Goal: Task Accomplishment & Management: Manage account settings

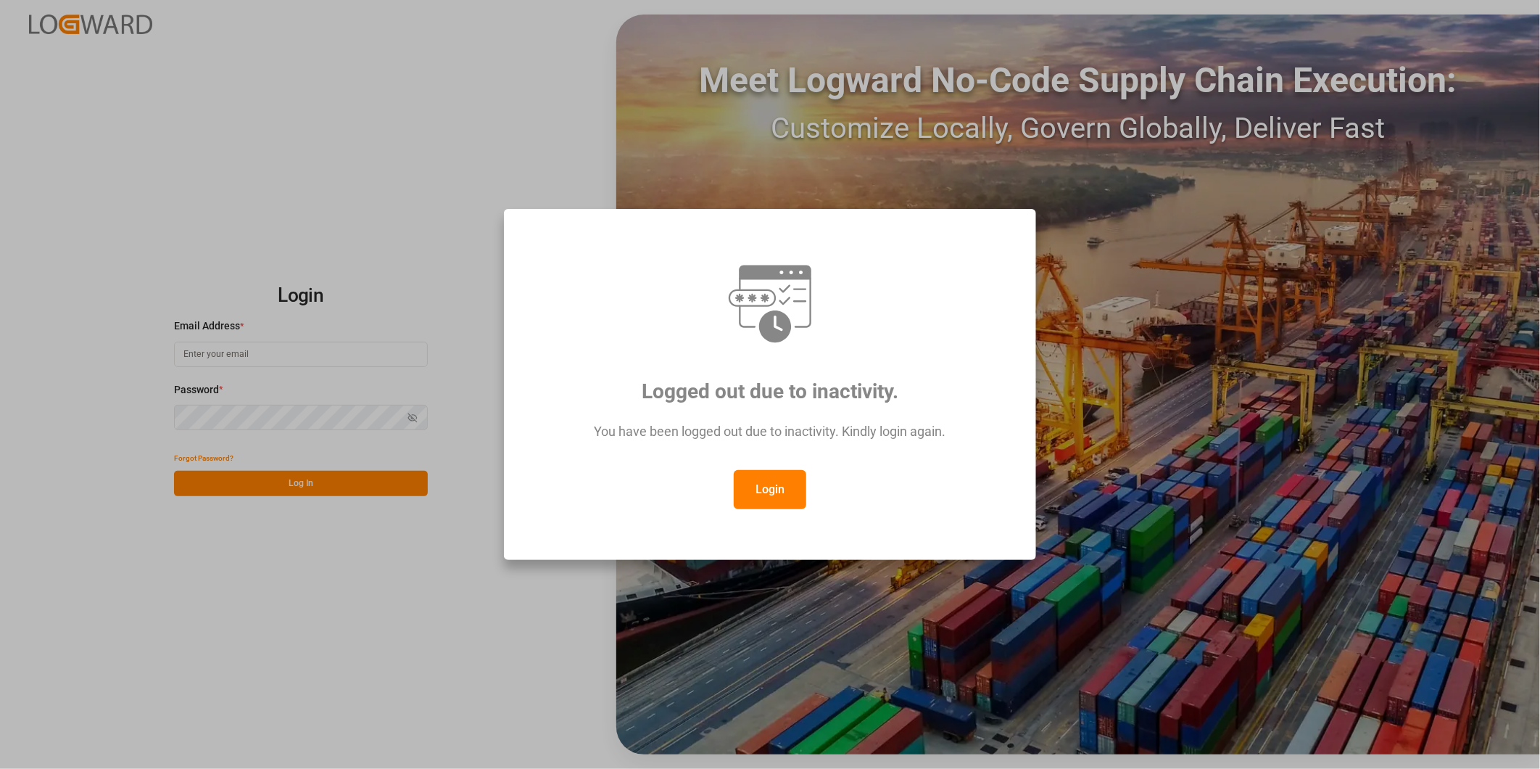
type input "george.vigo@jamindustries.com"
click at [756, 474] on button "Login" at bounding box center [770, 489] width 73 height 39
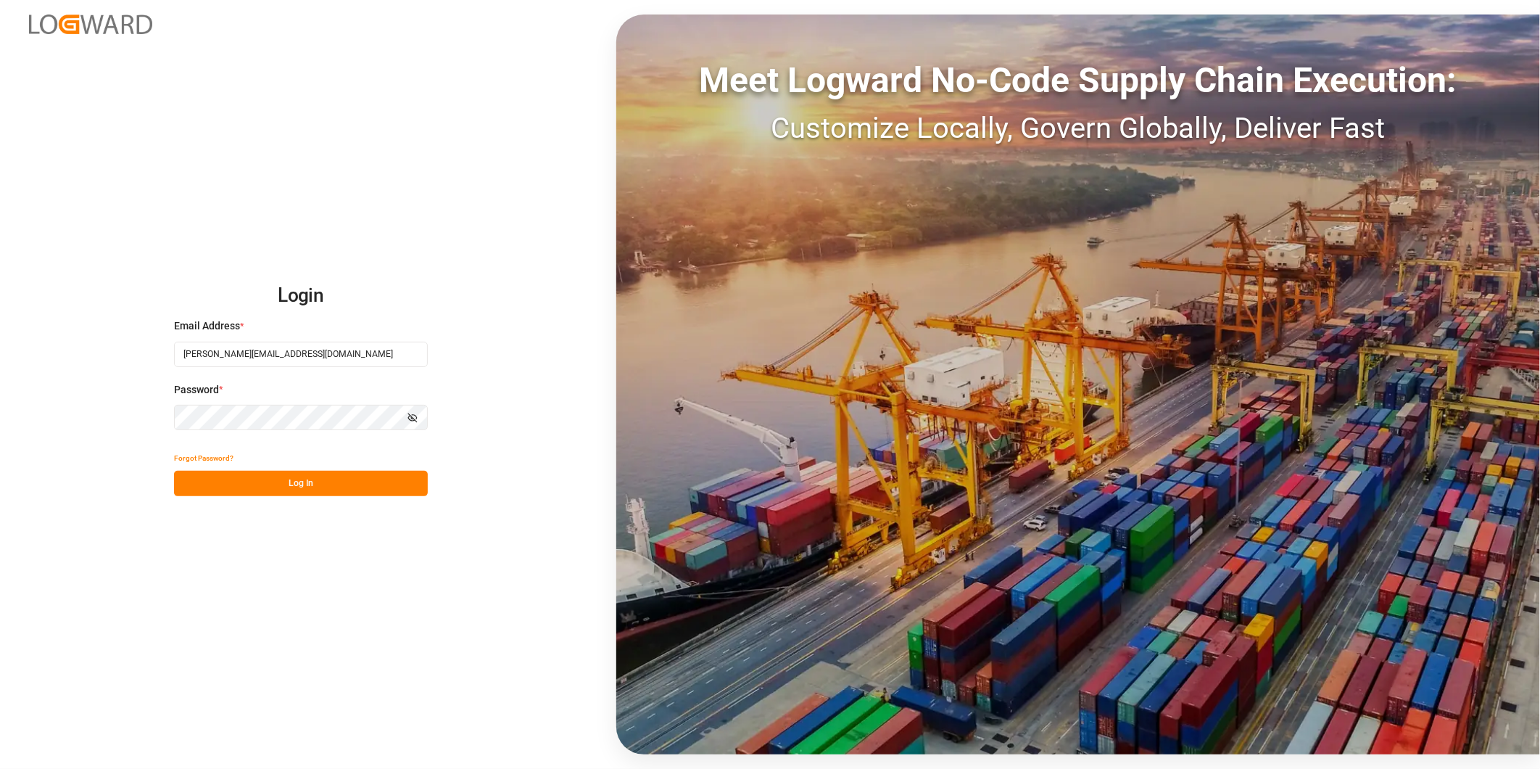
click at [352, 462] on div "Forgot Password?" at bounding box center [301, 457] width 254 height 25
click at [353, 476] on button "Log In" at bounding box center [301, 483] width 254 height 25
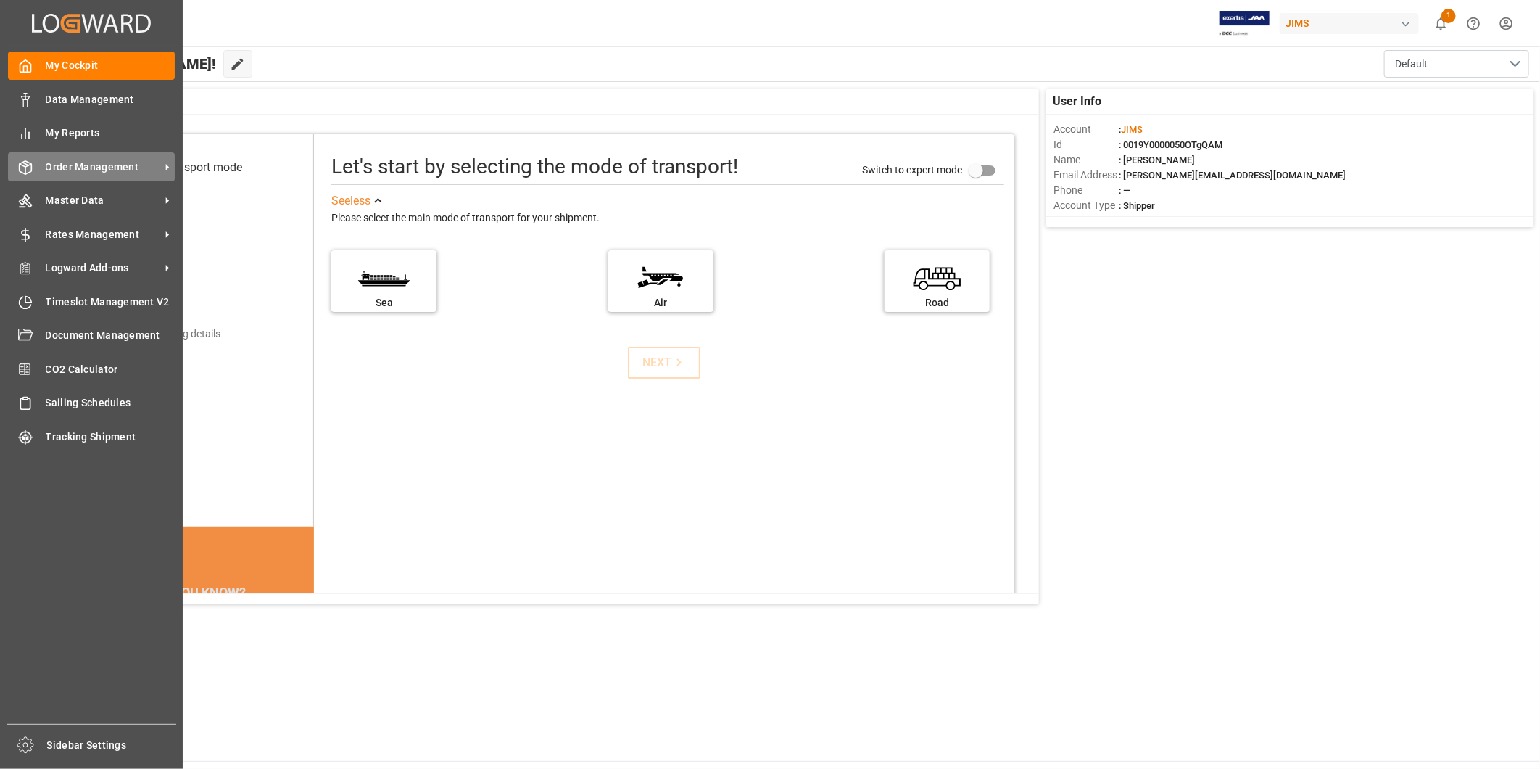
click at [125, 169] on span "Order Management" at bounding box center [103, 167] width 115 height 15
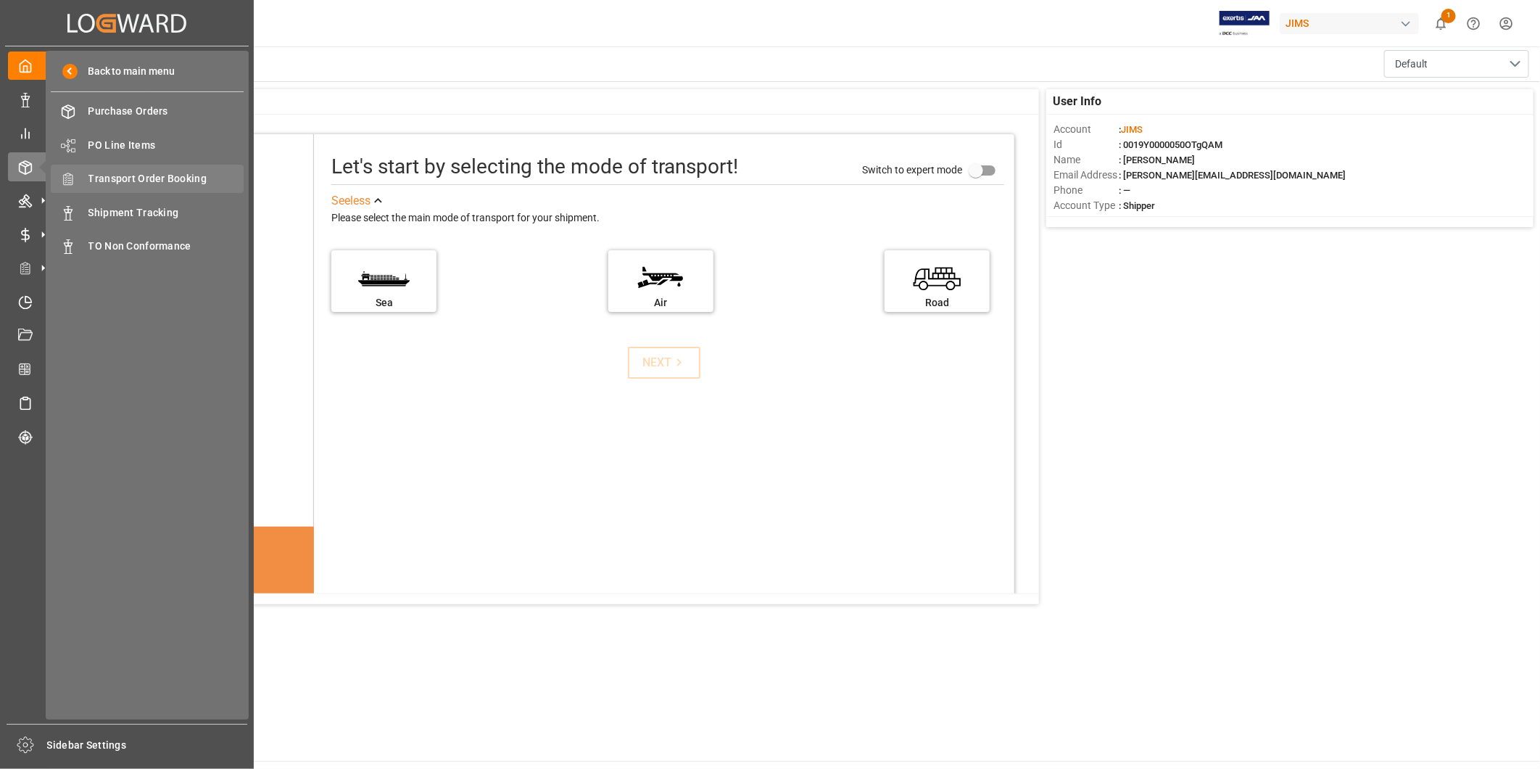
click at [201, 173] on span "Transport Order Booking" at bounding box center [166, 178] width 156 height 15
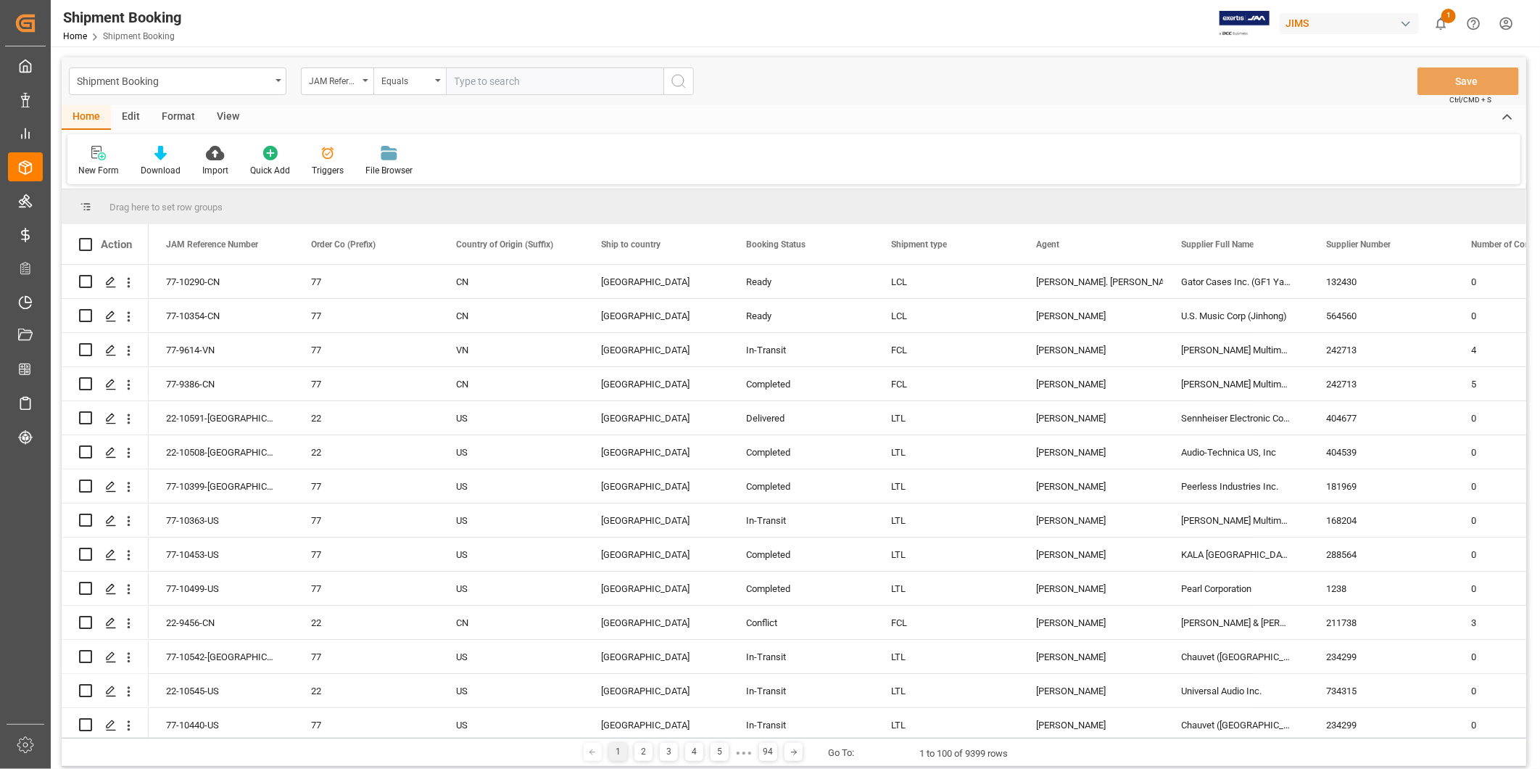
click at [511, 80] on input "text" at bounding box center [555, 81] width 218 height 28
type input "22-9244-CN"
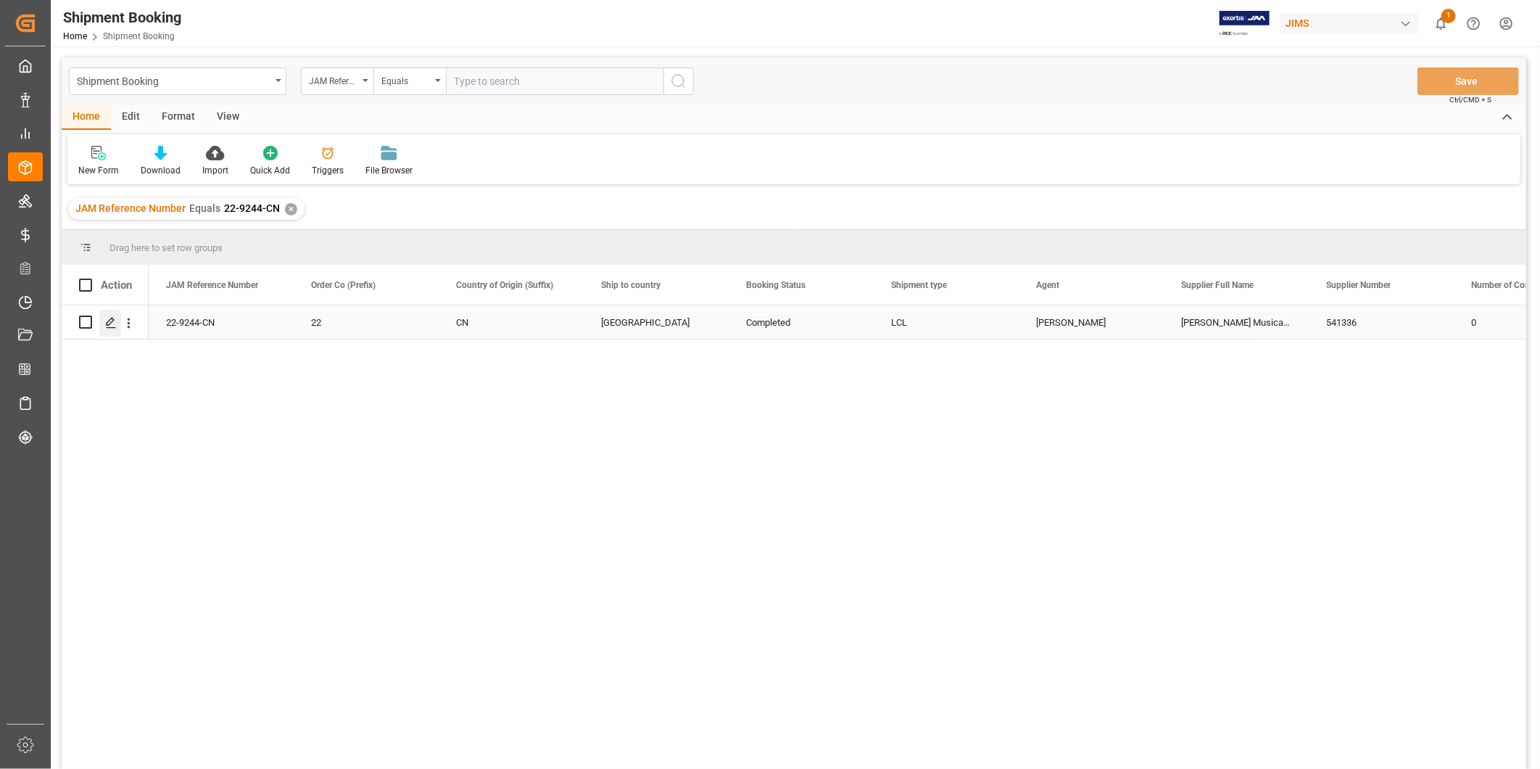
click at [112, 321] on polygon "Press SPACE to select this row." at bounding box center [110, 321] width 7 height 7
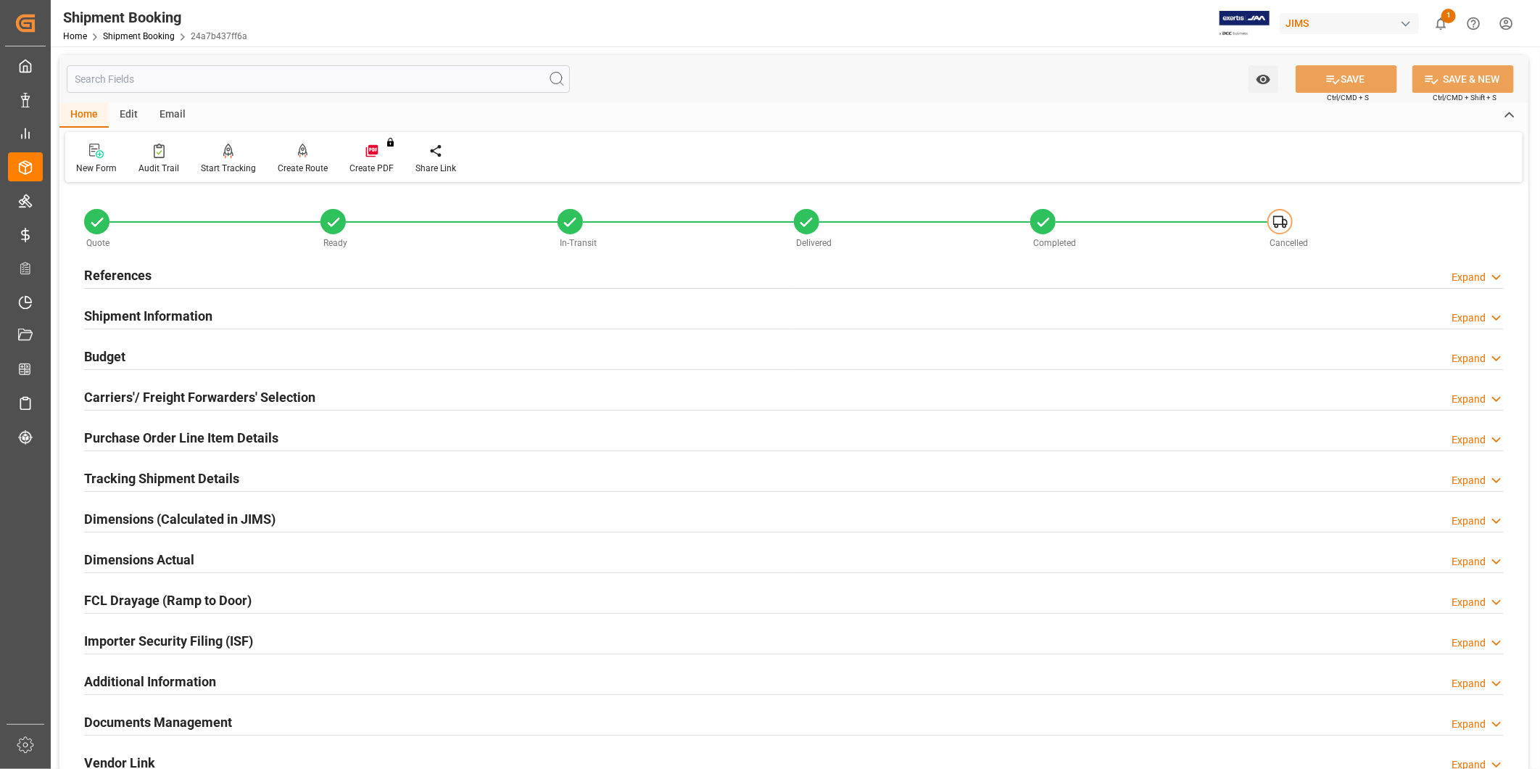
click at [236, 720] on div "Documents Management Expand" at bounding box center [794, 721] width 1420 height 28
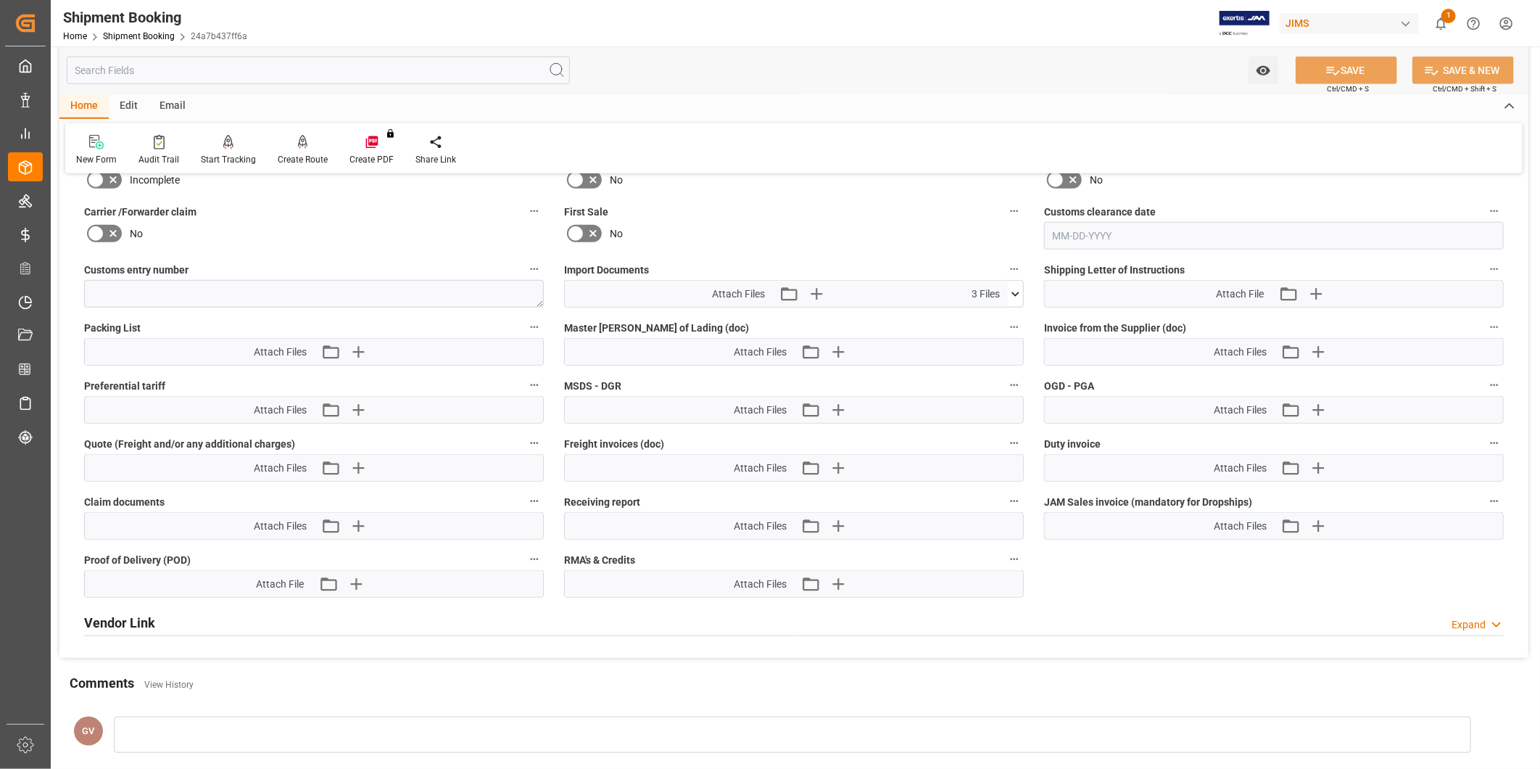
scroll to position [885, 0]
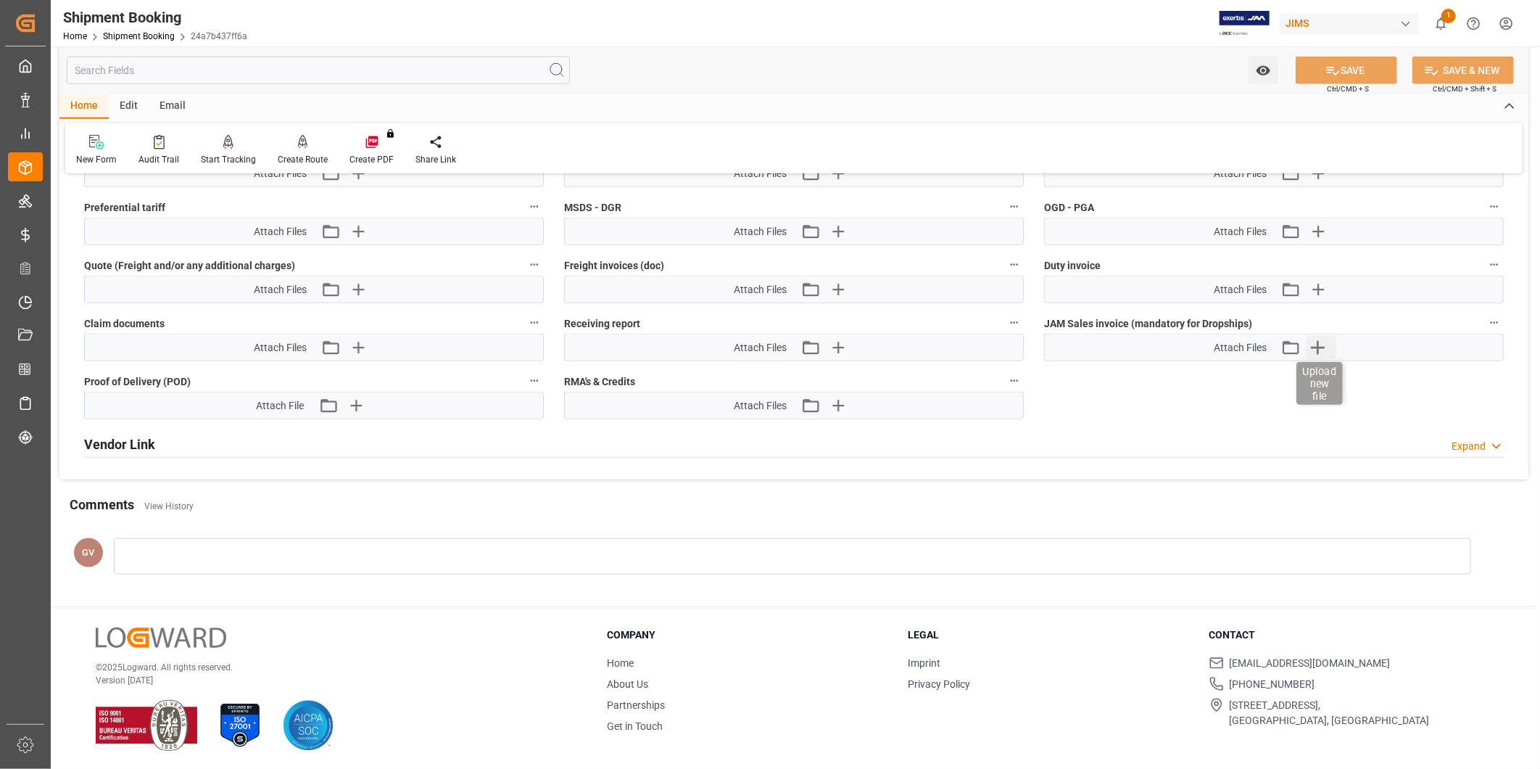
click at [1323, 350] on icon "button" at bounding box center [1318, 347] width 23 height 23
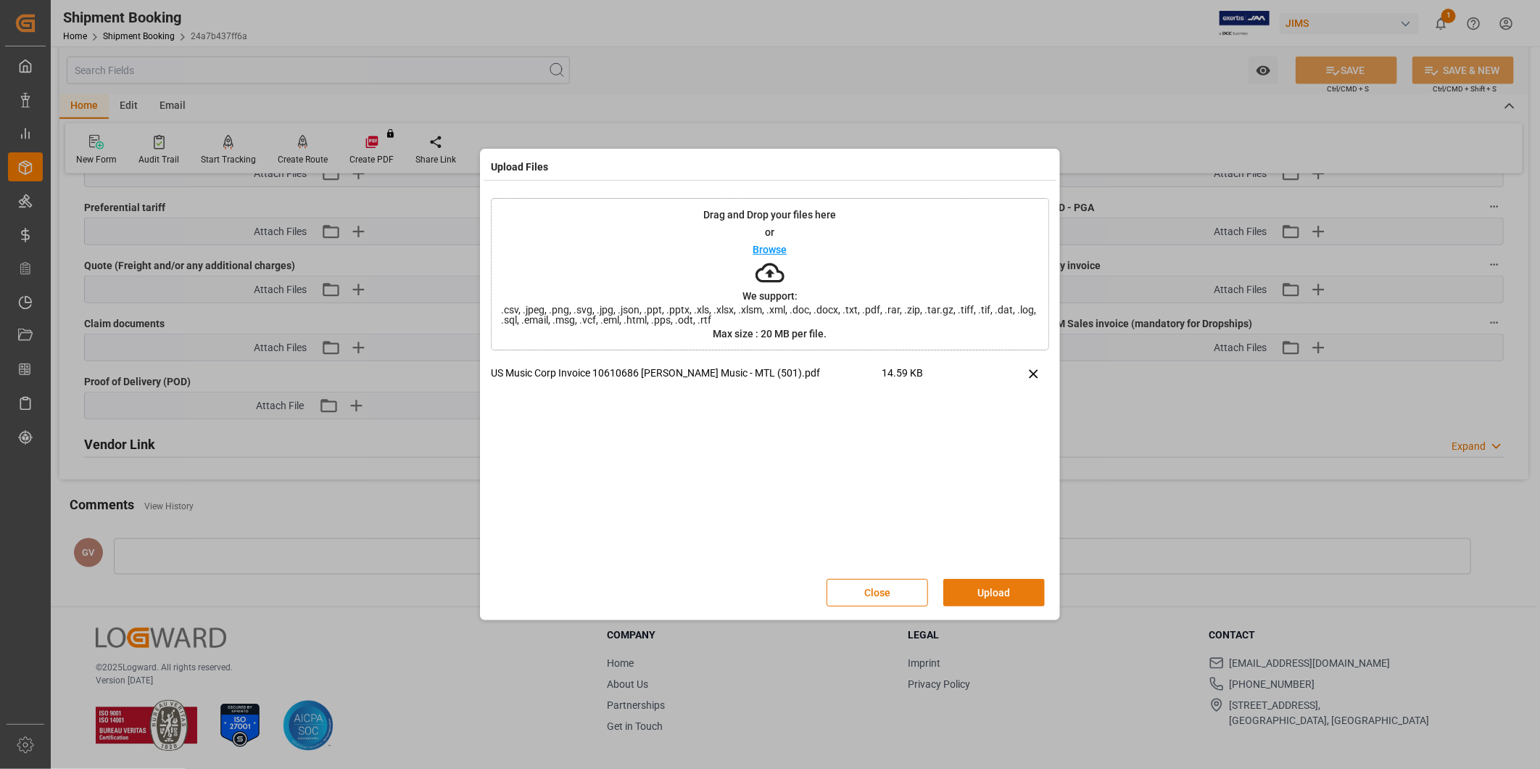
click at [997, 599] on button "Upload" at bounding box center [994, 593] width 102 height 28
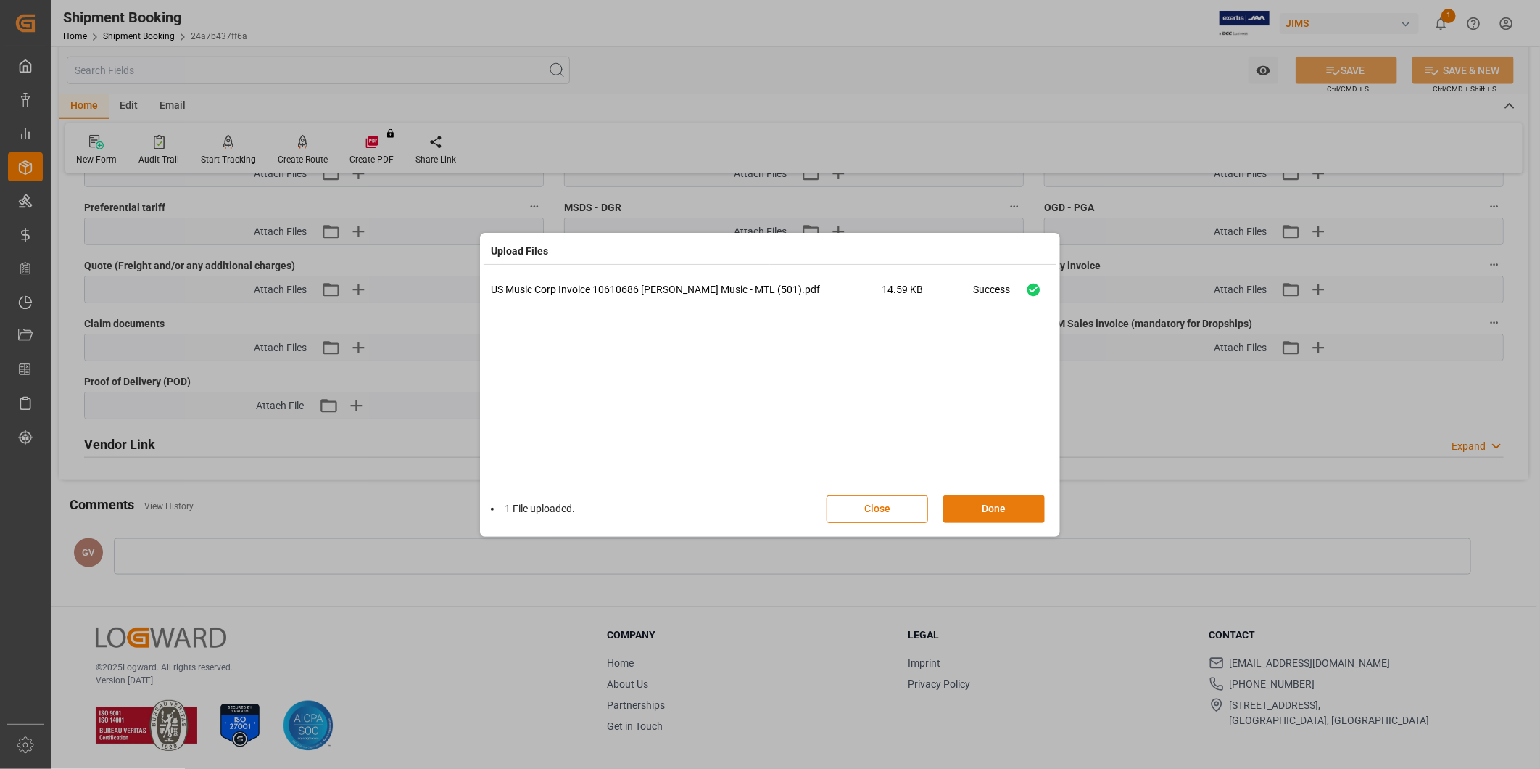
click at [1001, 511] on button "Done" at bounding box center [994, 509] width 102 height 28
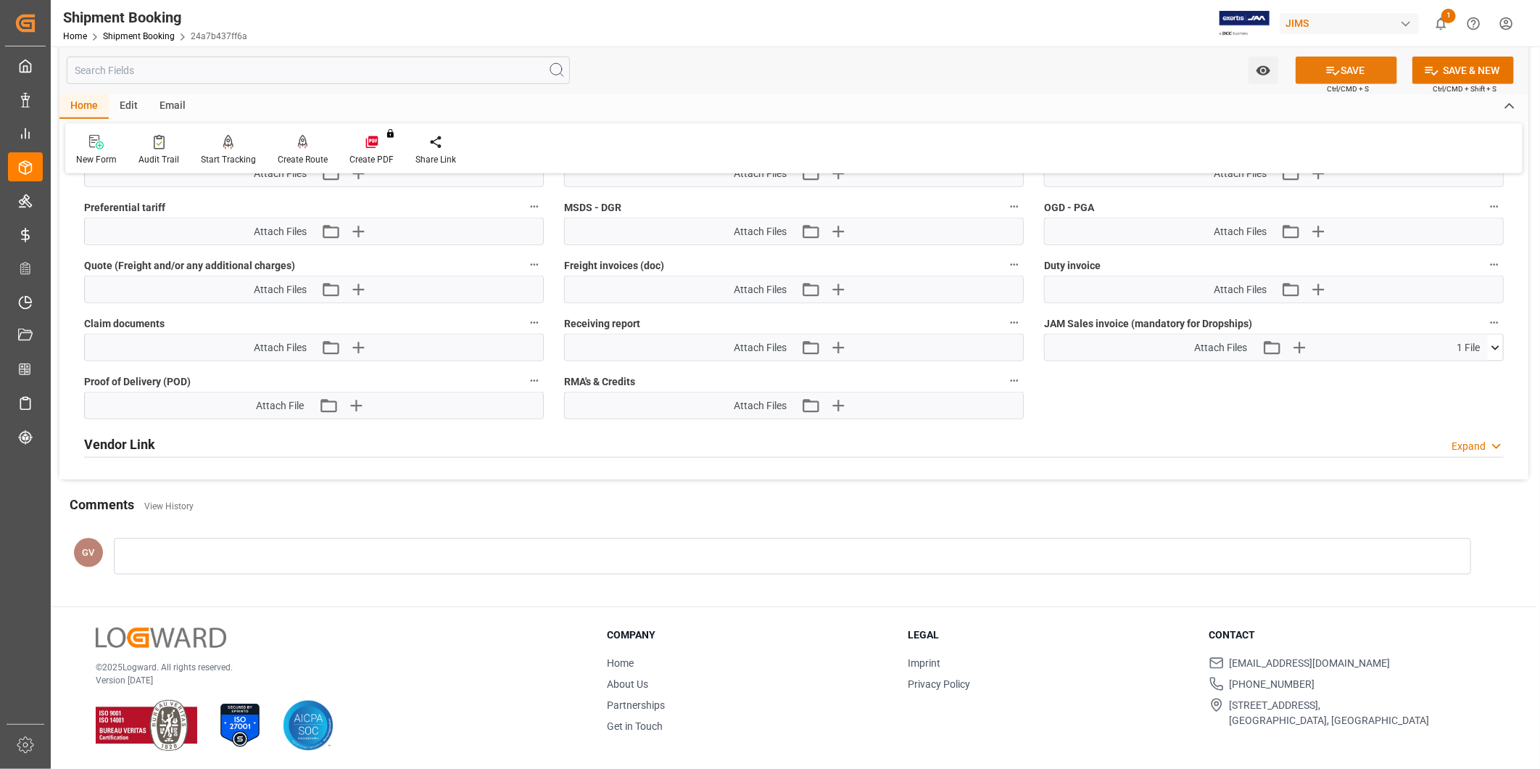
click at [1366, 73] on button "SAVE" at bounding box center [1347, 71] width 102 height 28
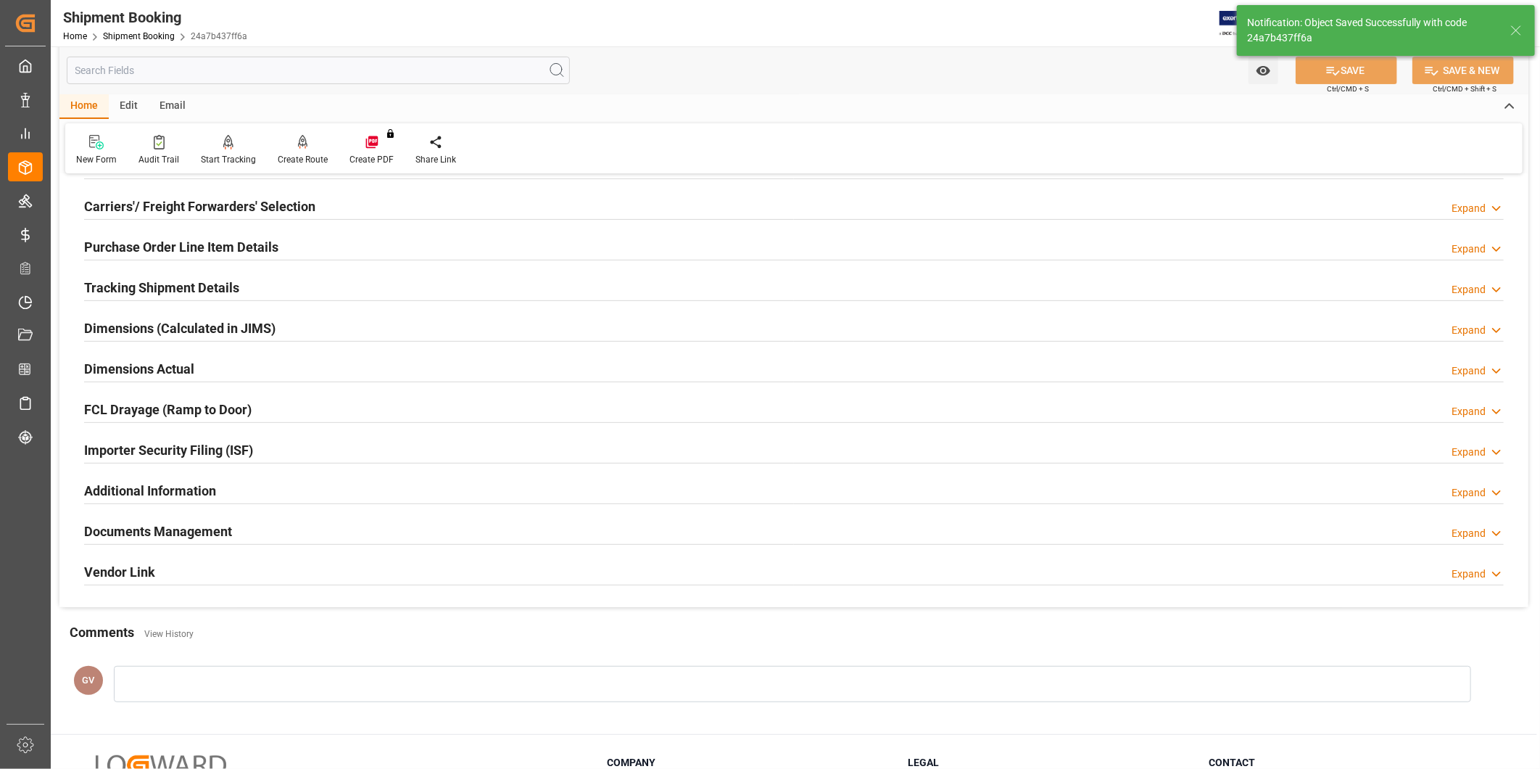
scroll to position [0, 0]
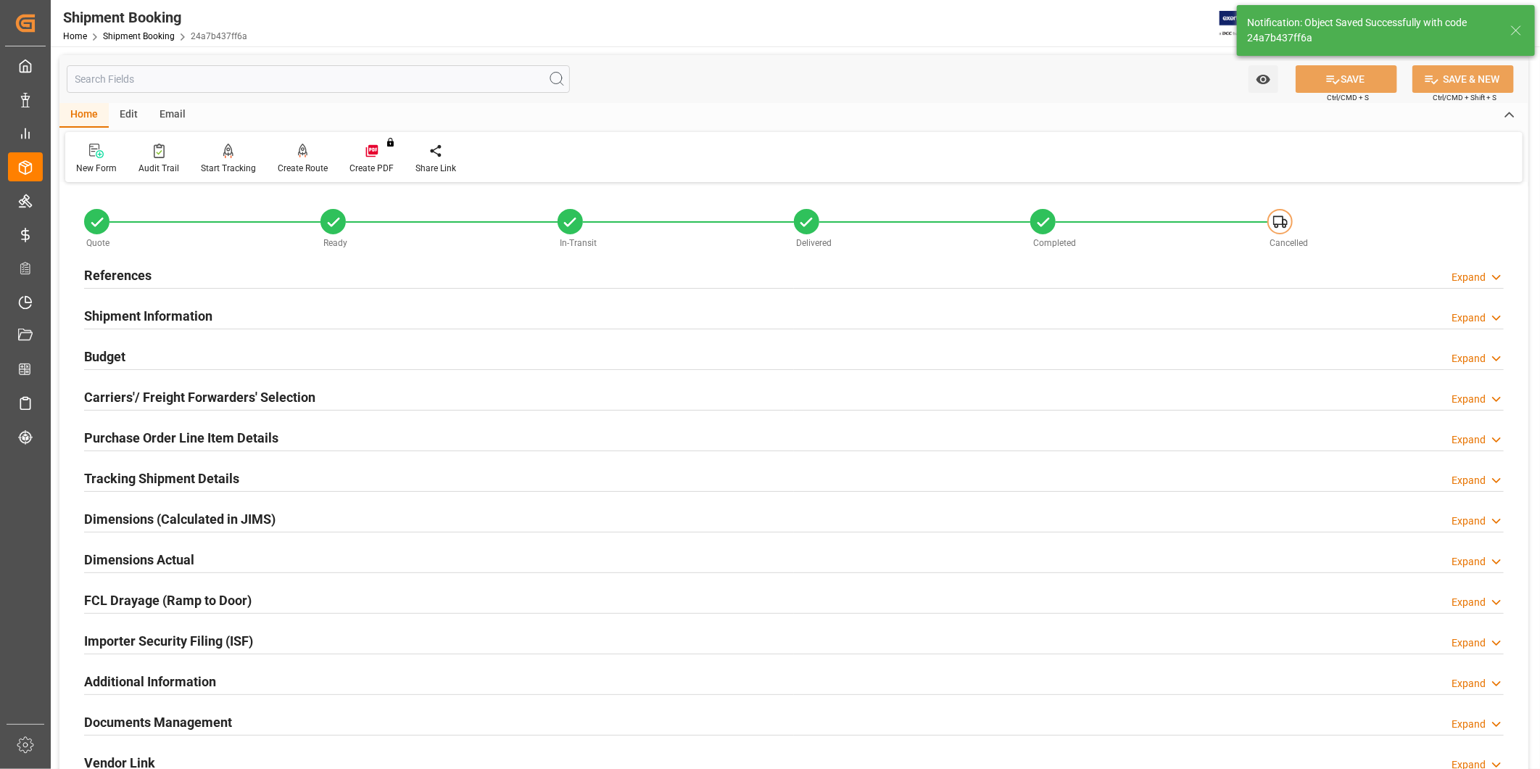
click at [215, 473] on h2 "Tracking Shipment Details" at bounding box center [161, 478] width 155 height 20
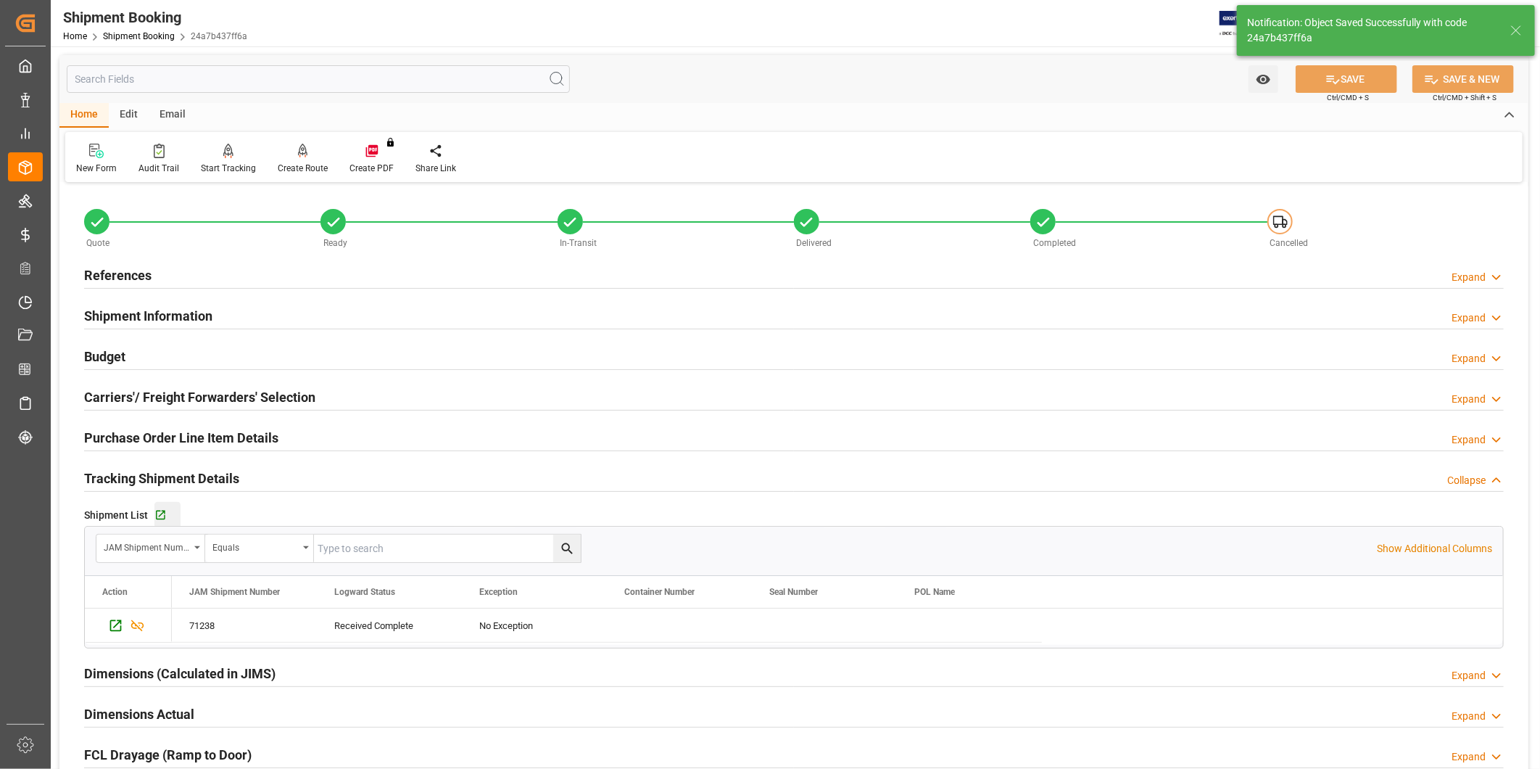
click at [168, 516] on div "Go to Shipment Tracking Grid" at bounding box center [167, 515] width 26 height 12
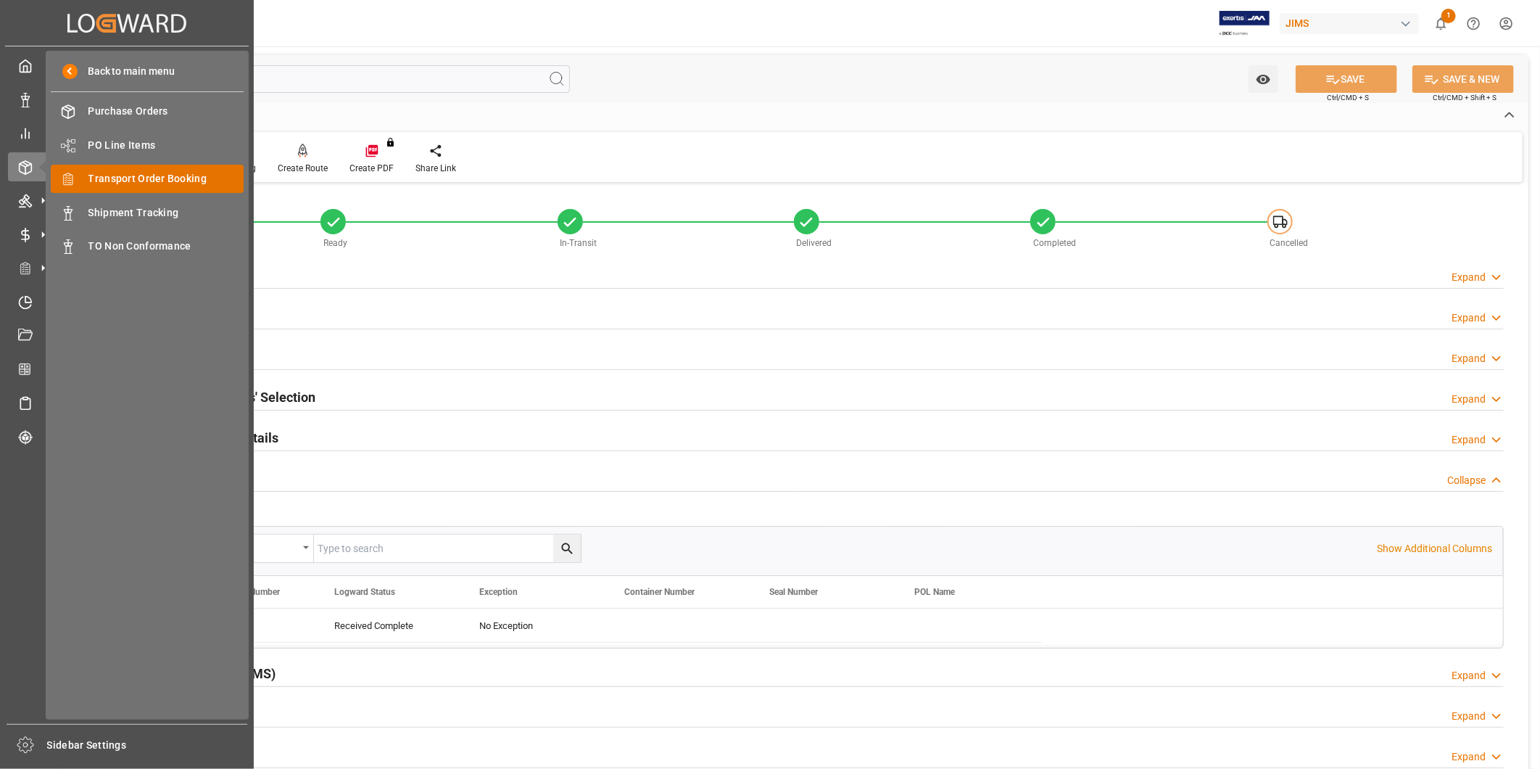
click at [141, 171] on span "Transport Order Booking" at bounding box center [166, 178] width 156 height 15
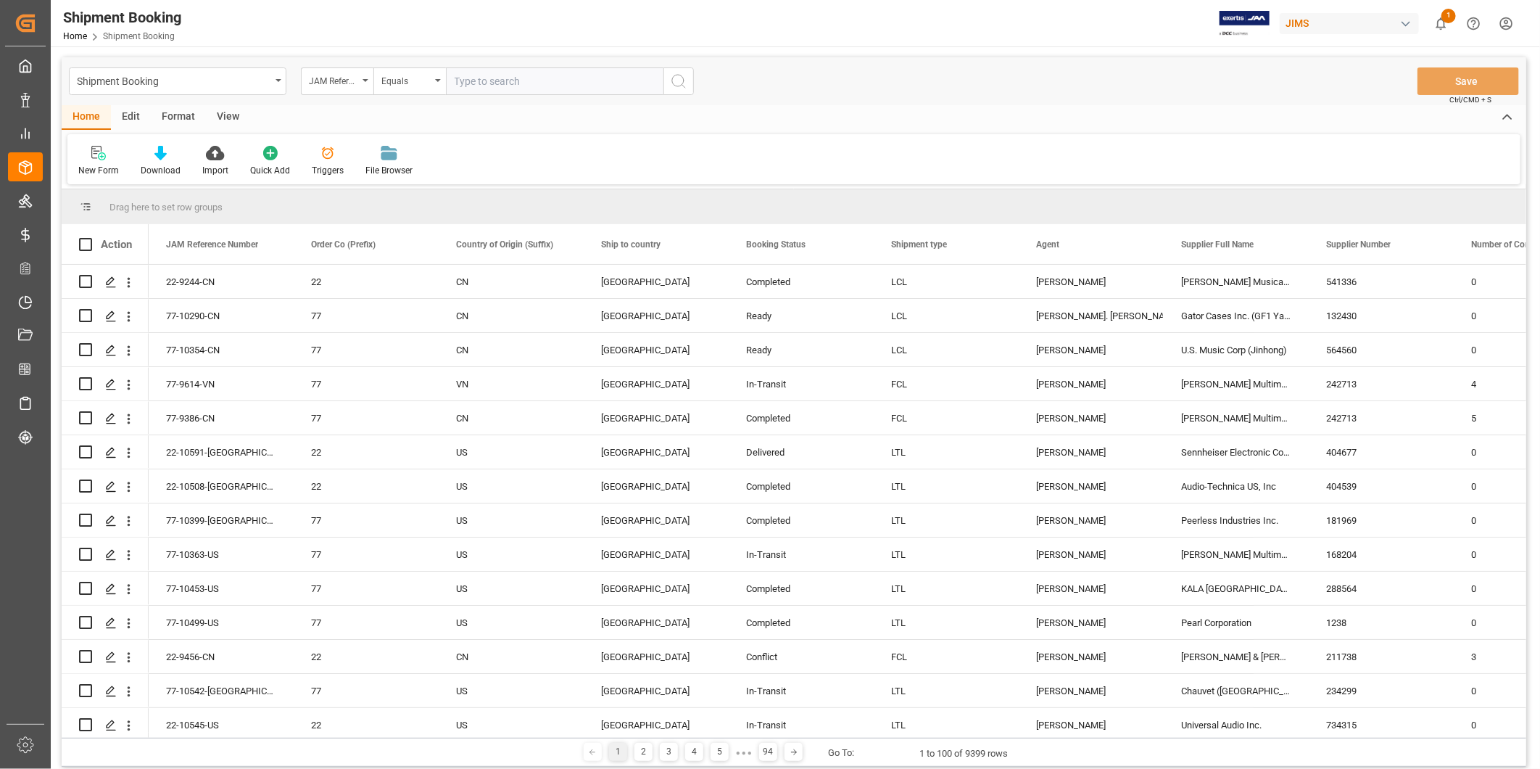
click at [523, 83] on input "text" at bounding box center [555, 81] width 218 height 28
type input "22-10599-[GEOGRAPHIC_DATA]"
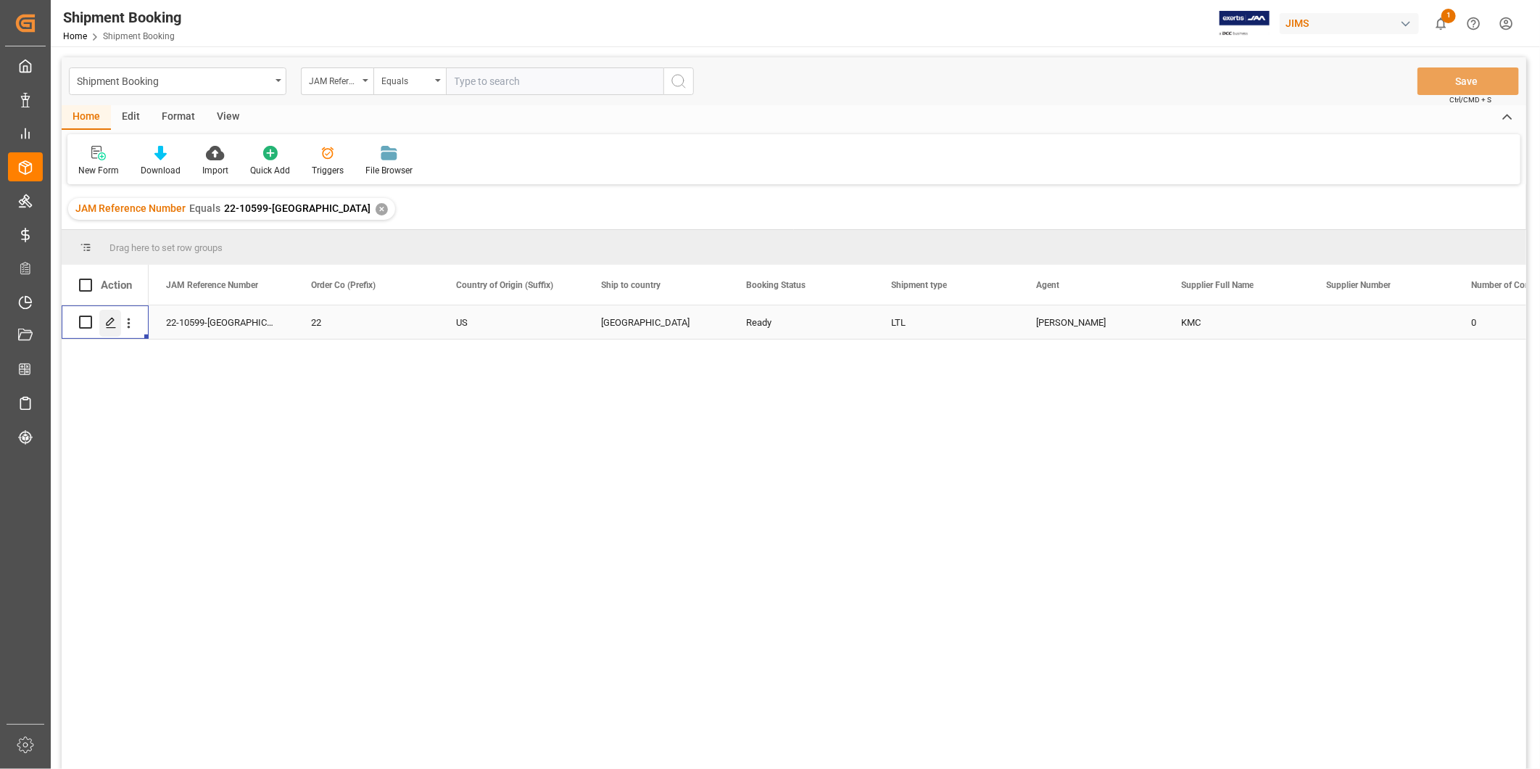
click at [107, 319] on icon "Press SPACE to select this row." at bounding box center [111, 323] width 12 height 12
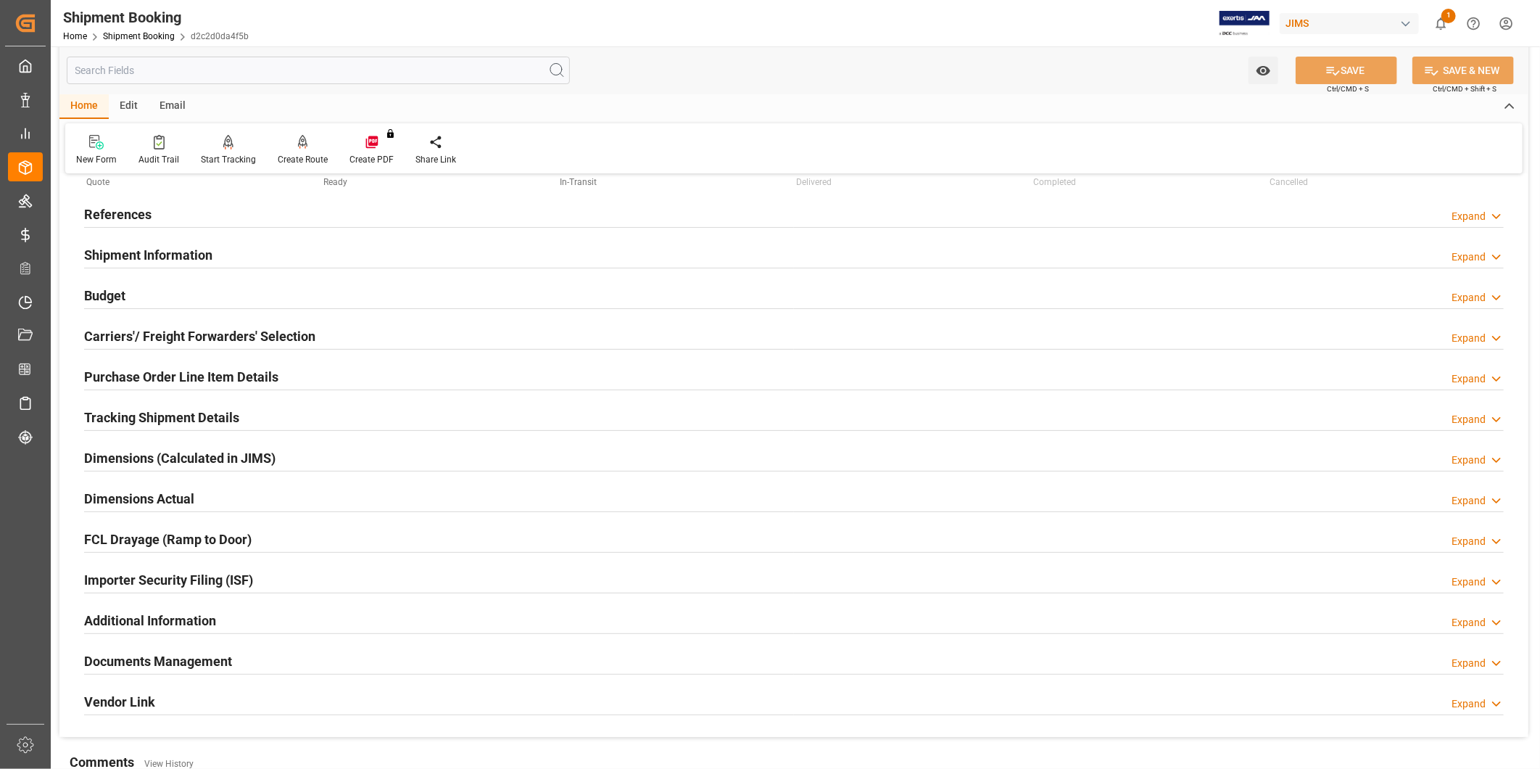
scroll to position [22, 0]
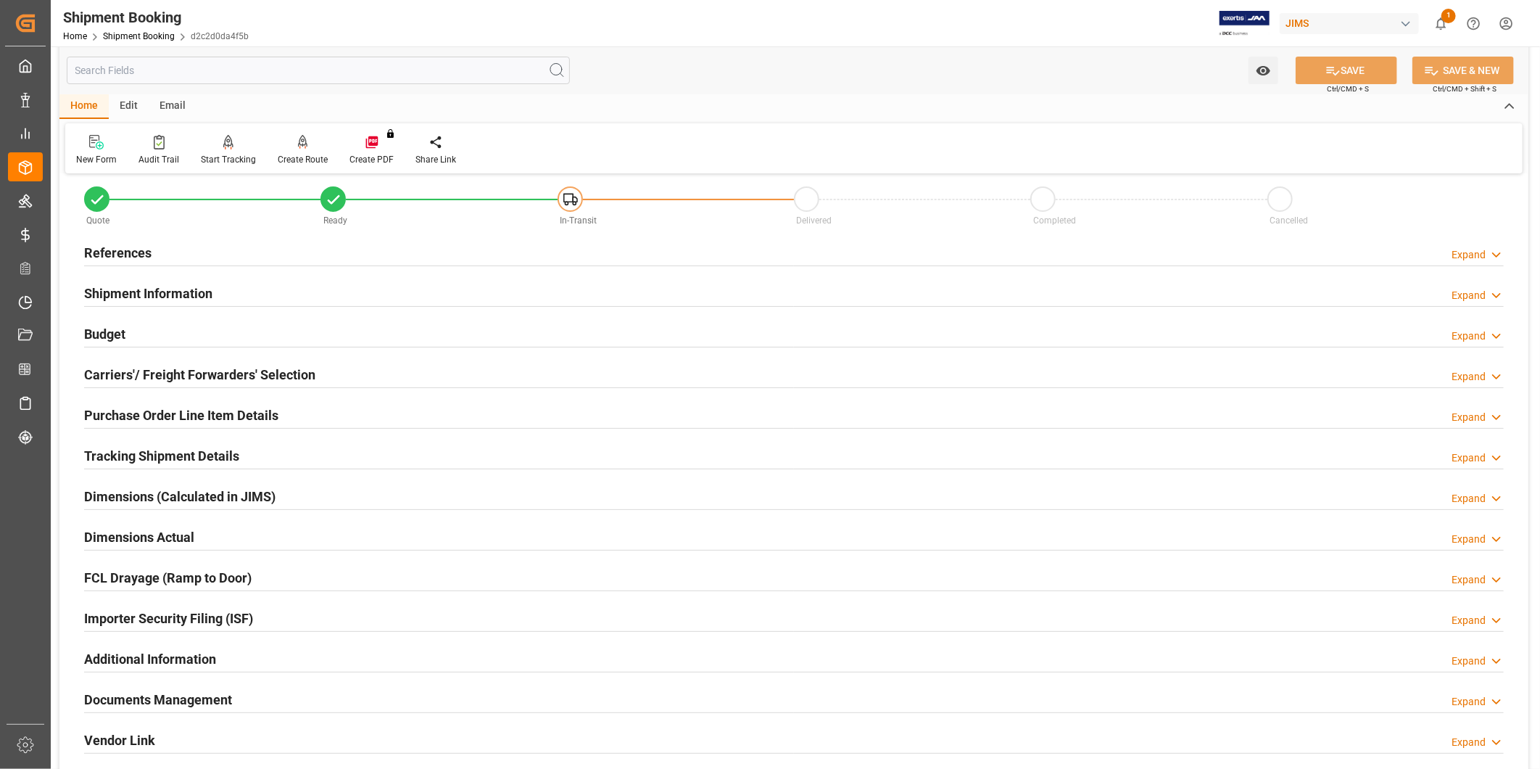
click at [230, 334] on div "Budget Expand" at bounding box center [794, 333] width 1420 height 28
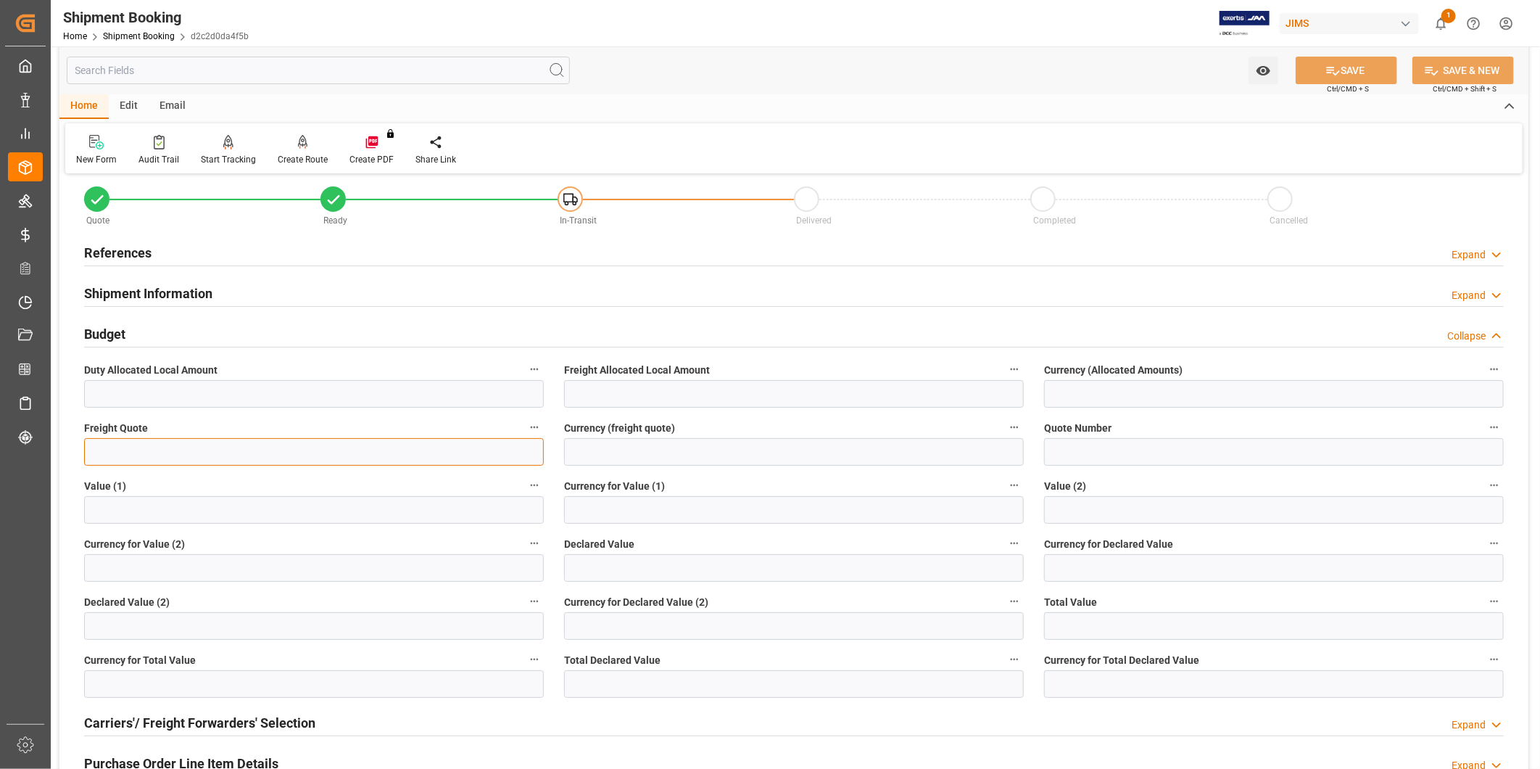
click at [399, 457] on input "text" at bounding box center [314, 452] width 460 height 28
type input "125"
click at [665, 460] on input at bounding box center [794, 452] width 460 height 28
type input "USD"
click at [1351, 78] on button "SAVE" at bounding box center [1347, 71] width 102 height 28
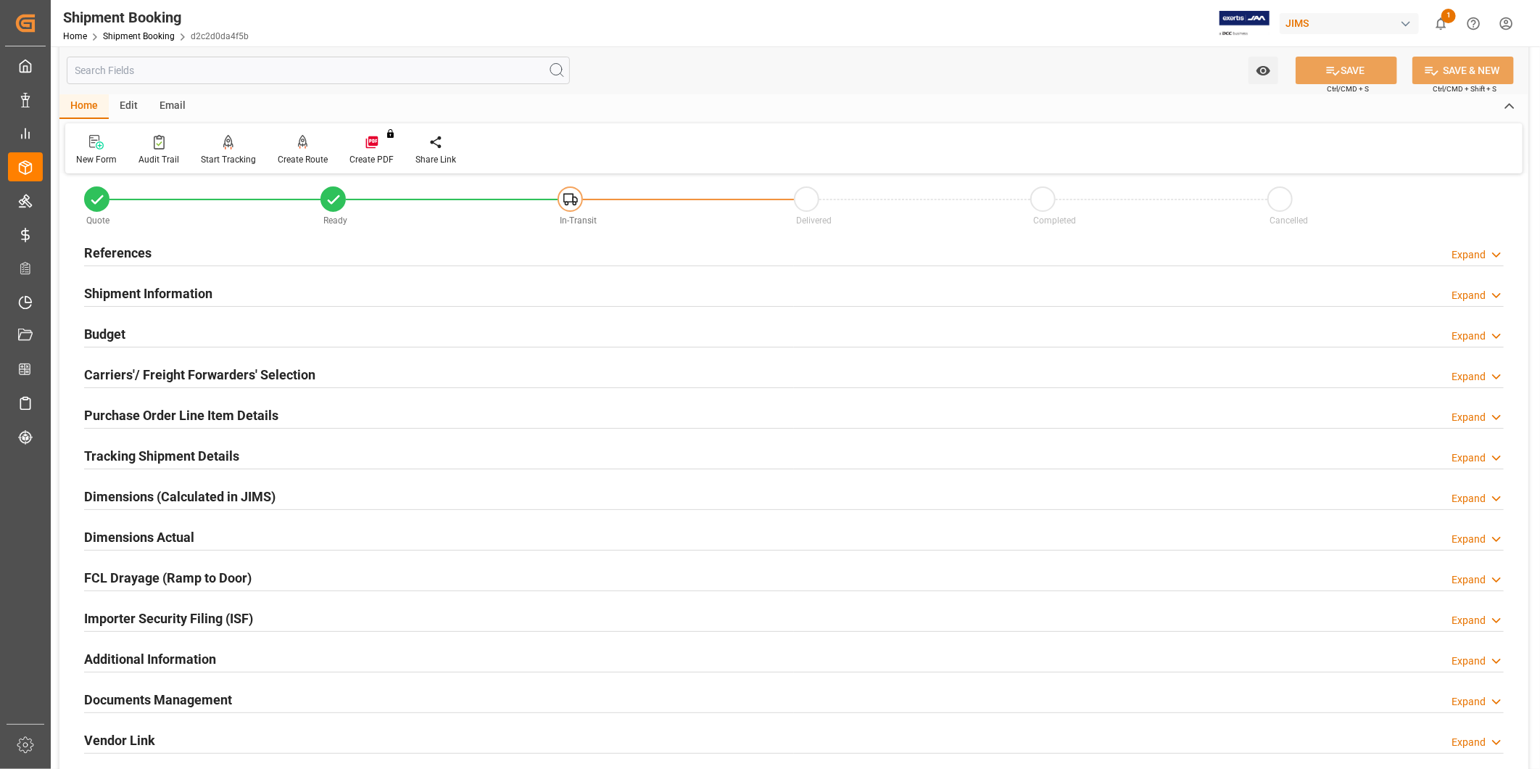
click at [207, 374] on h2 "Carriers'/ Freight Forwarders' Selection" at bounding box center [199, 375] width 231 height 20
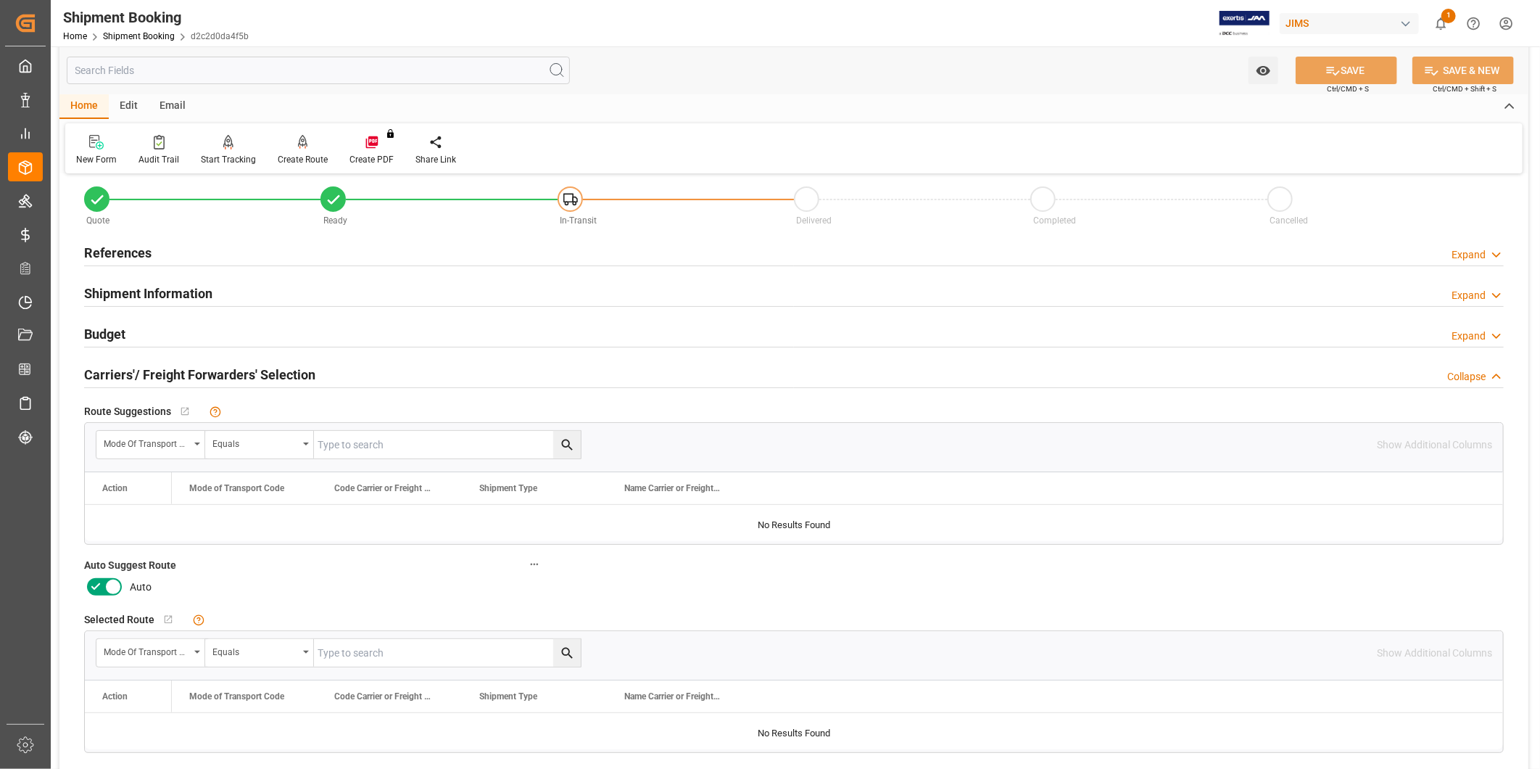
click at [117, 582] on icon at bounding box center [112, 586] width 17 height 17
click at [0, 0] on input "checkbox" at bounding box center [0, 0] width 0 height 0
drag, startPoint x: 1350, startPoint y: 71, endPoint x: 1345, endPoint y: 77, distance: 7.7
click at [1349, 74] on button "SAVE" at bounding box center [1347, 71] width 102 height 28
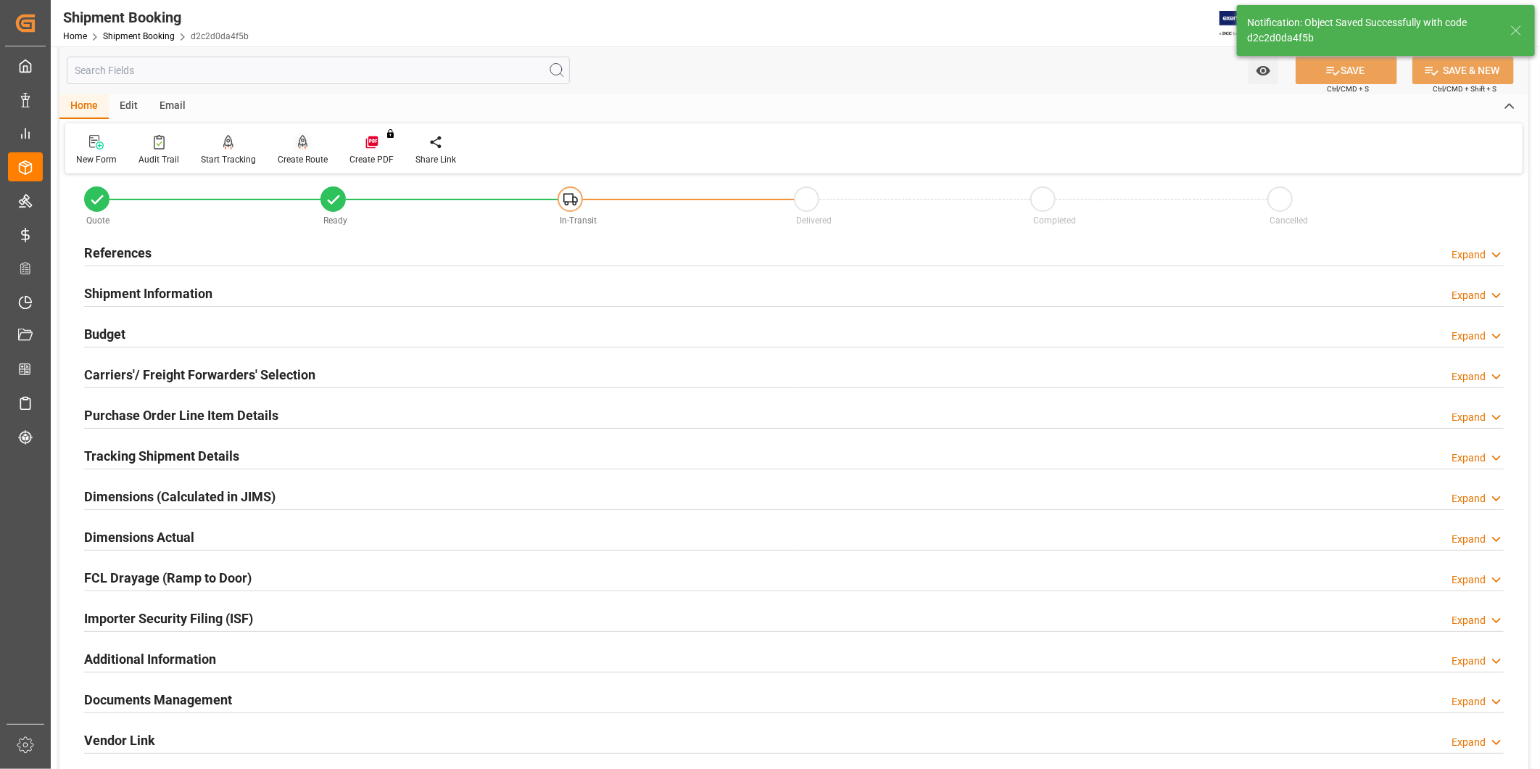
click at [297, 156] on div "Create Route" at bounding box center [303, 159] width 50 height 13
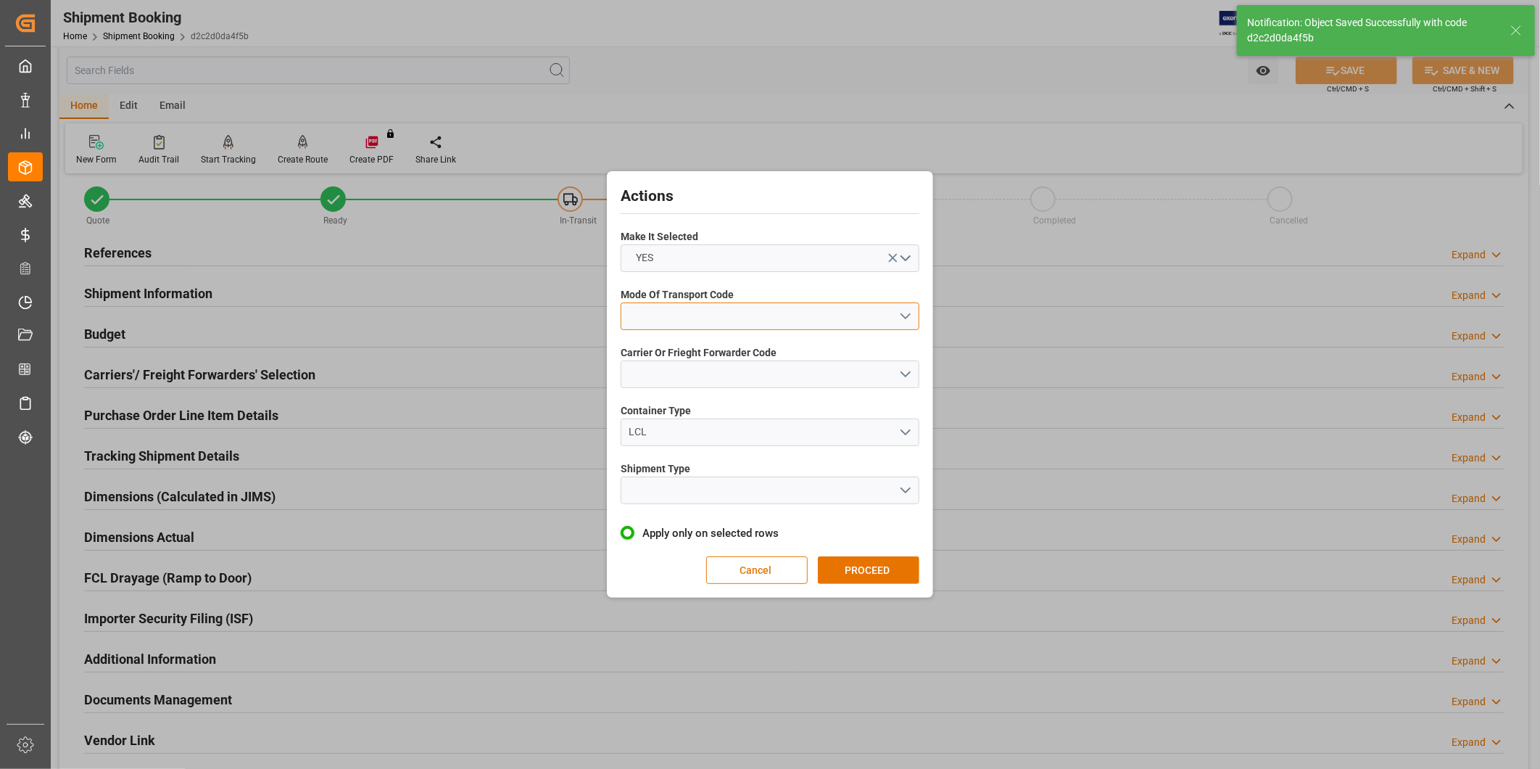
click at [760, 326] on button "open menu" at bounding box center [770, 316] width 299 height 28
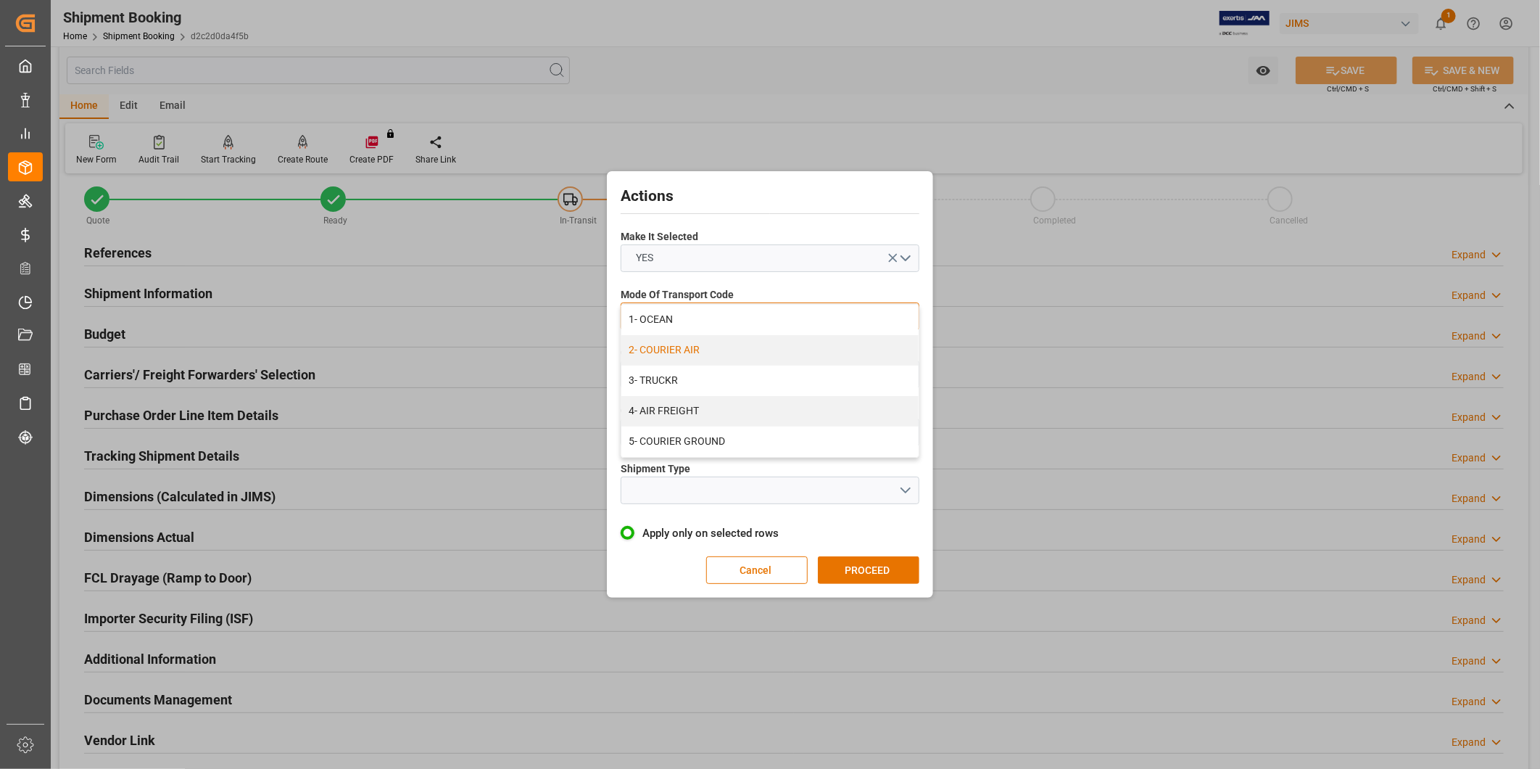
click at [749, 342] on div "2- COURIER AIR" at bounding box center [769, 350] width 297 height 30
click at [733, 368] on button "open menu" at bounding box center [770, 374] width 299 height 28
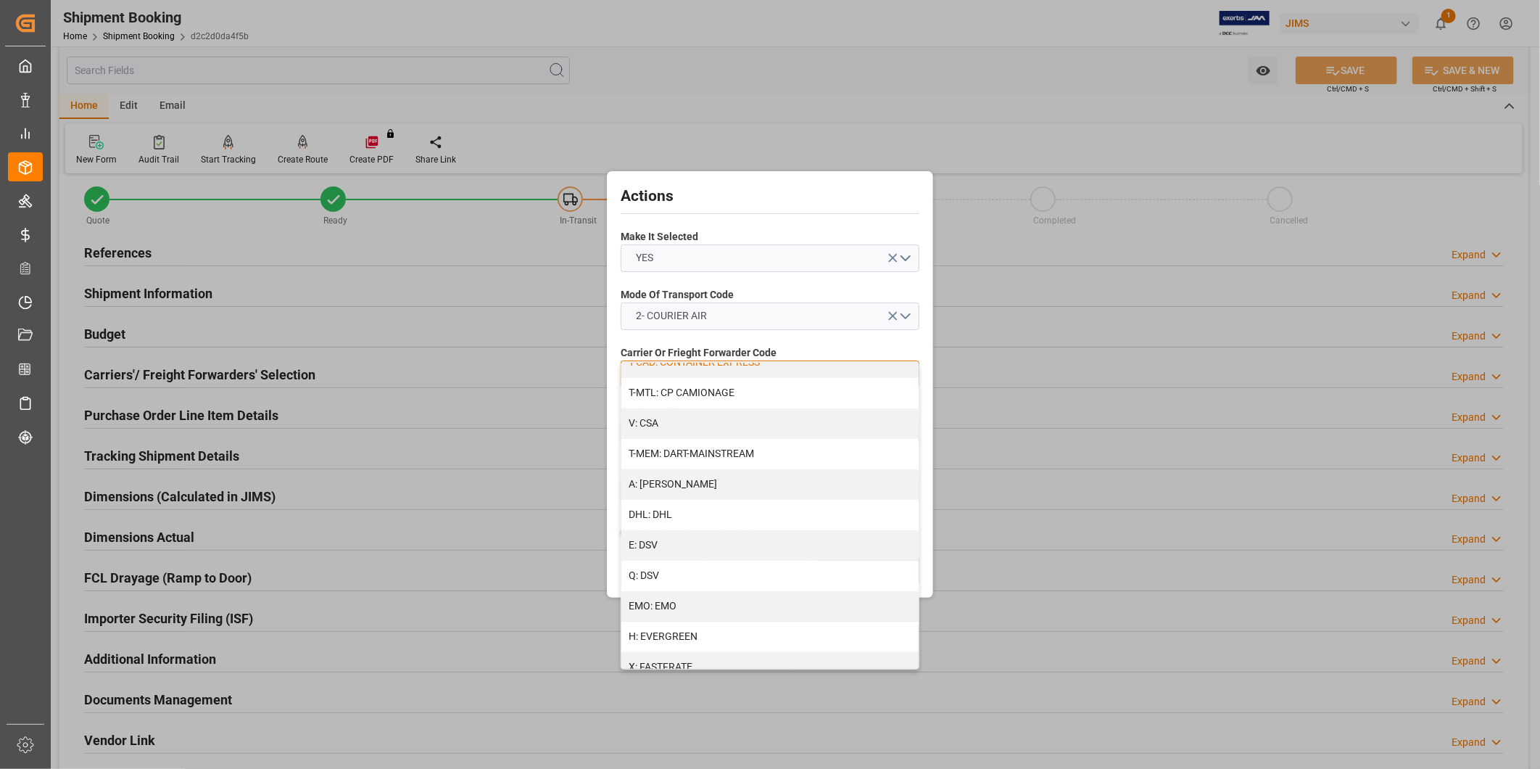
scroll to position [268, 0]
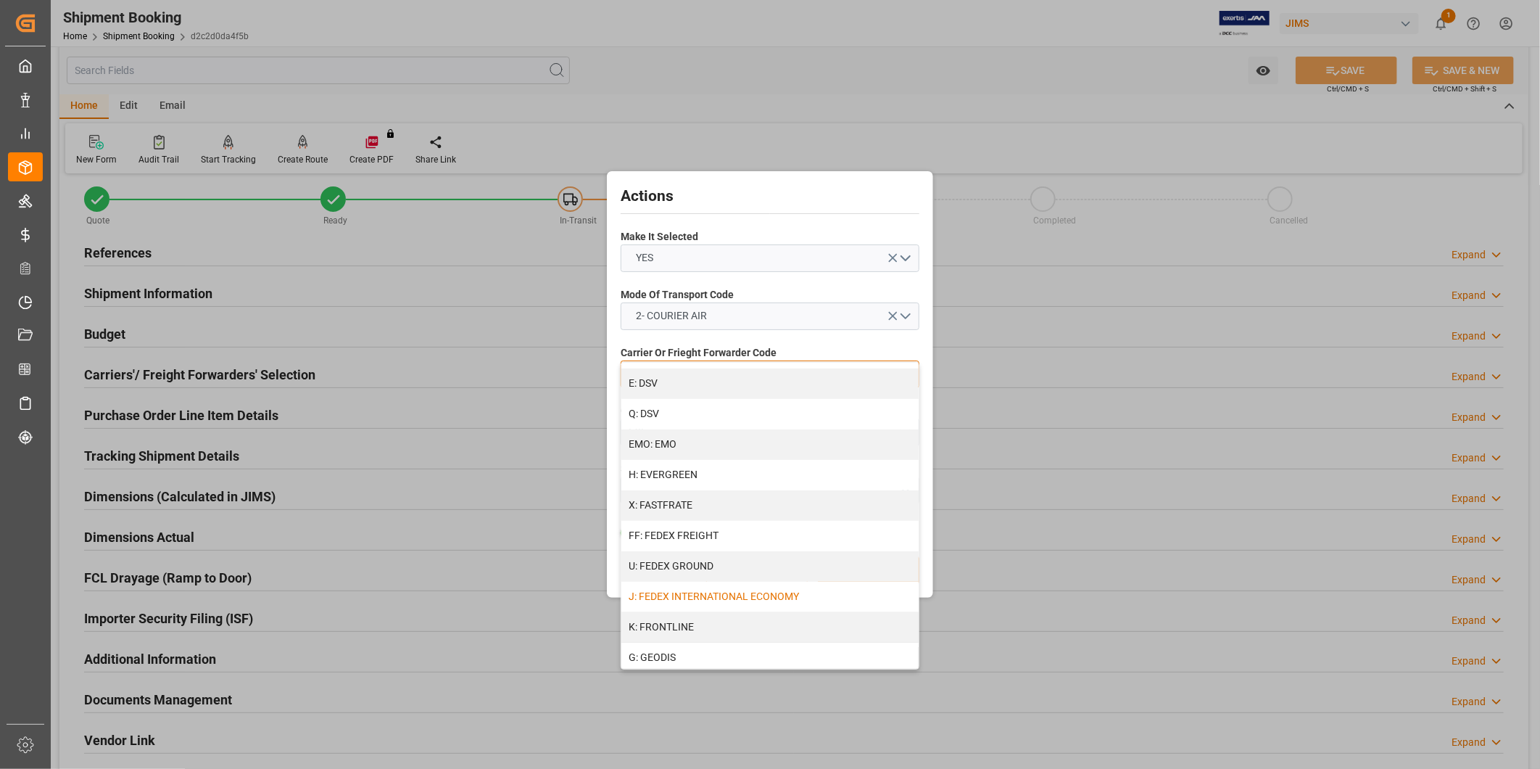
click at [750, 595] on div "J: FEDEX INTERNATIONAL ECONOMY" at bounding box center [769, 597] width 297 height 30
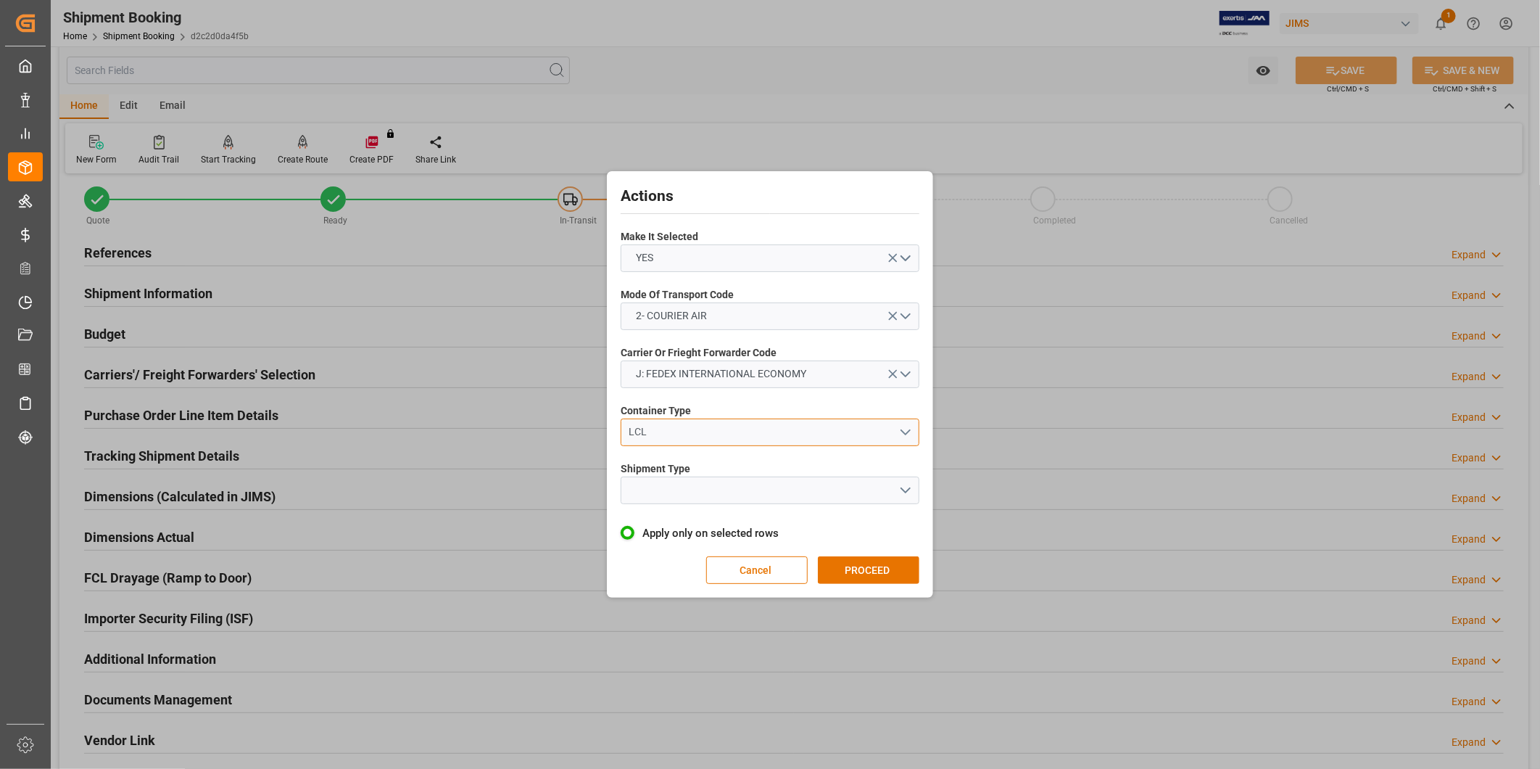
click at [793, 428] on div "LCL" at bounding box center [764, 431] width 270 height 15
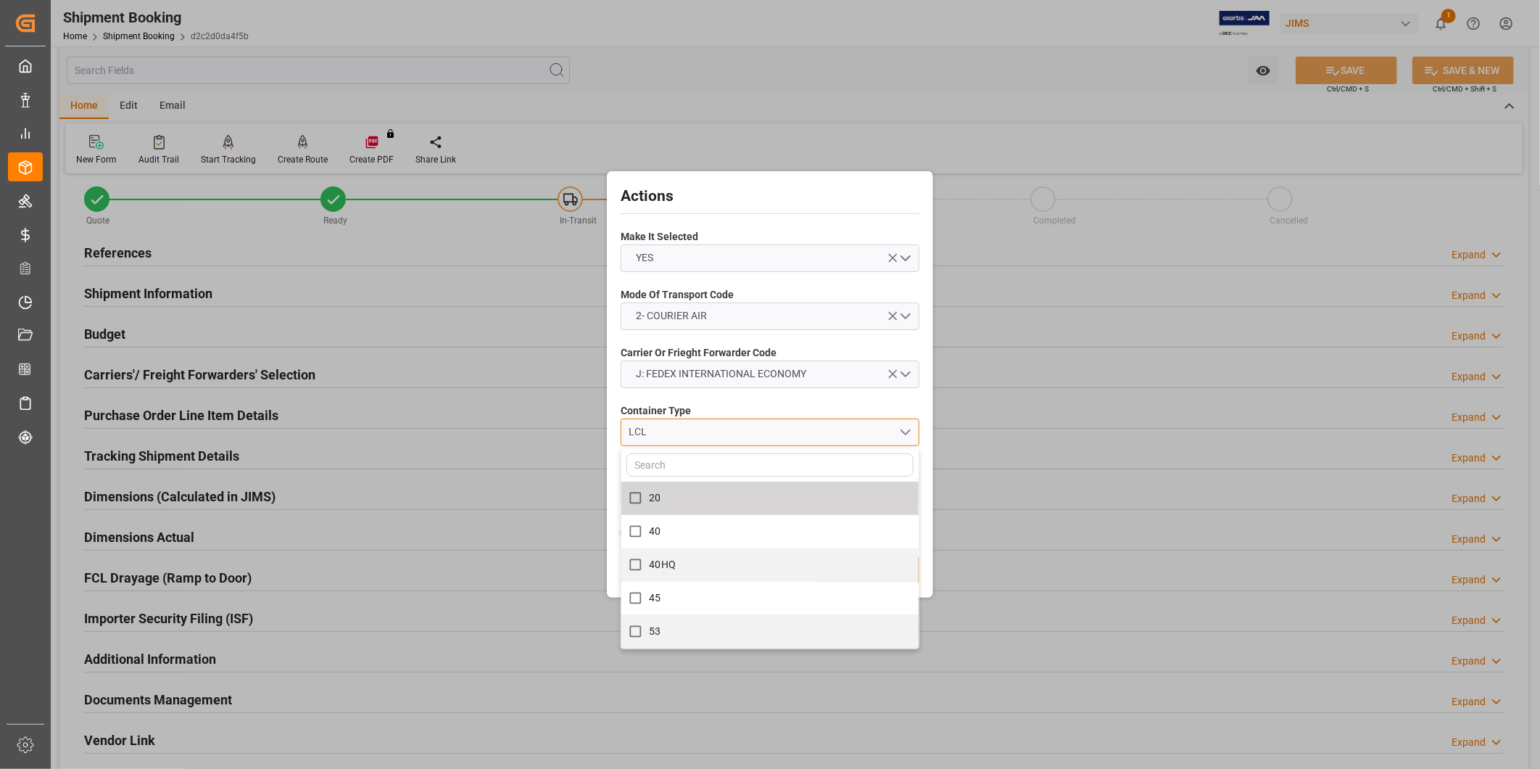
click at [779, 426] on div "LCL" at bounding box center [764, 431] width 270 height 15
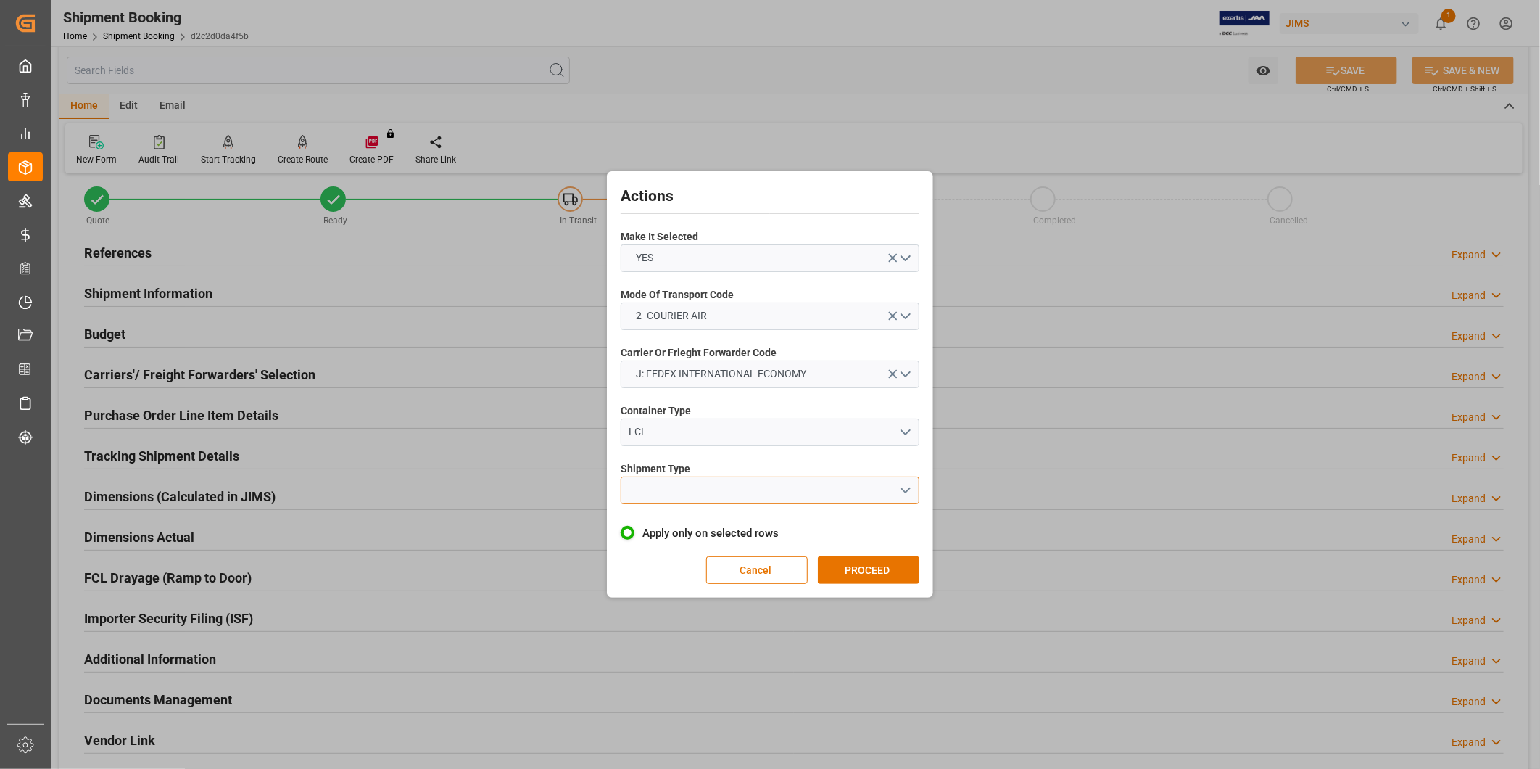
click at [759, 489] on button "open menu" at bounding box center [770, 490] width 299 height 28
click at [745, 489] on div "LTL" at bounding box center [769, 494] width 297 height 30
click at [897, 569] on button "PROCEED" at bounding box center [869, 570] width 102 height 28
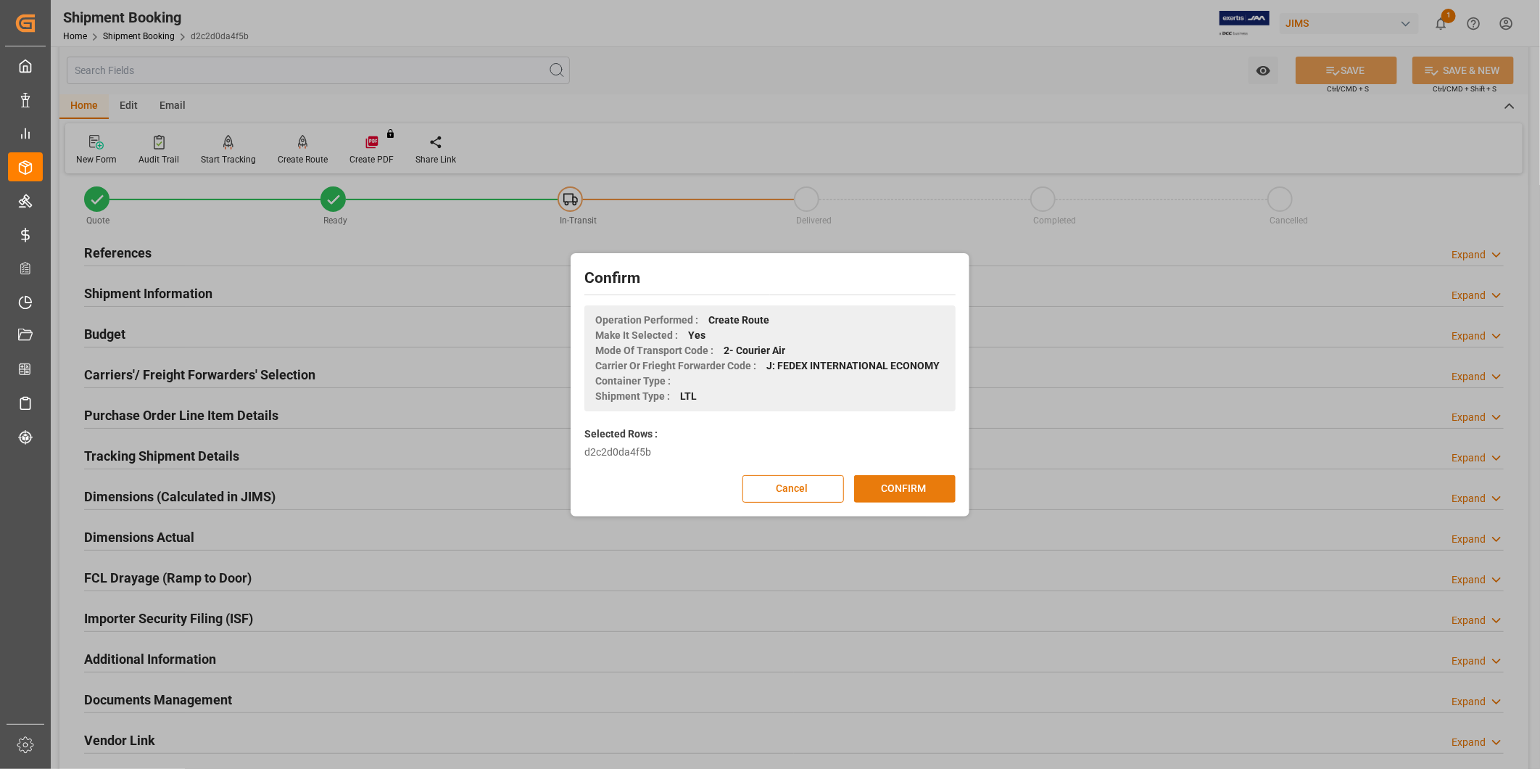
click at [903, 489] on button "CONFIRM" at bounding box center [905, 489] width 102 height 28
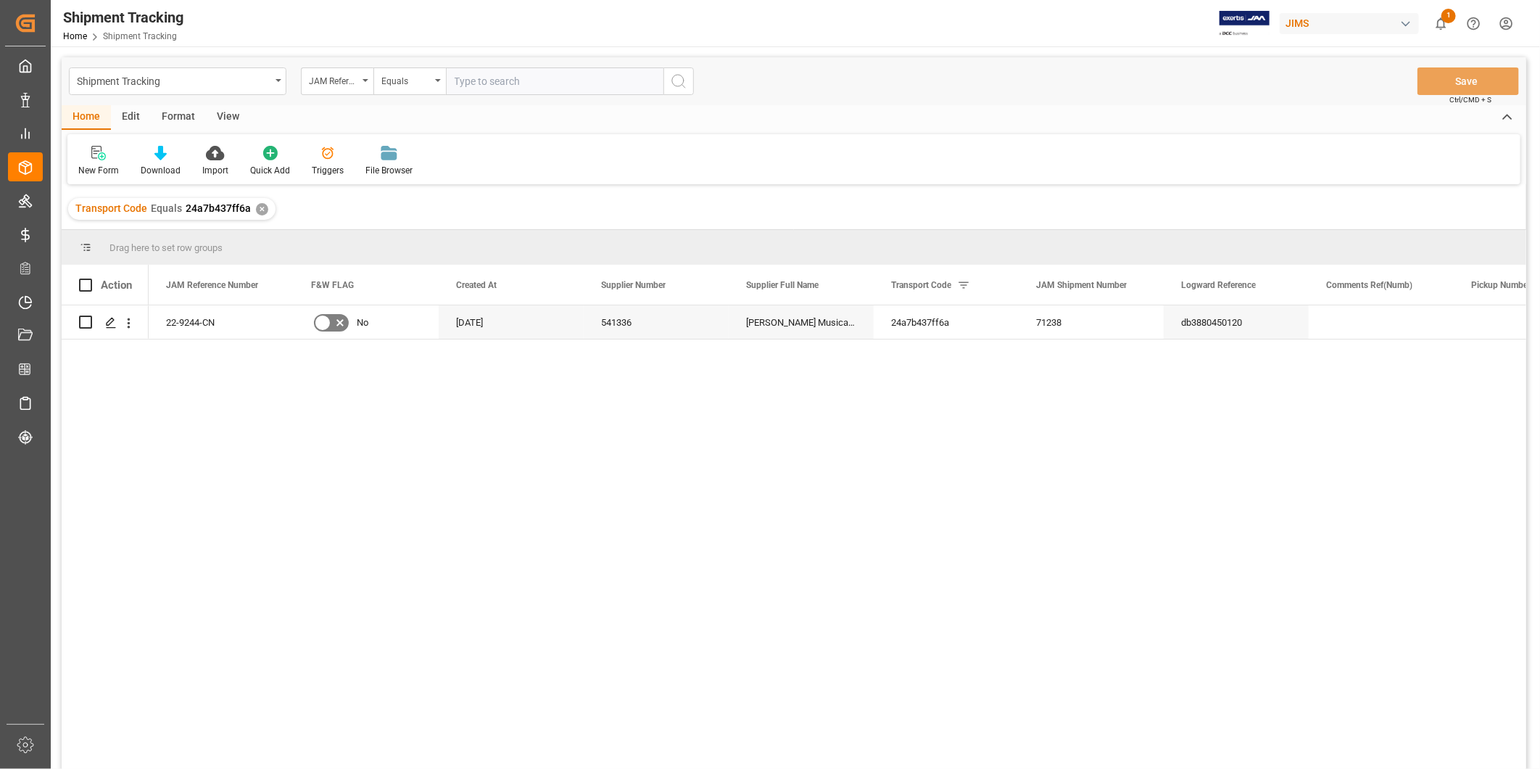
click at [223, 115] on div "View" at bounding box center [228, 117] width 44 height 25
click at [97, 169] on div "Default" at bounding box center [92, 170] width 28 height 13
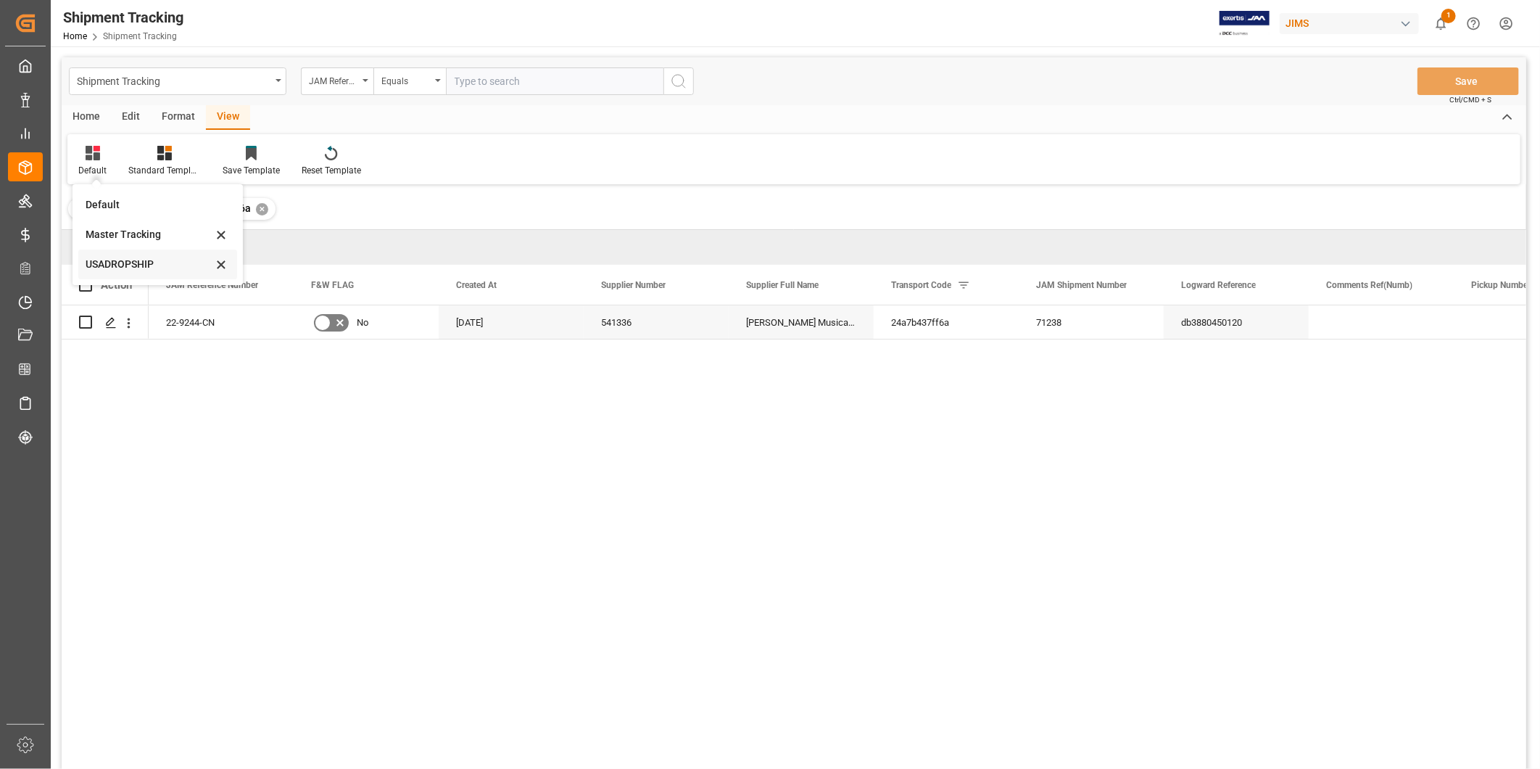
click at [135, 259] on div "USADROPSHIP" at bounding box center [149, 264] width 127 height 15
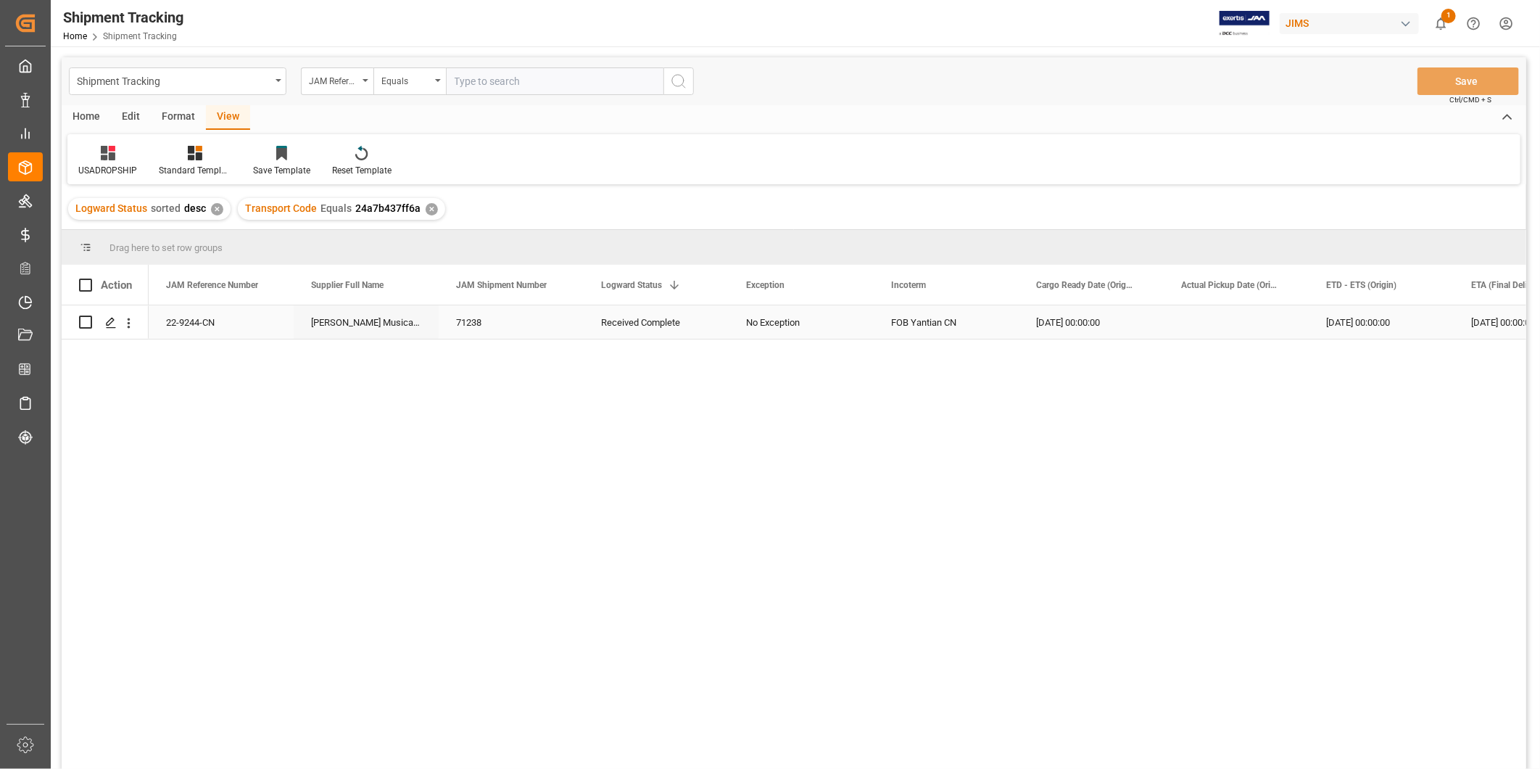
click at [1238, 331] on div "Press SPACE to select this row." at bounding box center [1236, 321] width 145 height 33
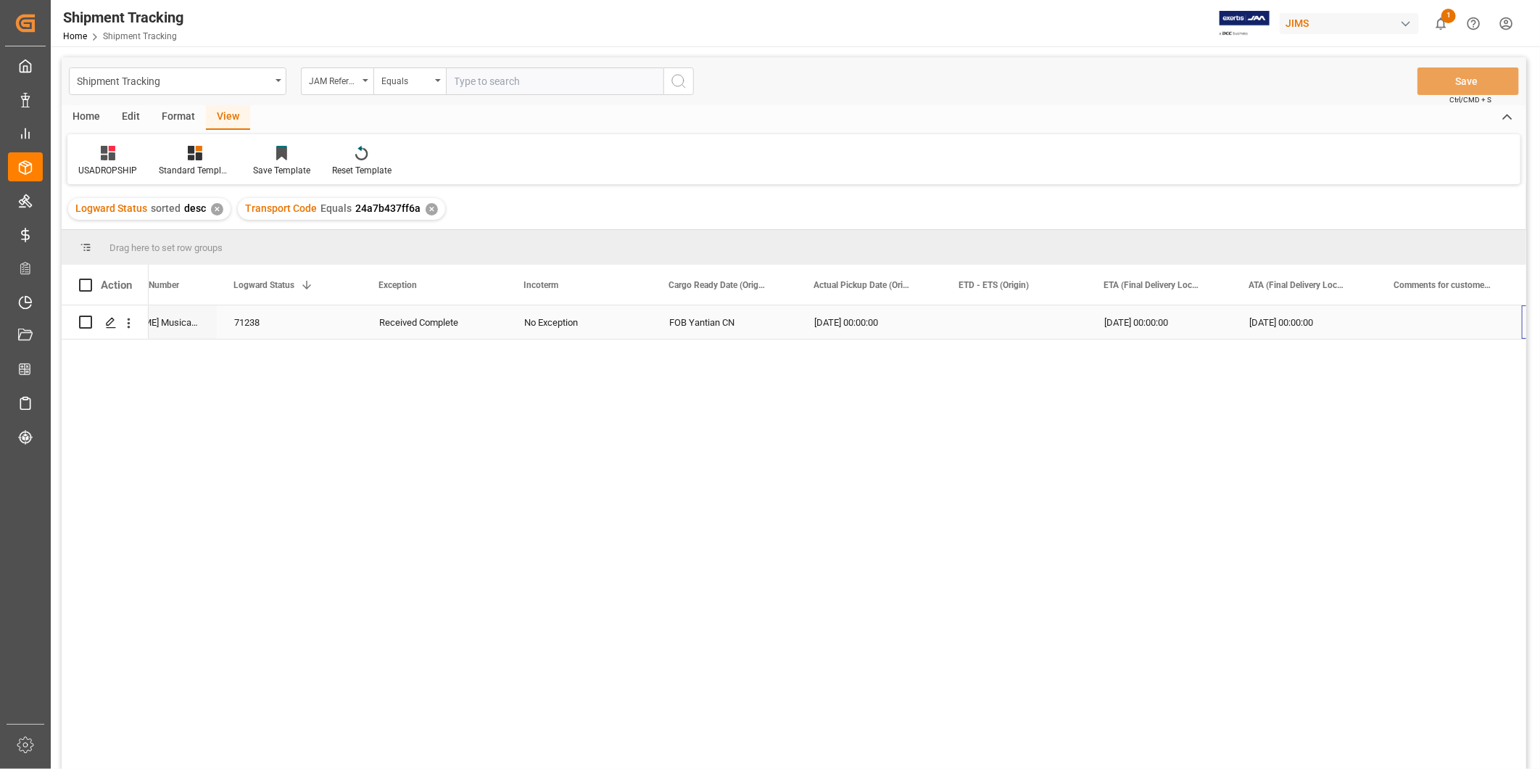
scroll to position [0, 367]
click at [1067, 322] on div "08-20-2025 00:00:00" at bounding box center [1014, 321] width 145 height 33
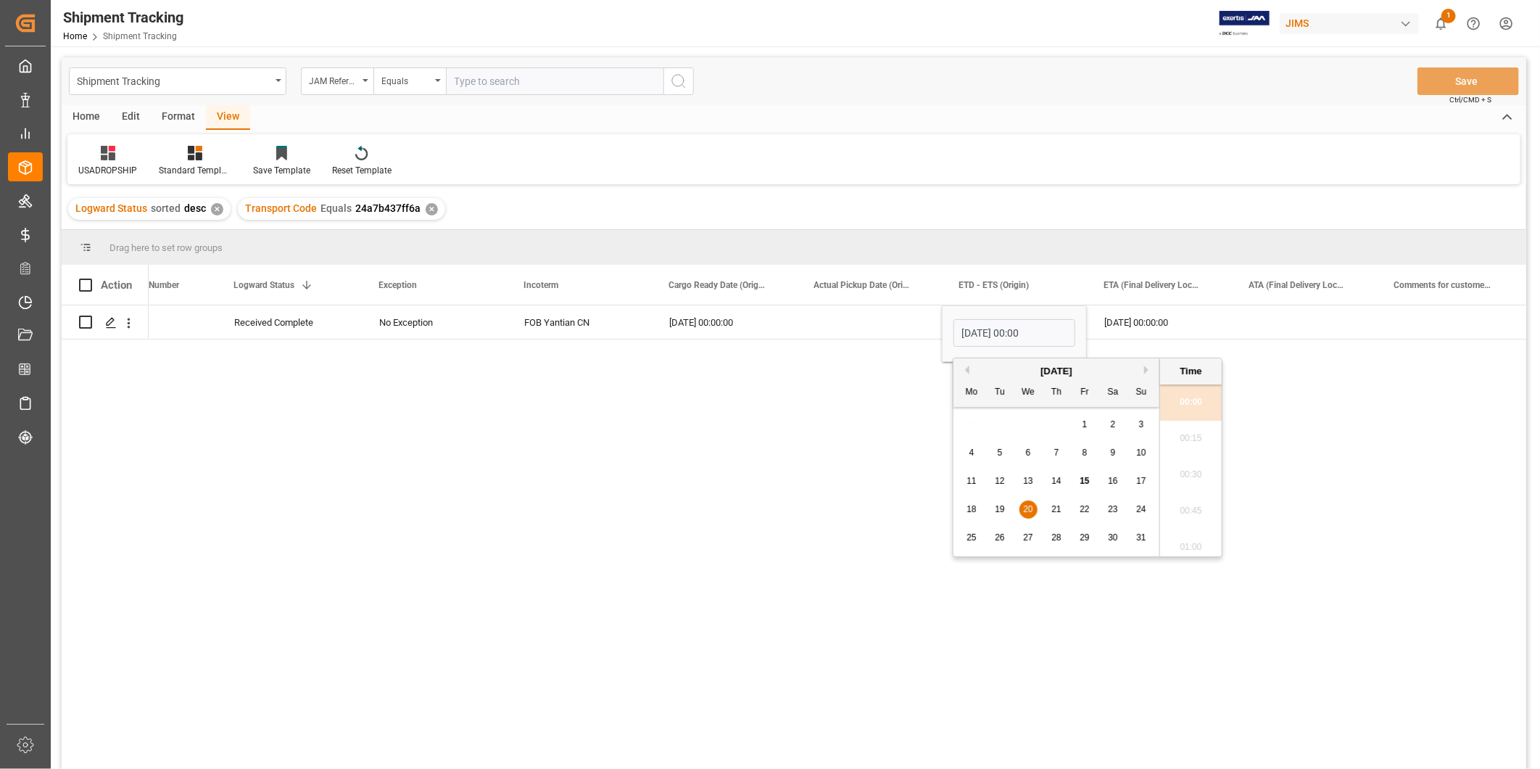
click at [1076, 480] on div "15" at bounding box center [1085, 481] width 18 height 17
type input "08-15-2025 00:00"
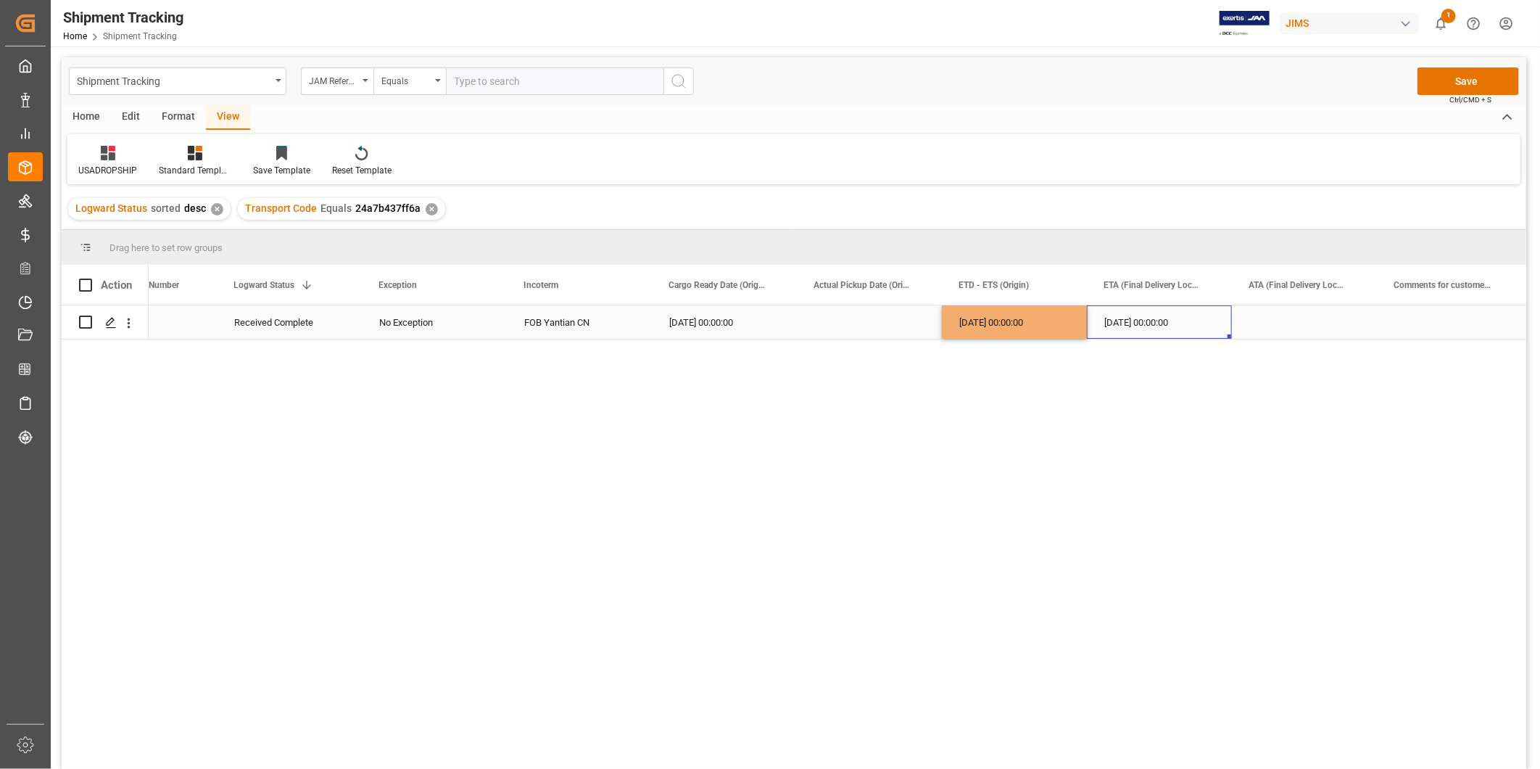
click at [1139, 332] on div "08-20-2025 00:00:00" at bounding box center [1159, 321] width 145 height 33
click at [1031, 326] on div "08-15-2025 00:00:00" at bounding box center [1014, 321] width 145 height 33
click at [1113, 321] on div "08-20-2025 00:00:00" at bounding box center [1159, 321] width 145 height 33
click at [1454, 88] on button "Save" at bounding box center [1469, 81] width 102 height 28
click at [1315, 318] on div "Press SPACE to select this row." at bounding box center [1304, 321] width 145 height 33
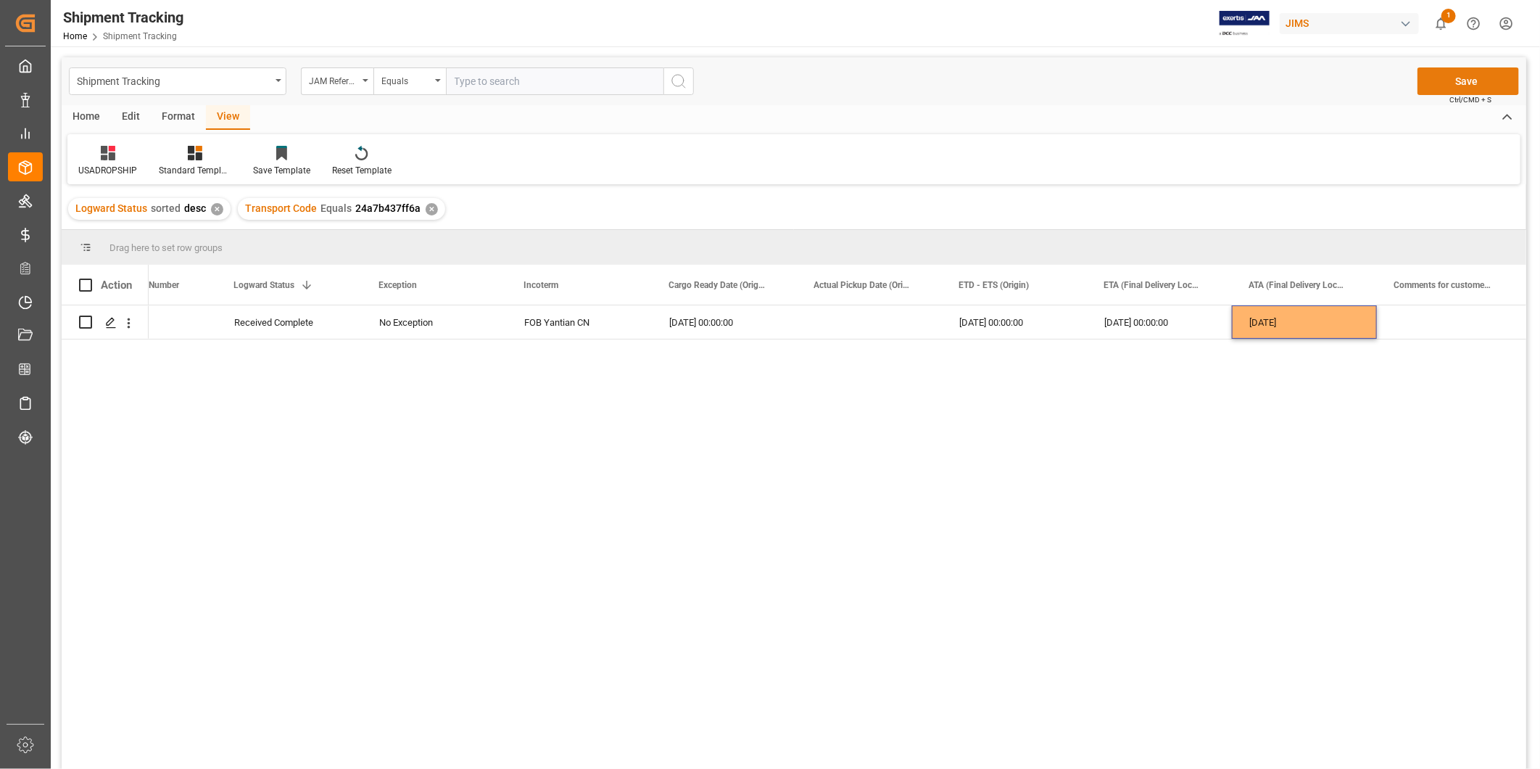
click at [1445, 80] on button "Save" at bounding box center [1469, 81] width 102 height 28
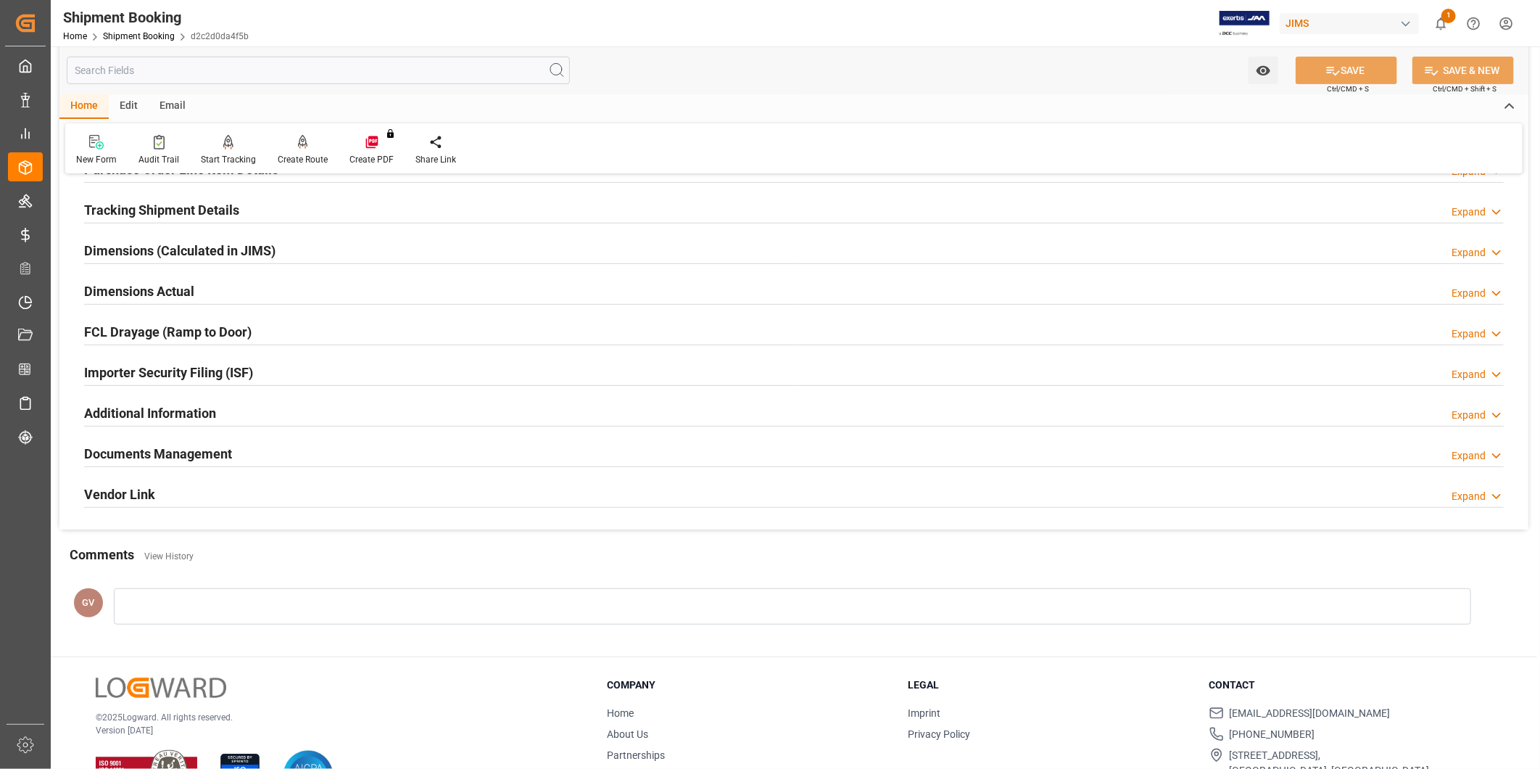
scroll to position [134, 0]
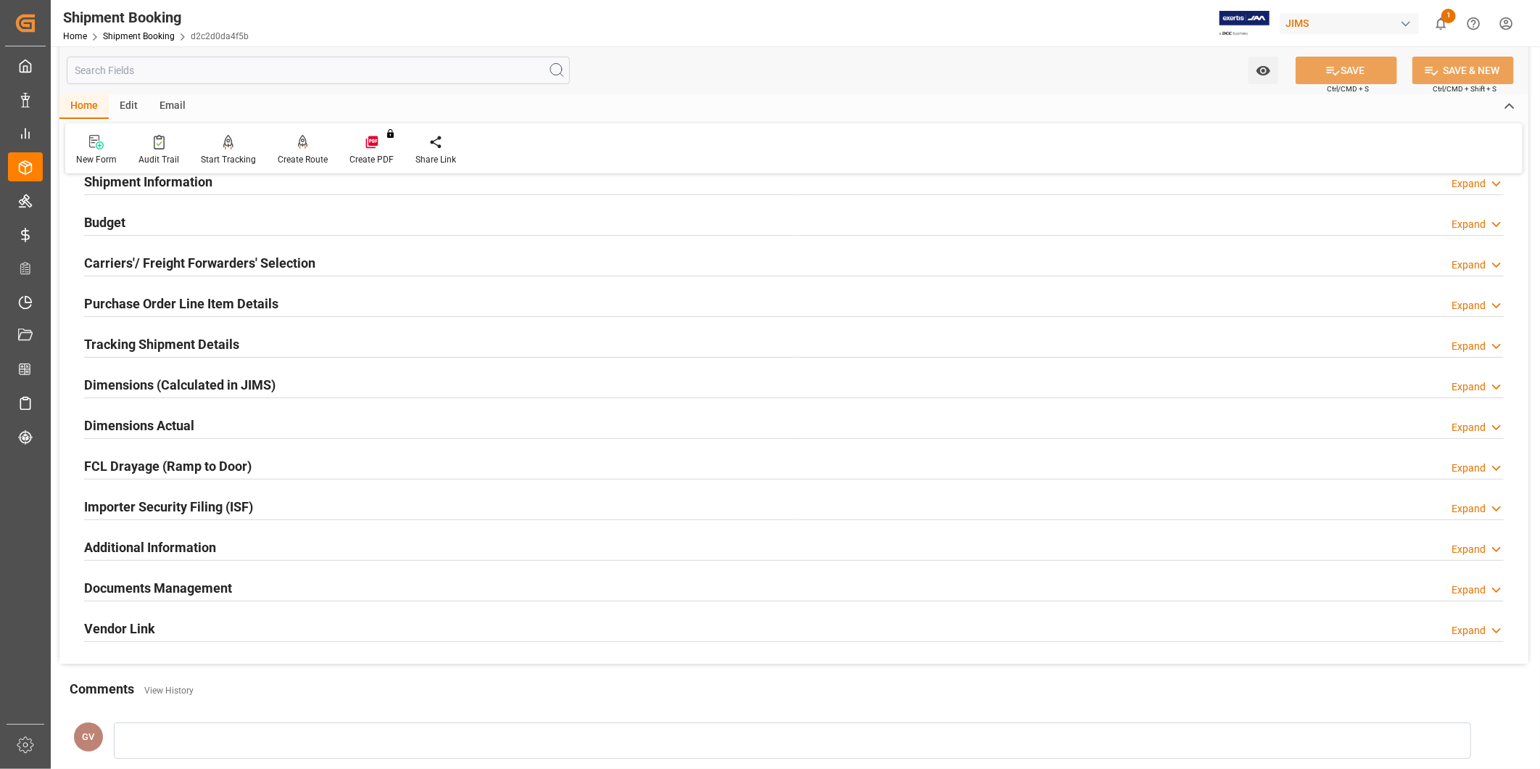
click at [230, 342] on h2 "Tracking Shipment Details" at bounding box center [161, 344] width 155 height 20
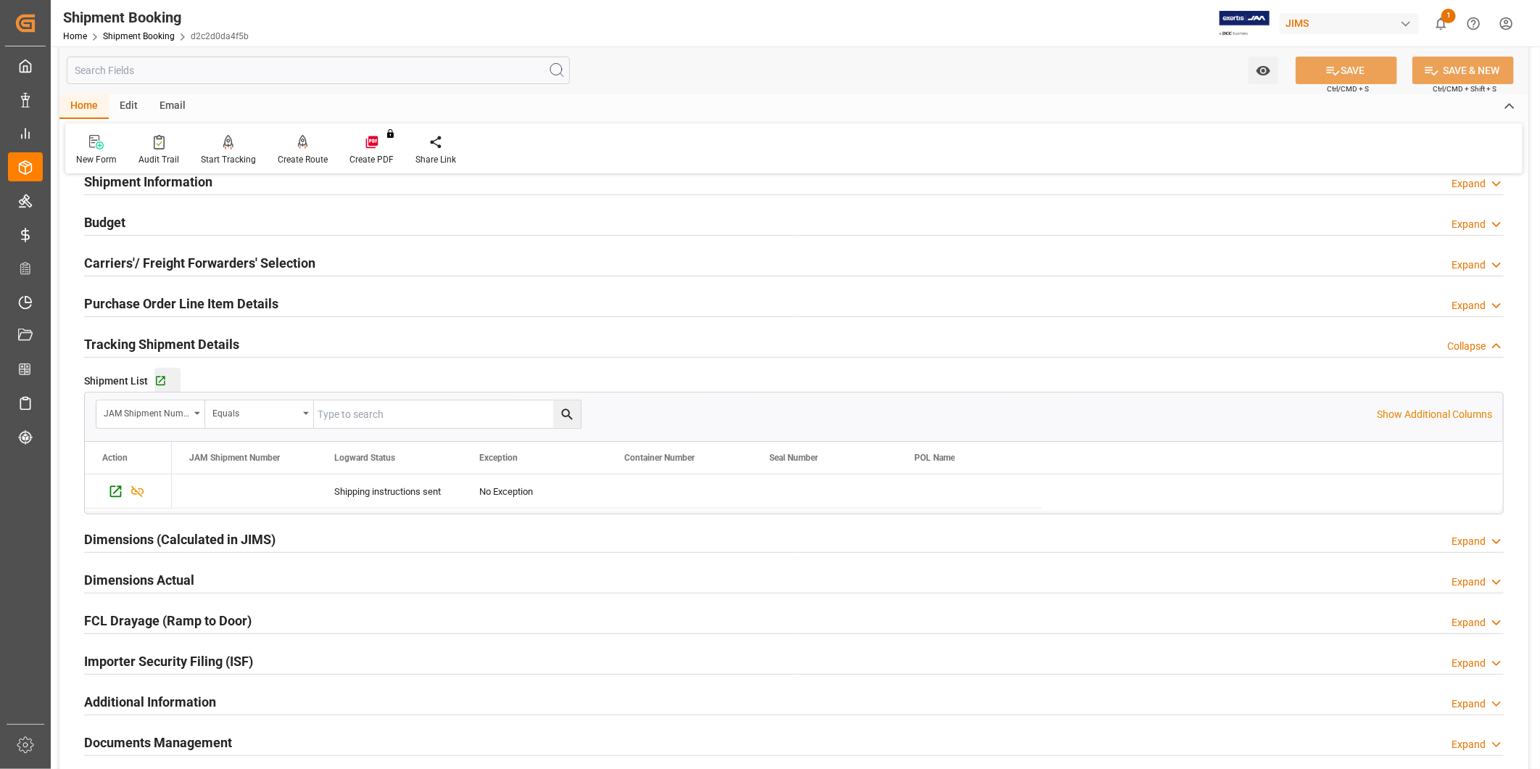
click at [167, 383] on div "Go to Shipment Tracking Grid" at bounding box center [167, 381] width 26 height 12
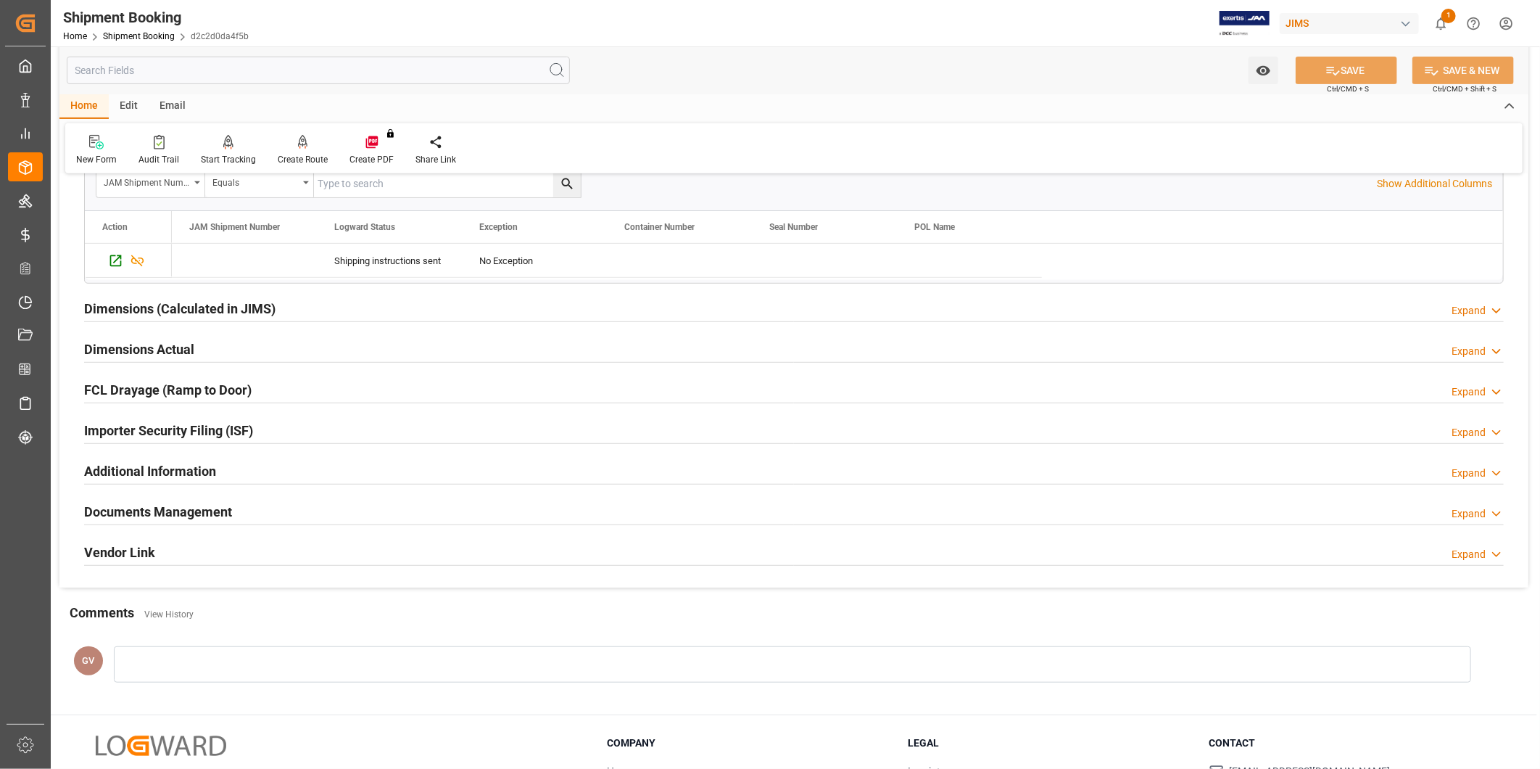
scroll to position [476, 0]
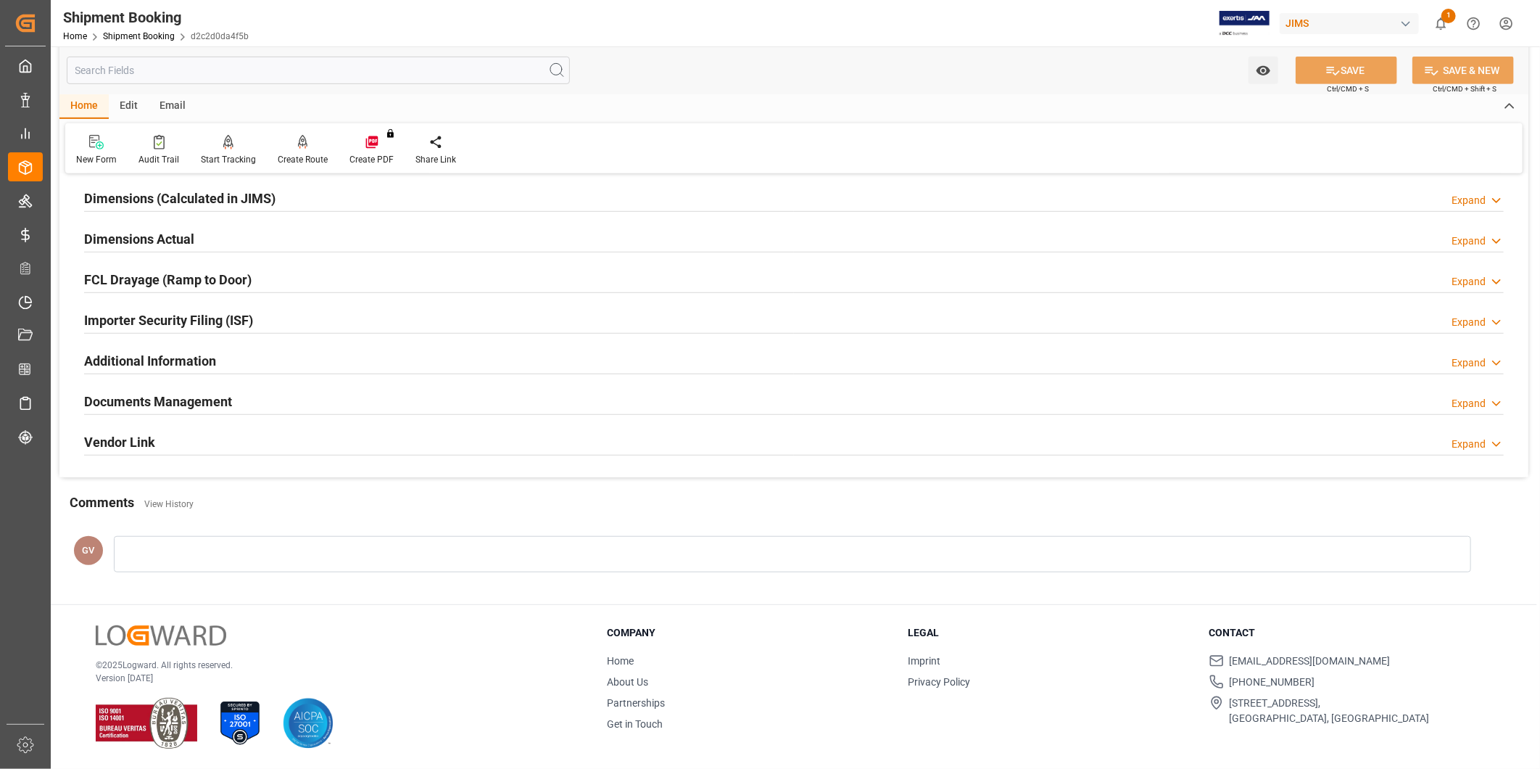
click at [540, 389] on div "Documents Management Expand" at bounding box center [794, 401] width 1420 height 28
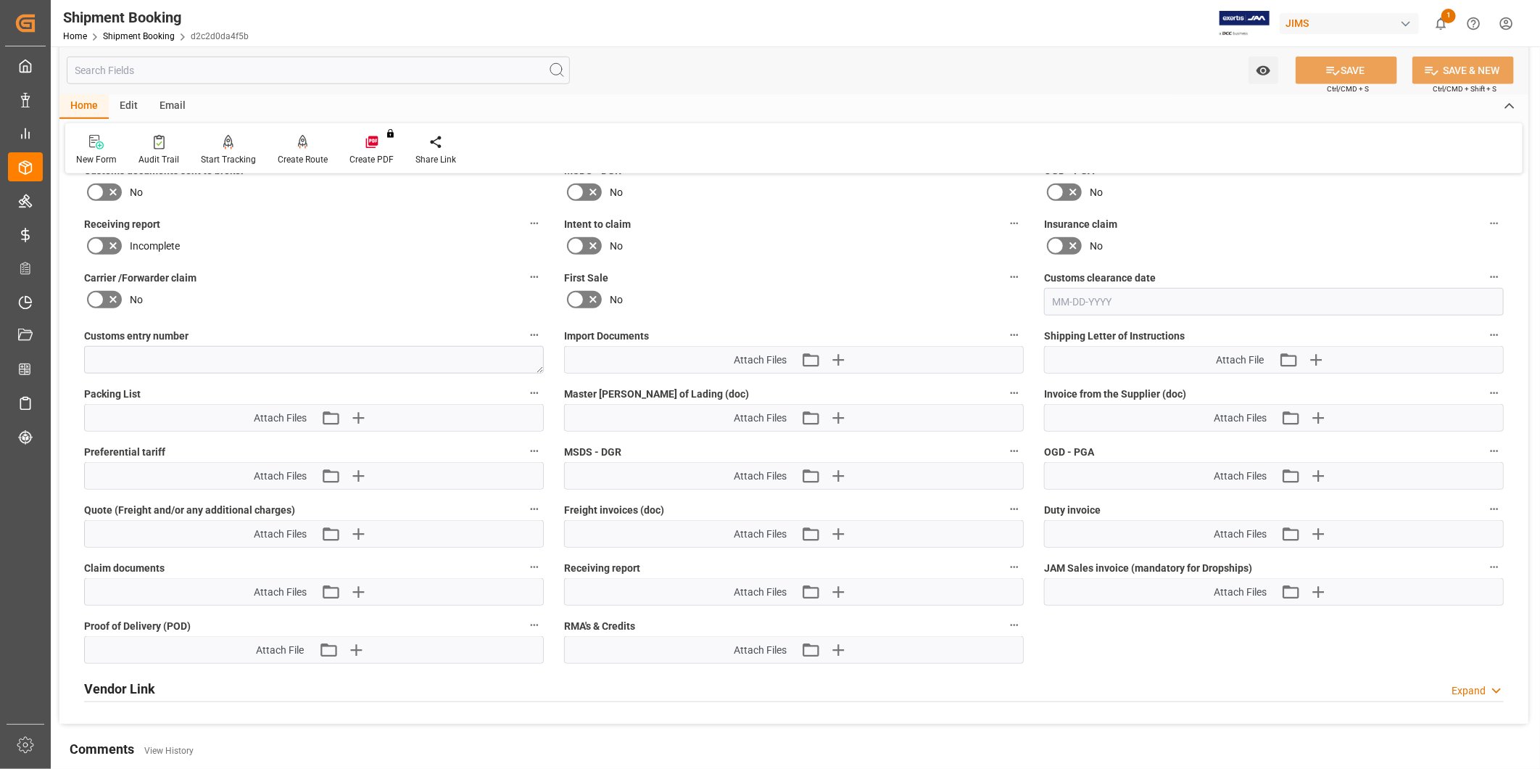
scroll to position [879, 0]
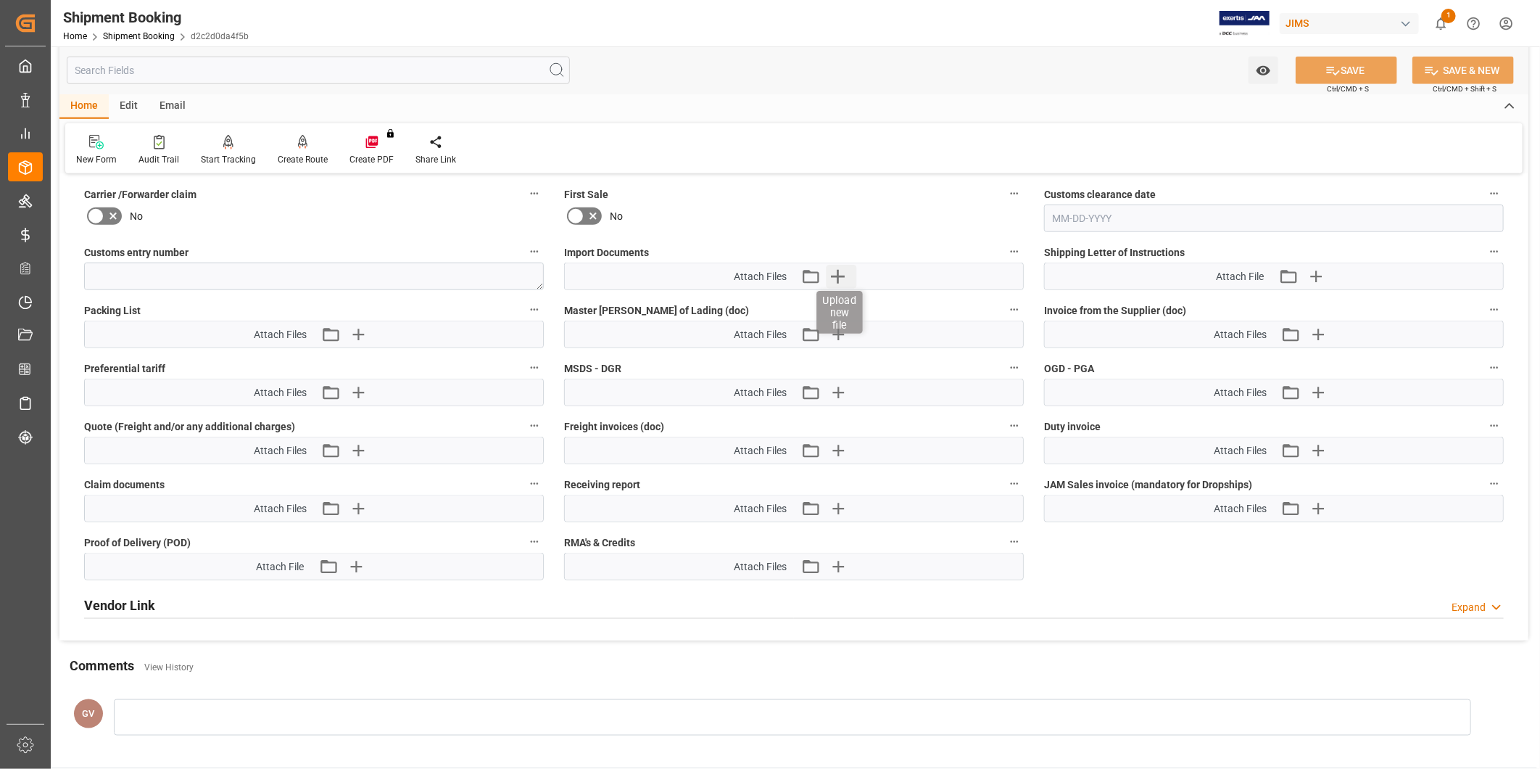
click at [845, 276] on icon "button" at bounding box center [838, 276] width 23 height 23
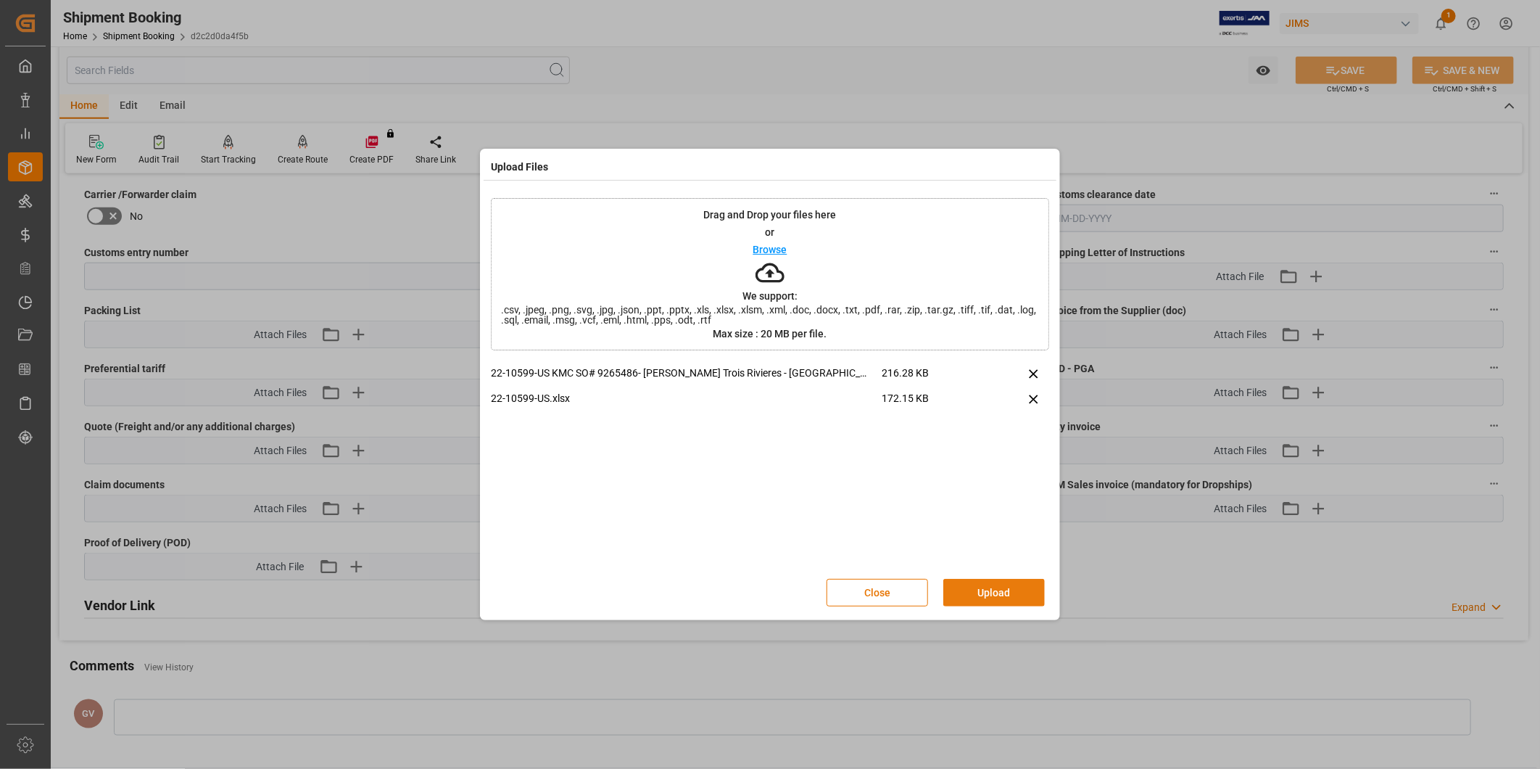
click at [1003, 586] on button "Upload" at bounding box center [994, 593] width 102 height 28
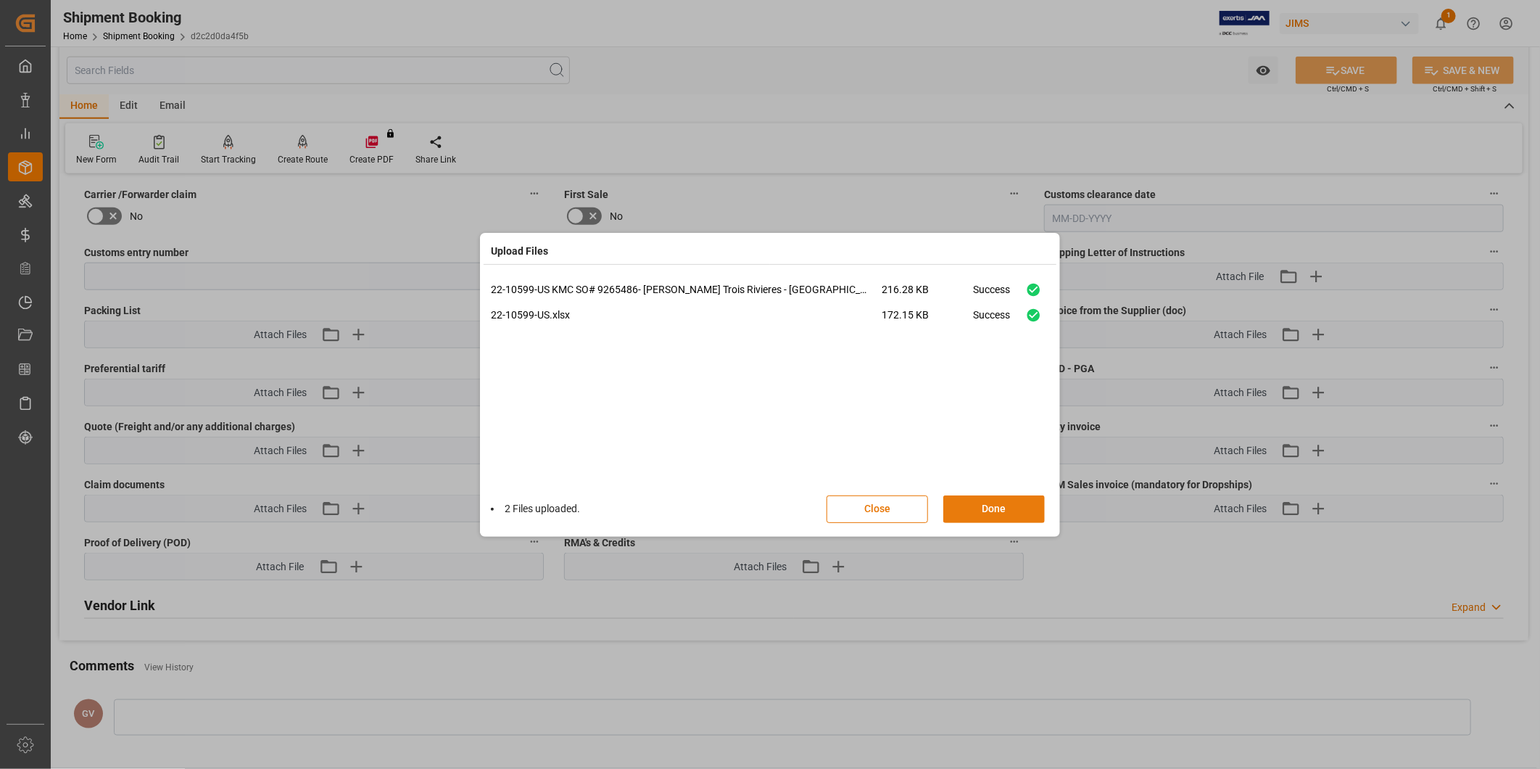
click at [1014, 511] on button "Done" at bounding box center [994, 509] width 102 height 28
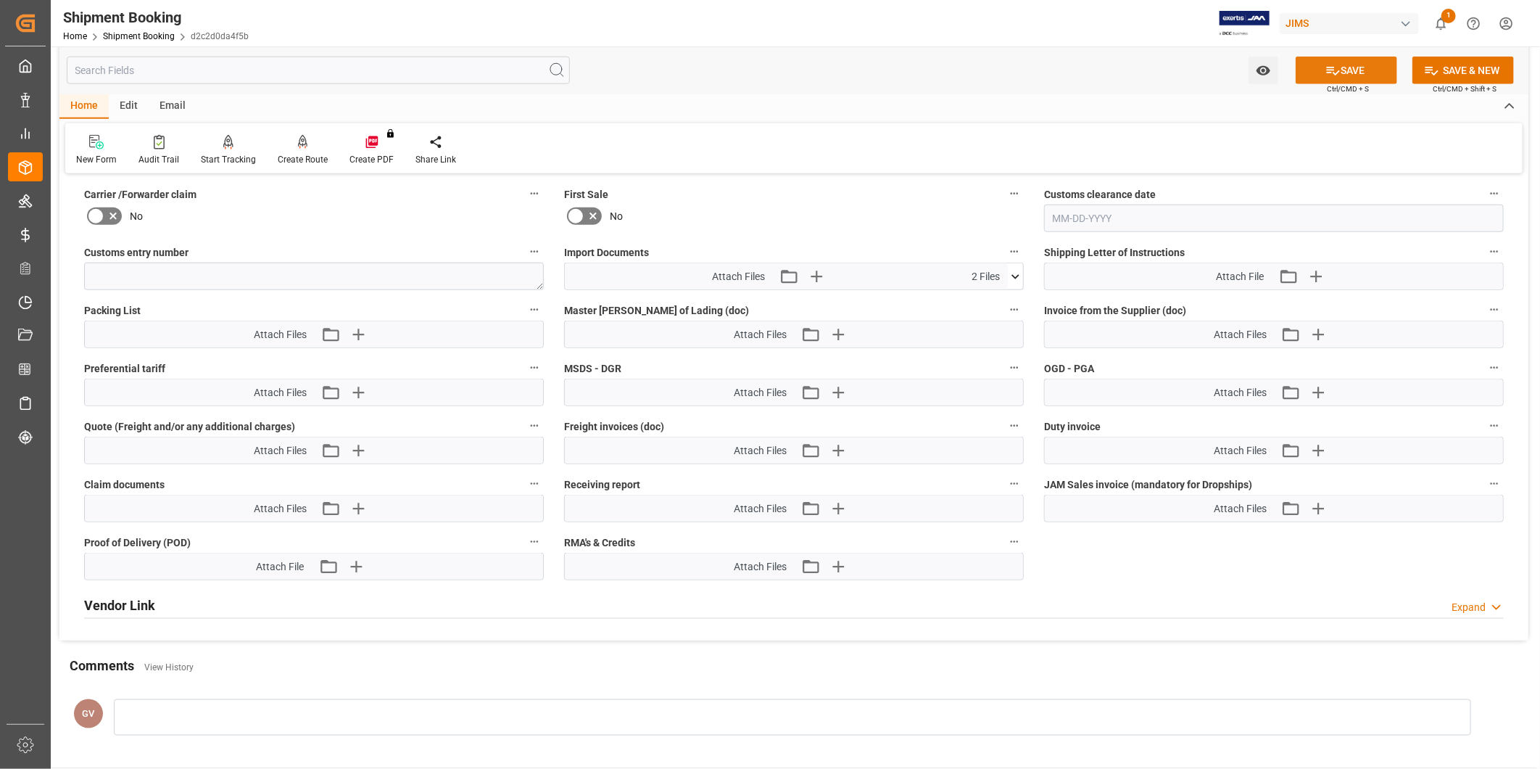
click at [1349, 76] on button "SAVE" at bounding box center [1347, 71] width 102 height 28
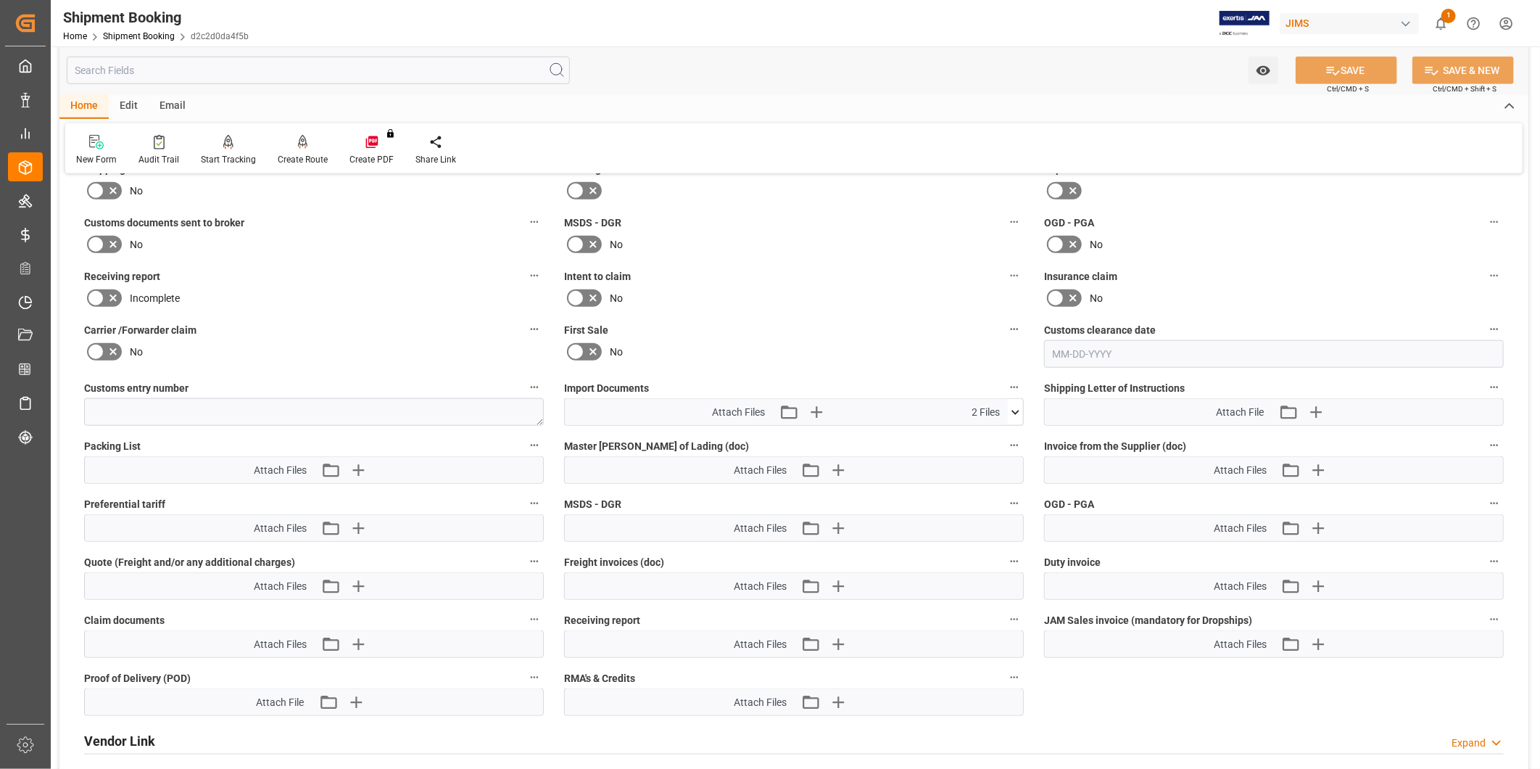
scroll to position [611, 0]
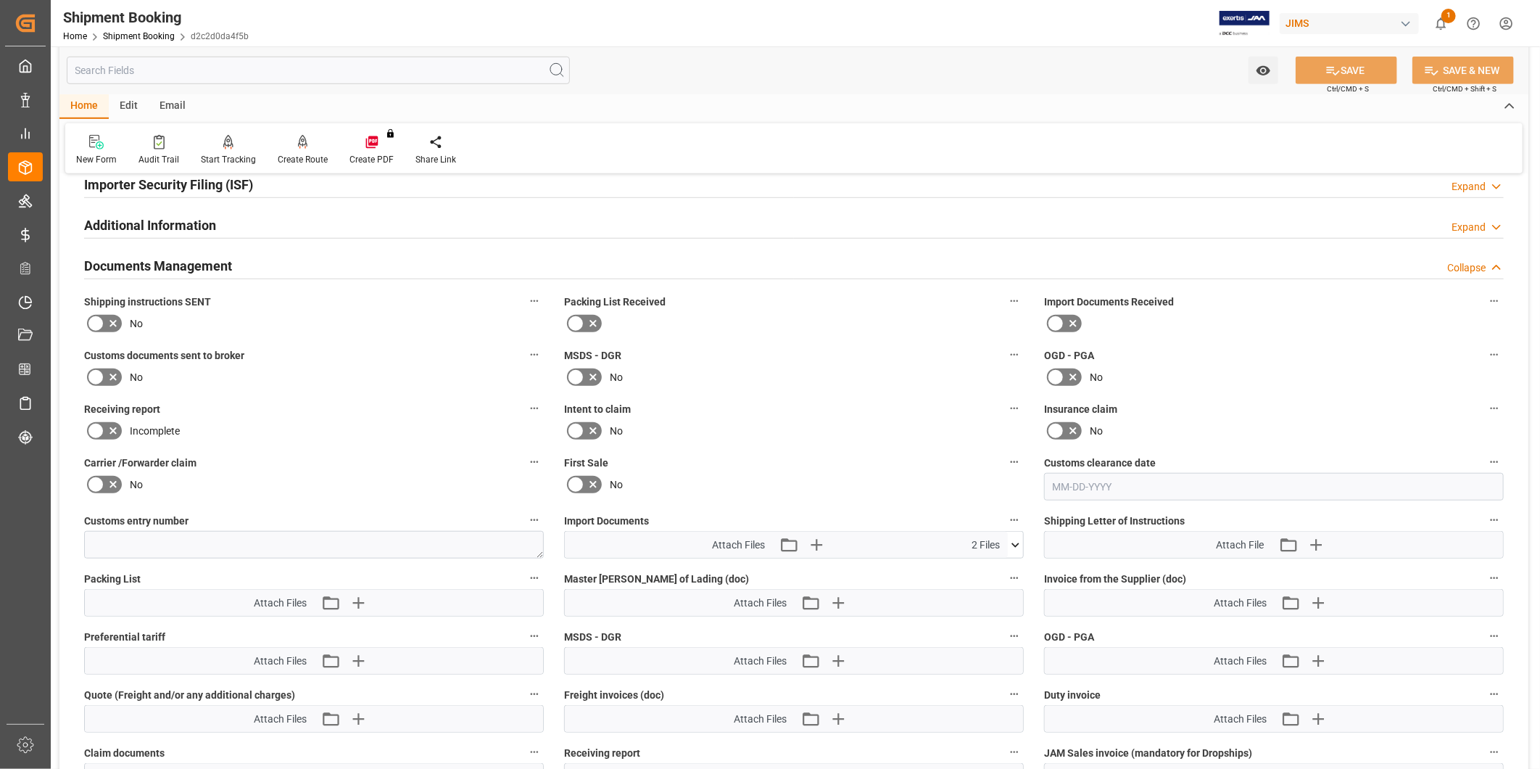
click at [111, 326] on icon at bounding box center [112, 323] width 17 height 17
click at [0, 0] on input "checkbox" at bounding box center [0, 0] width 0 height 0
click at [1331, 66] on icon at bounding box center [1333, 70] width 15 height 15
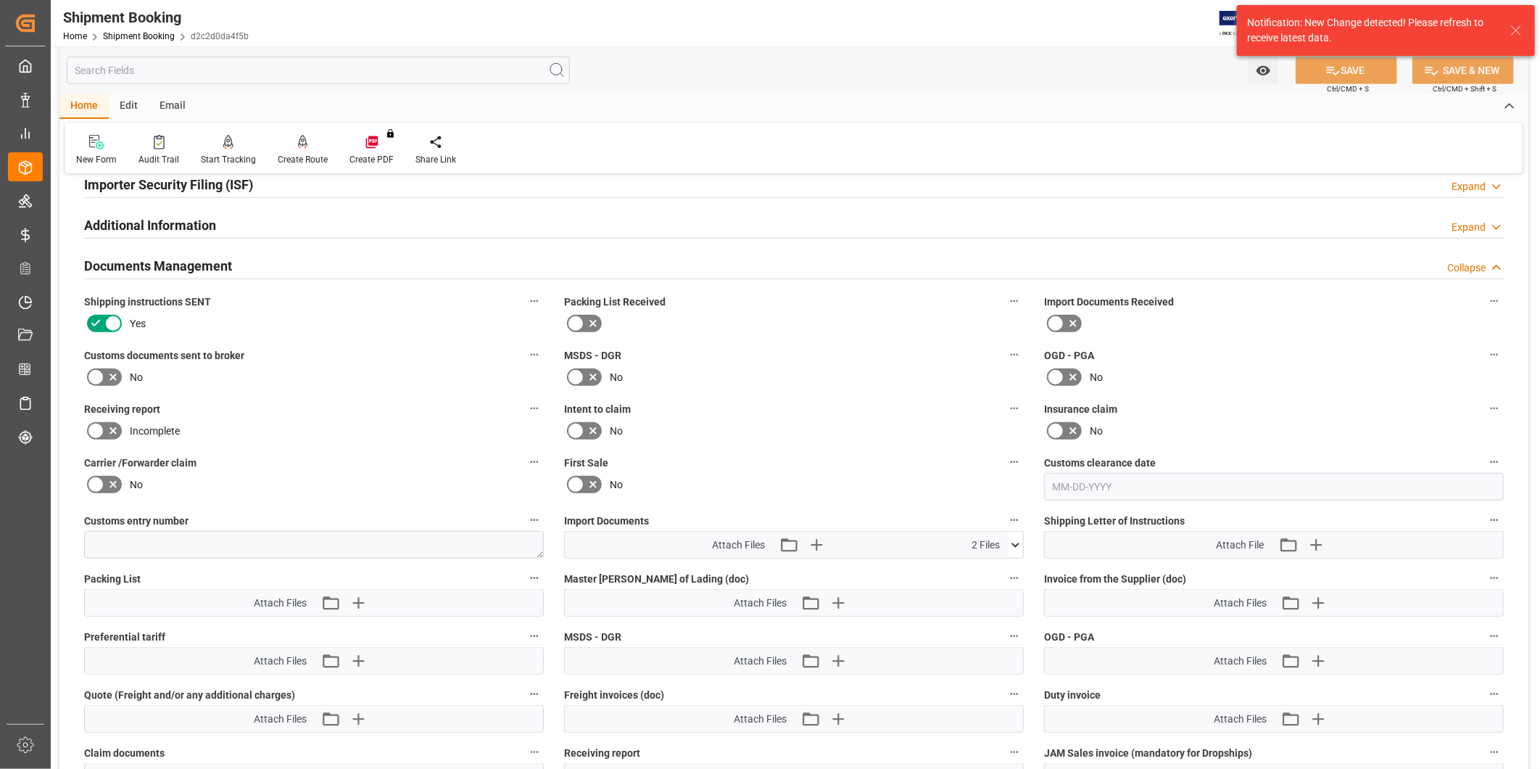
click at [830, 161] on div "New Form Audit Trail Start Tracking Create Empty Shipment Tracking Create Route…" at bounding box center [794, 148] width 1458 height 50
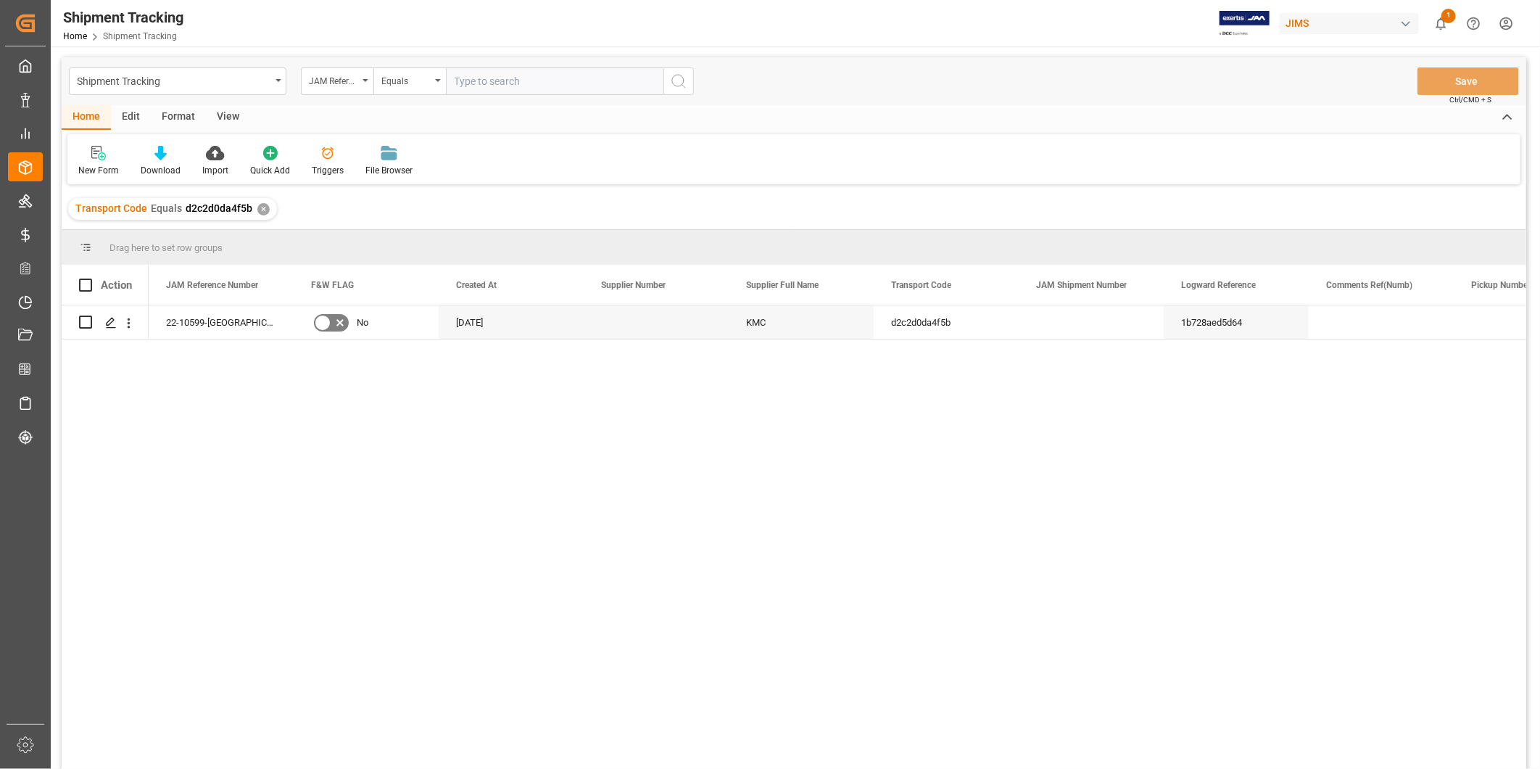
click at [228, 117] on div "View" at bounding box center [228, 117] width 44 height 25
click at [100, 165] on div "Default" at bounding box center [92, 170] width 28 height 13
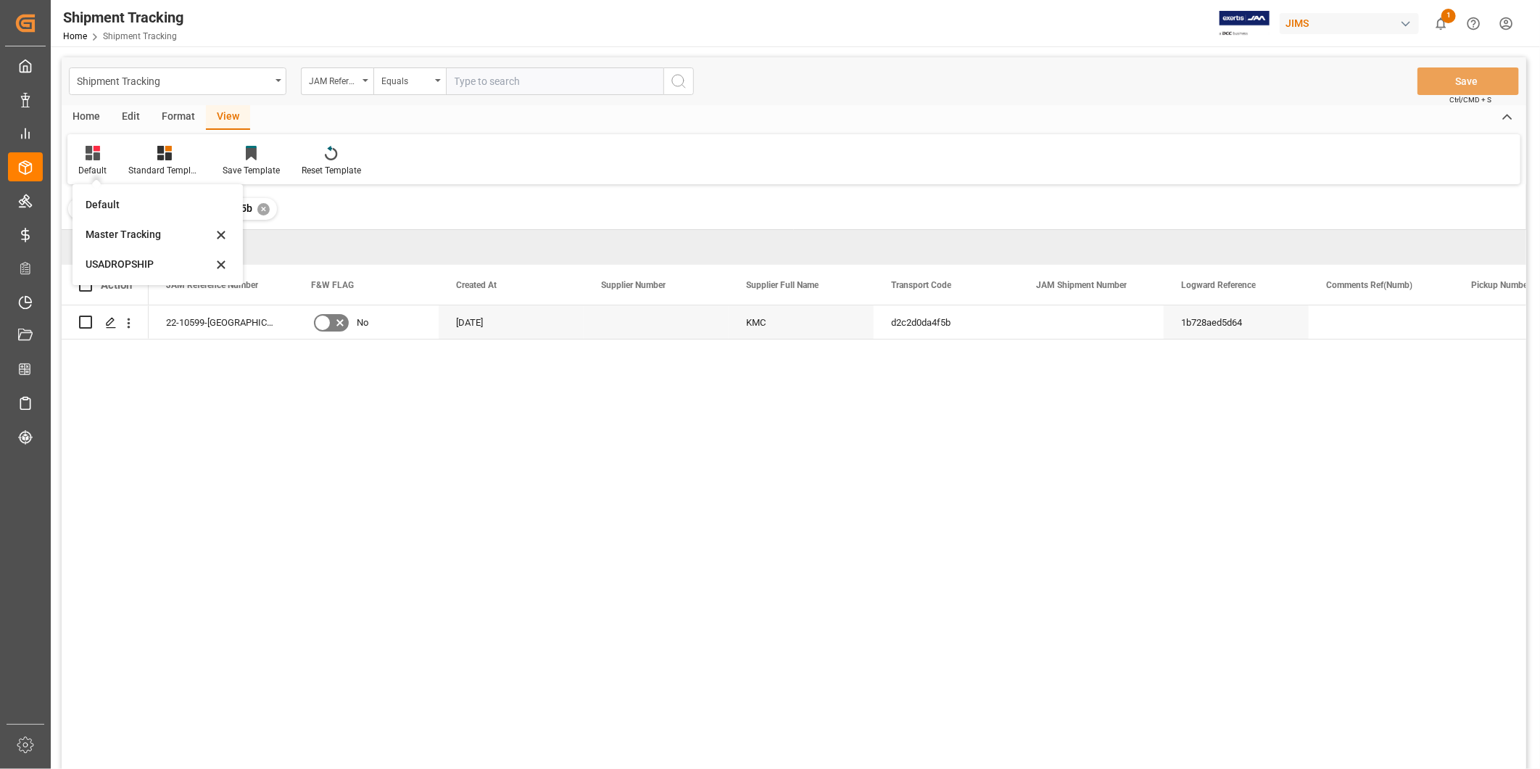
drag, startPoint x: 100, startPoint y: 165, endPoint x: 119, endPoint y: 263, distance: 100.4
click at [119, 263] on div "USADROPSHIP" at bounding box center [149, 264] width 127 height 15
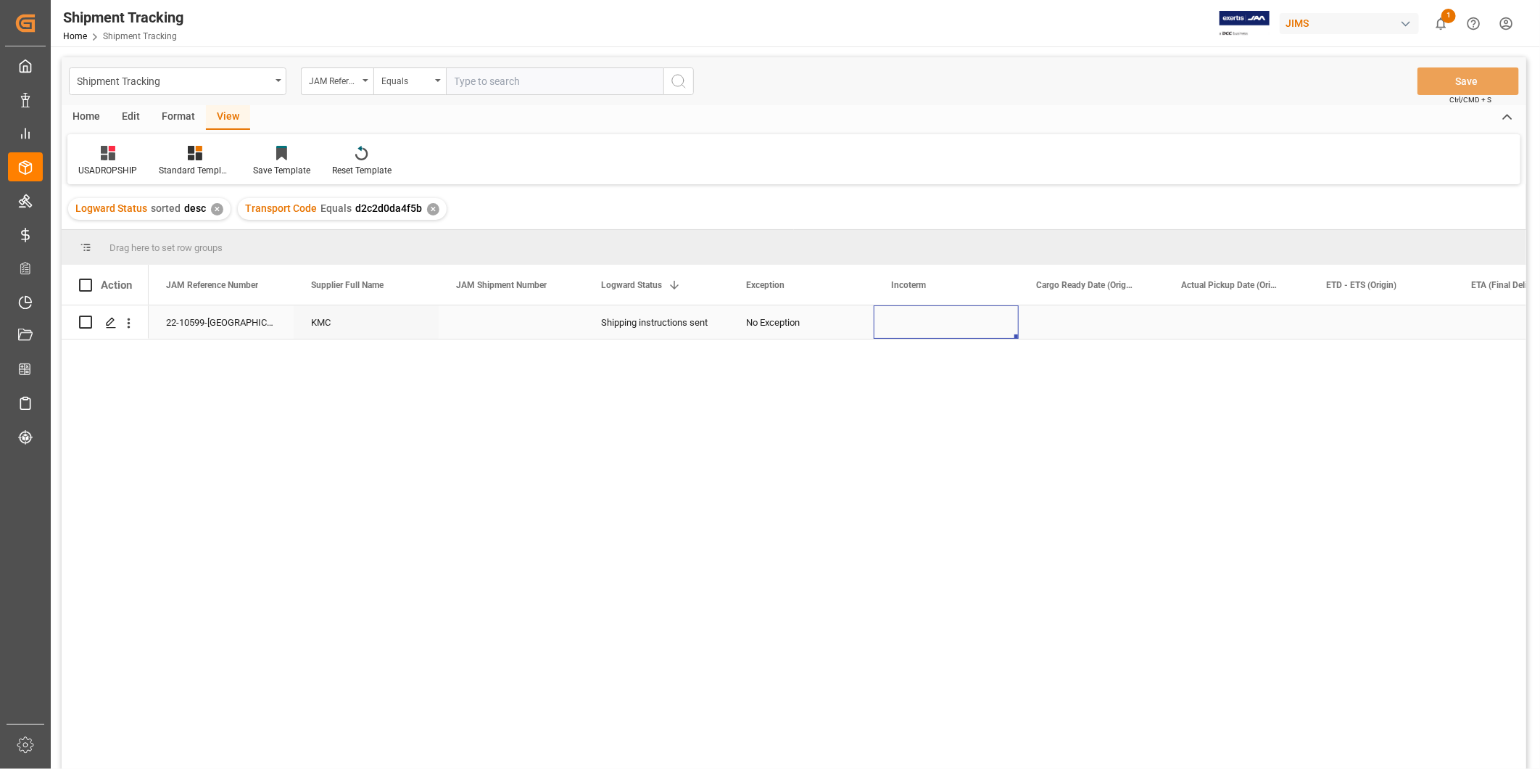
click at [955, 323] on div "Press SPACE to select this row." at bounding box center [946, 321] width 145 height 33
click at [946, 321] on div "Press SPACE to select this row." at bounding box center [946, 321] width 145 height 33
click at [946, 321] on input "Press SPACE to select this row." at bounding box center [946, 331] width 122 height 28
type input "DAP Trois-Revieres, CANADA"
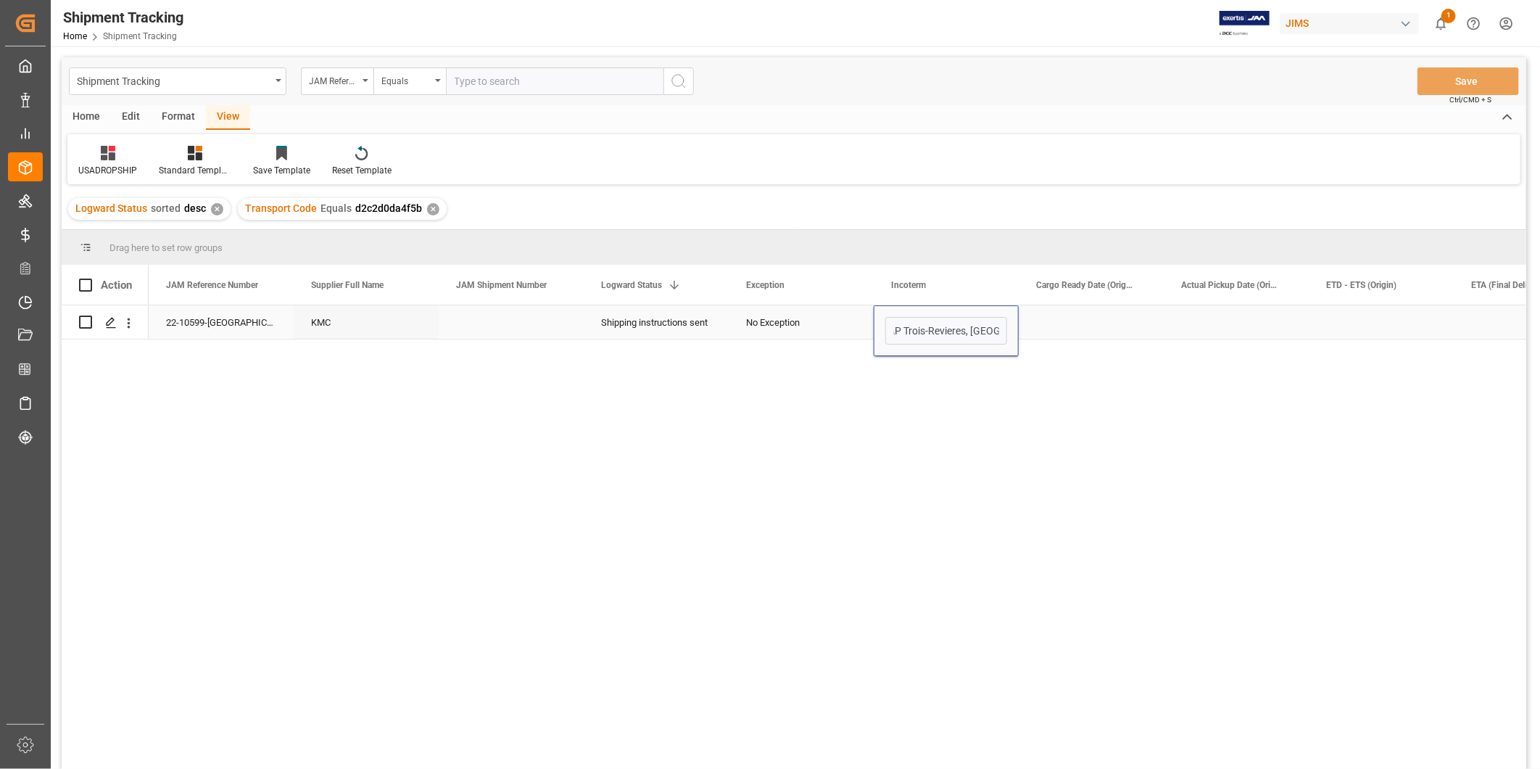
scroll to position [0, 25]
click at [1481, 85] on button "Save" at bounding box center [1469, 81] width 102 height 28
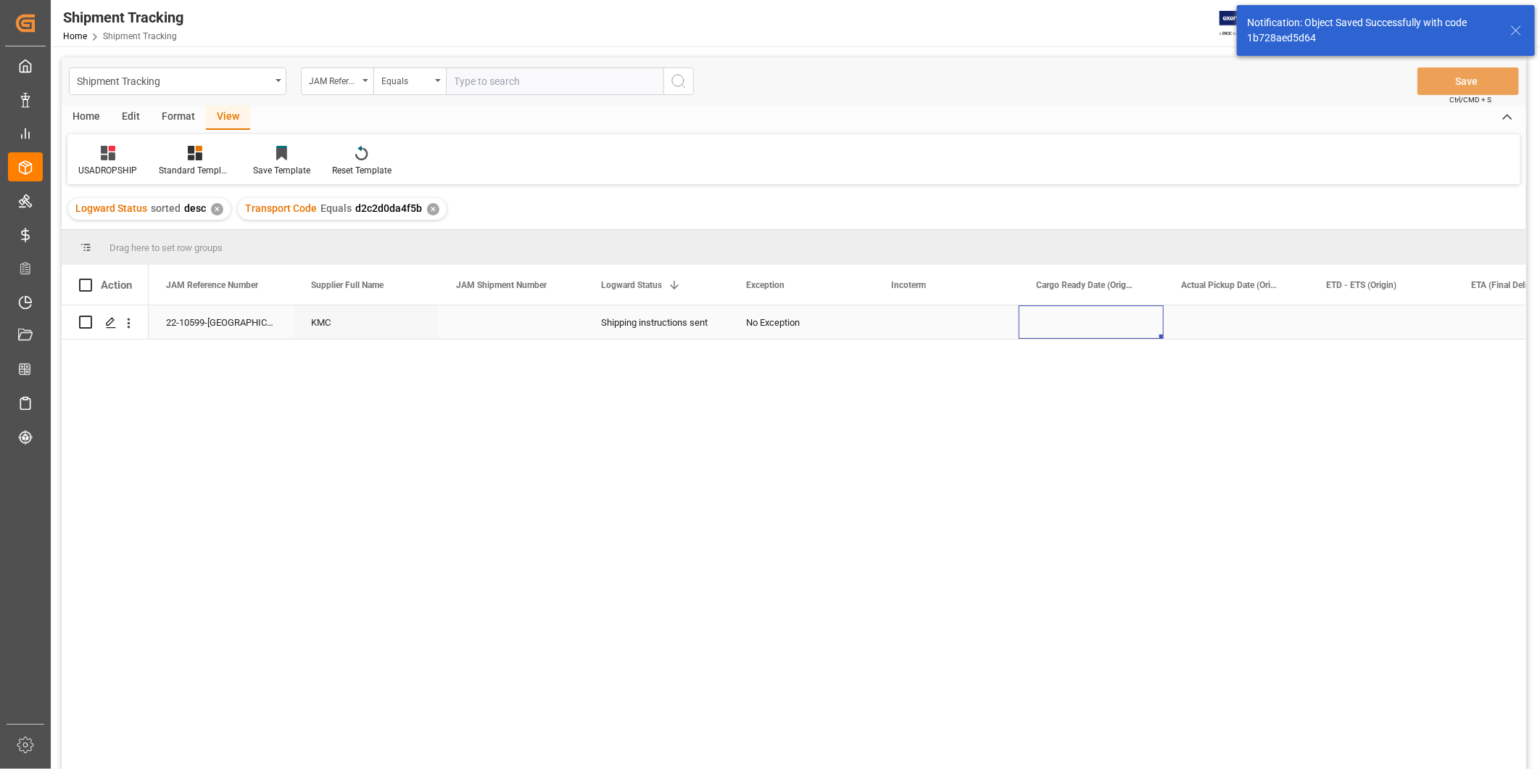
click at [1115, 315] on div "Press SPACE to select this row." at bounding box center [1091, 321] width 145 height 33
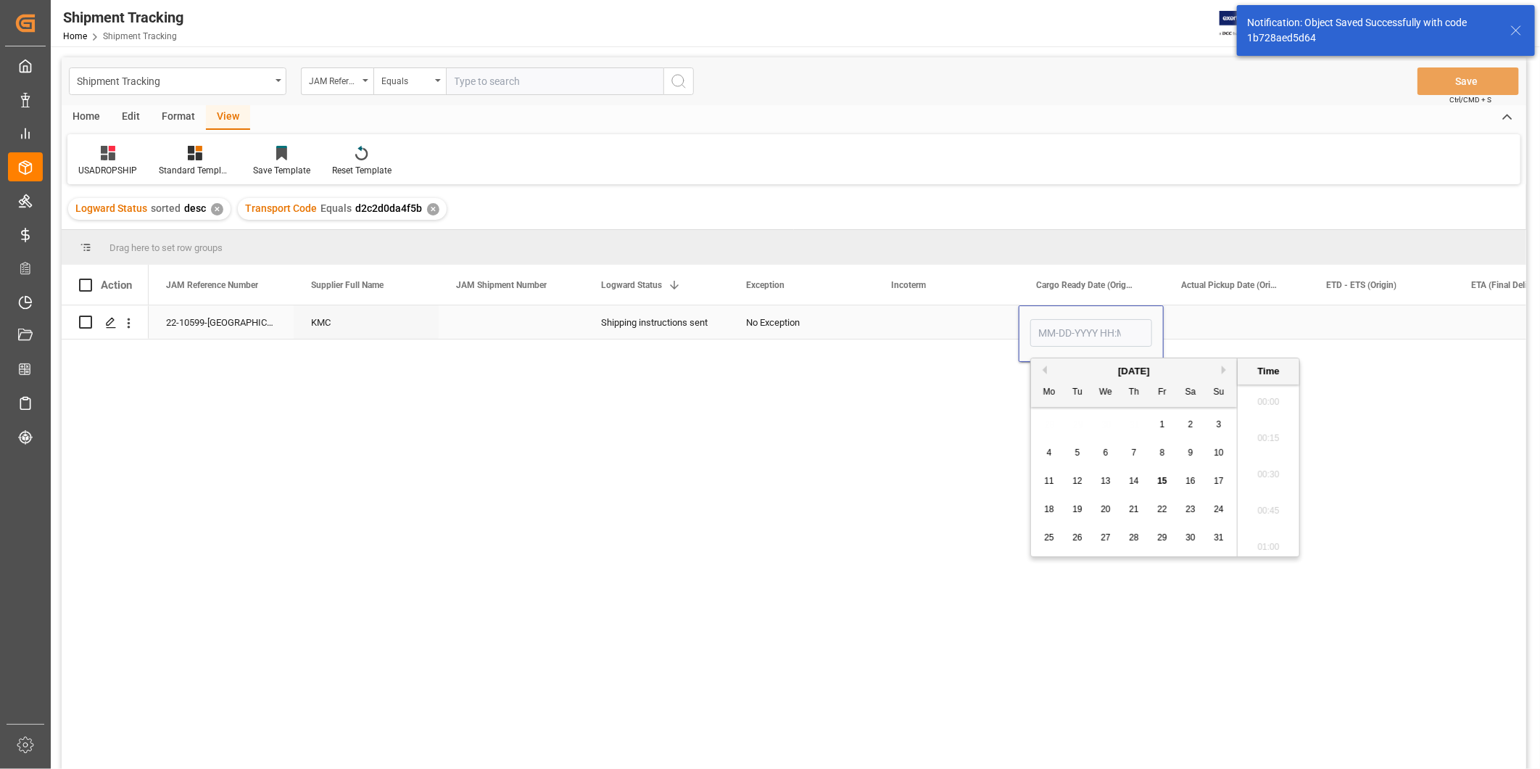
scroll to position [1636, 0]
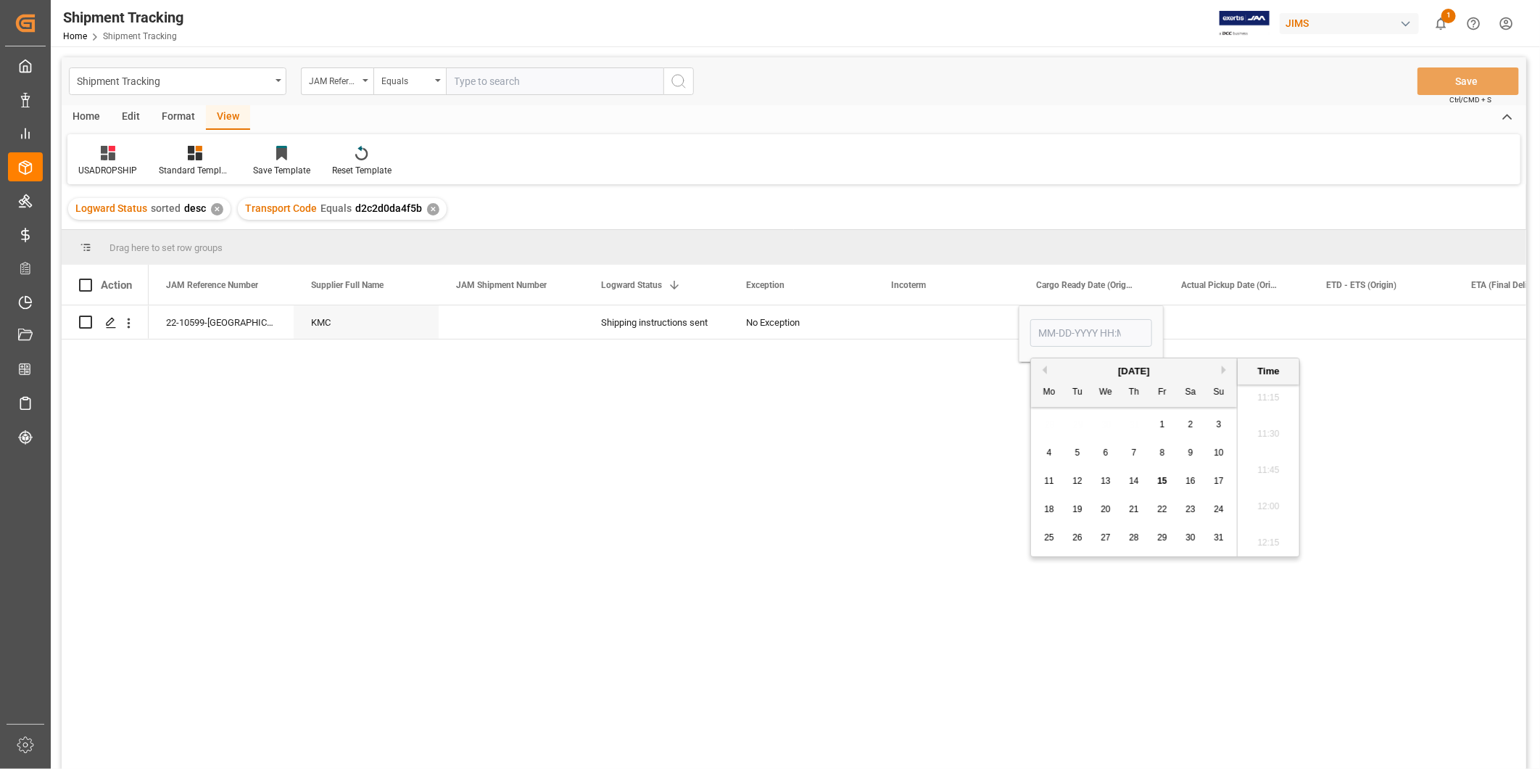
click at [1159, 482] on span "15" at bounding box center [1161, 481] width 9 height 10
type input "08-15-2025 00:00"
click at [1216, 315] on div "Press SPACE to select this row." at bounding box center [1236, 321] width 145 height 33
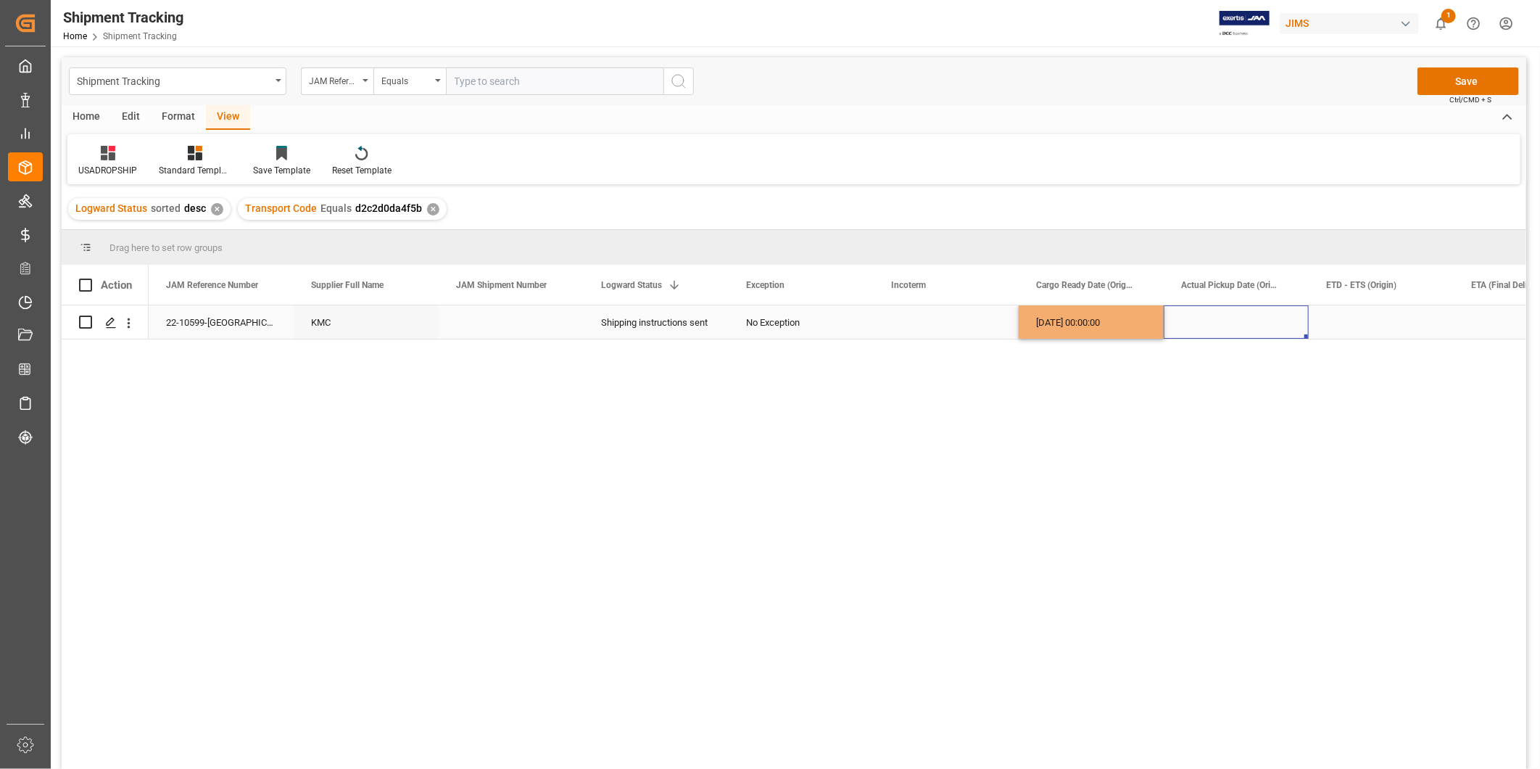
click at [1119, 331] on div "08-15-2025 00:00:00" at bounding box center [1091, 321] width 145 height 33
click at [1352, 319] on div "Press SPACE to select this row." at bounding box center [1381, 321] width 145 height 33
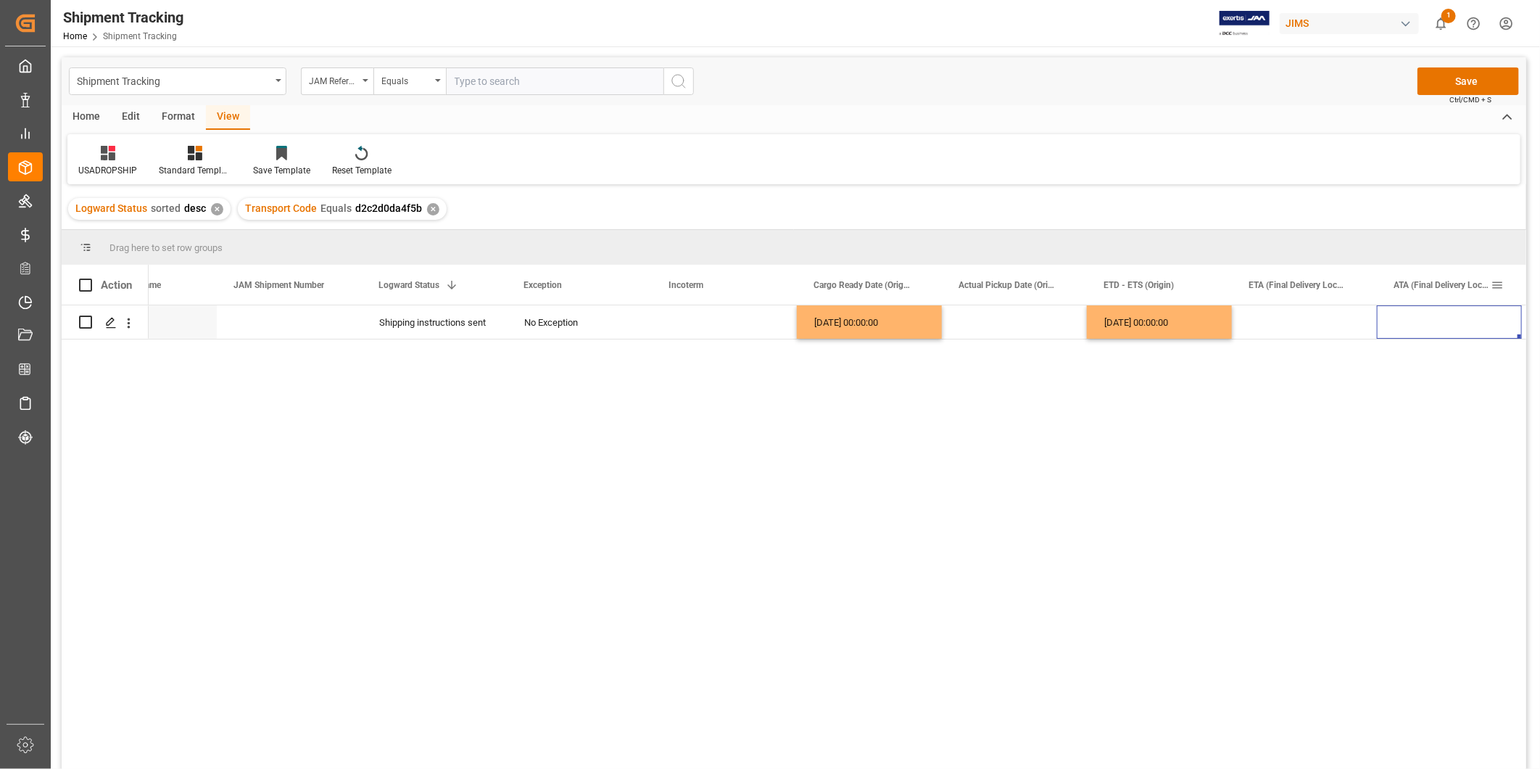
scroll to position [0, 367]
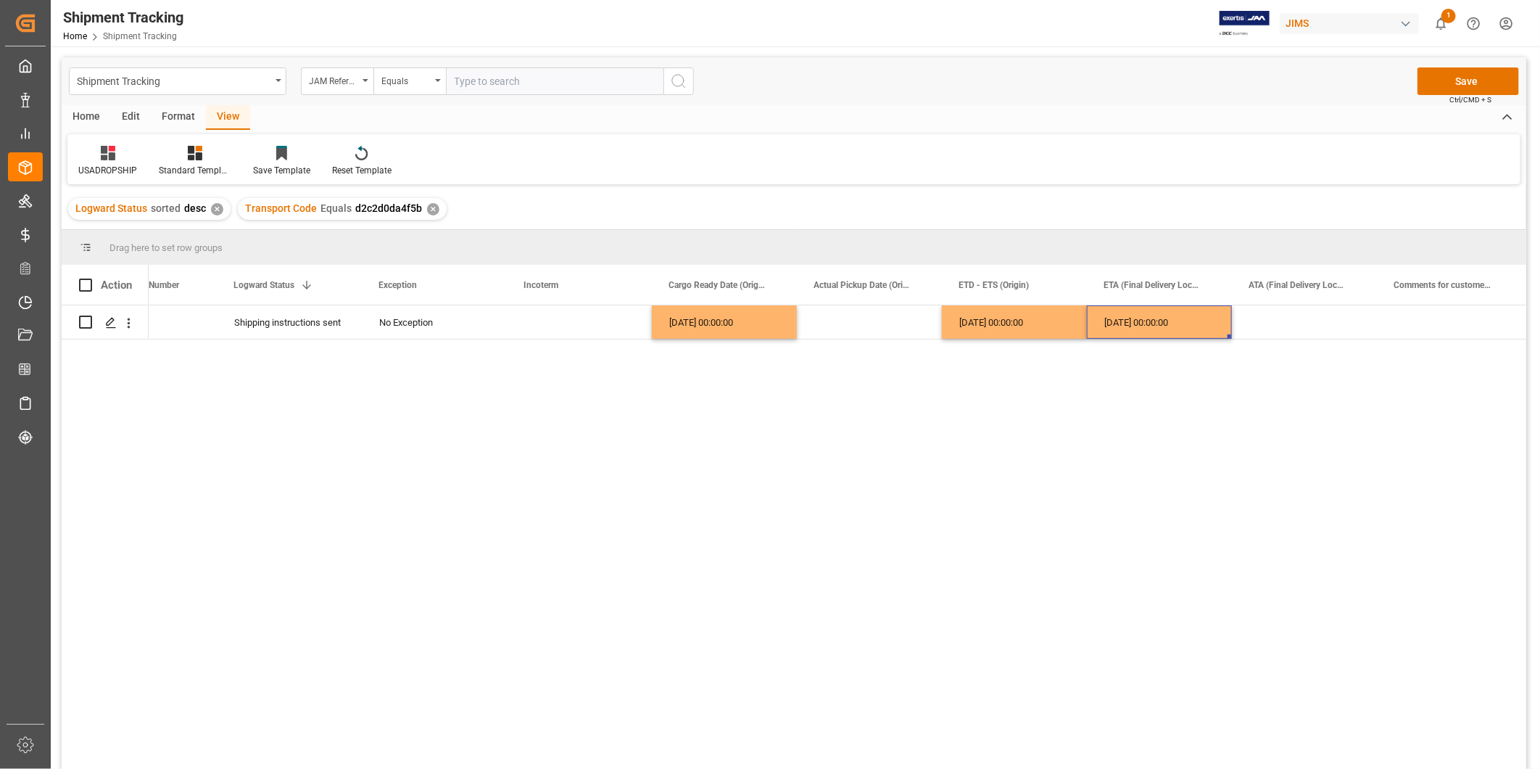
click at [1185, 537] on div "KMC Shipping instructions sent No Exception 08-15-2025 00:00:00 08-15-2025 00:0…" at bounding box center [838, 541] width 1378 height 473
click at [1172, 329] on div "08-15-2025 00:00:00" at bounding box center [1159, 321] width 145 height 33
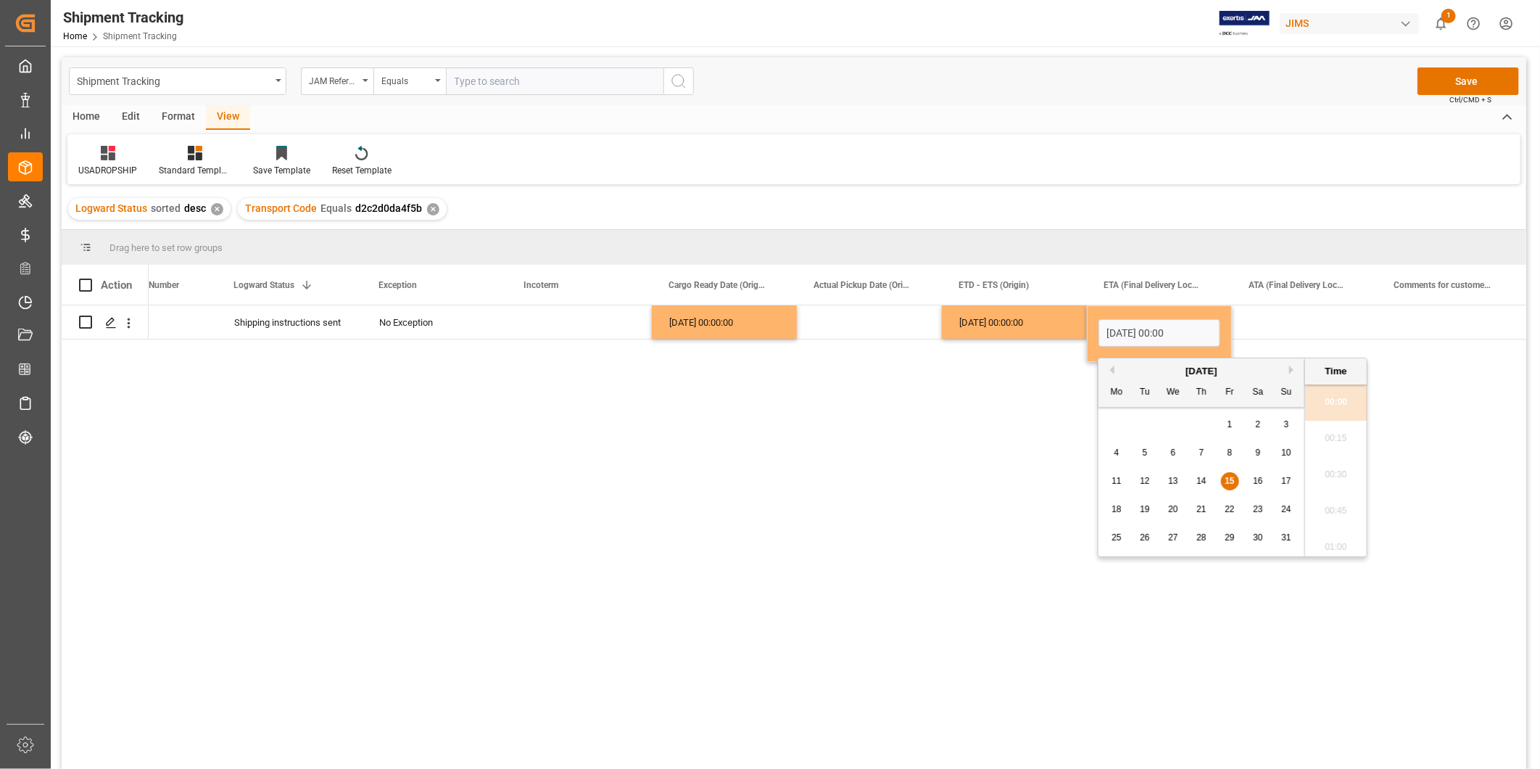
click at [1202, 516] on div "21" at bounding box center [1202, 509] width 18 height 17
type input "08-21-2025 00:00"
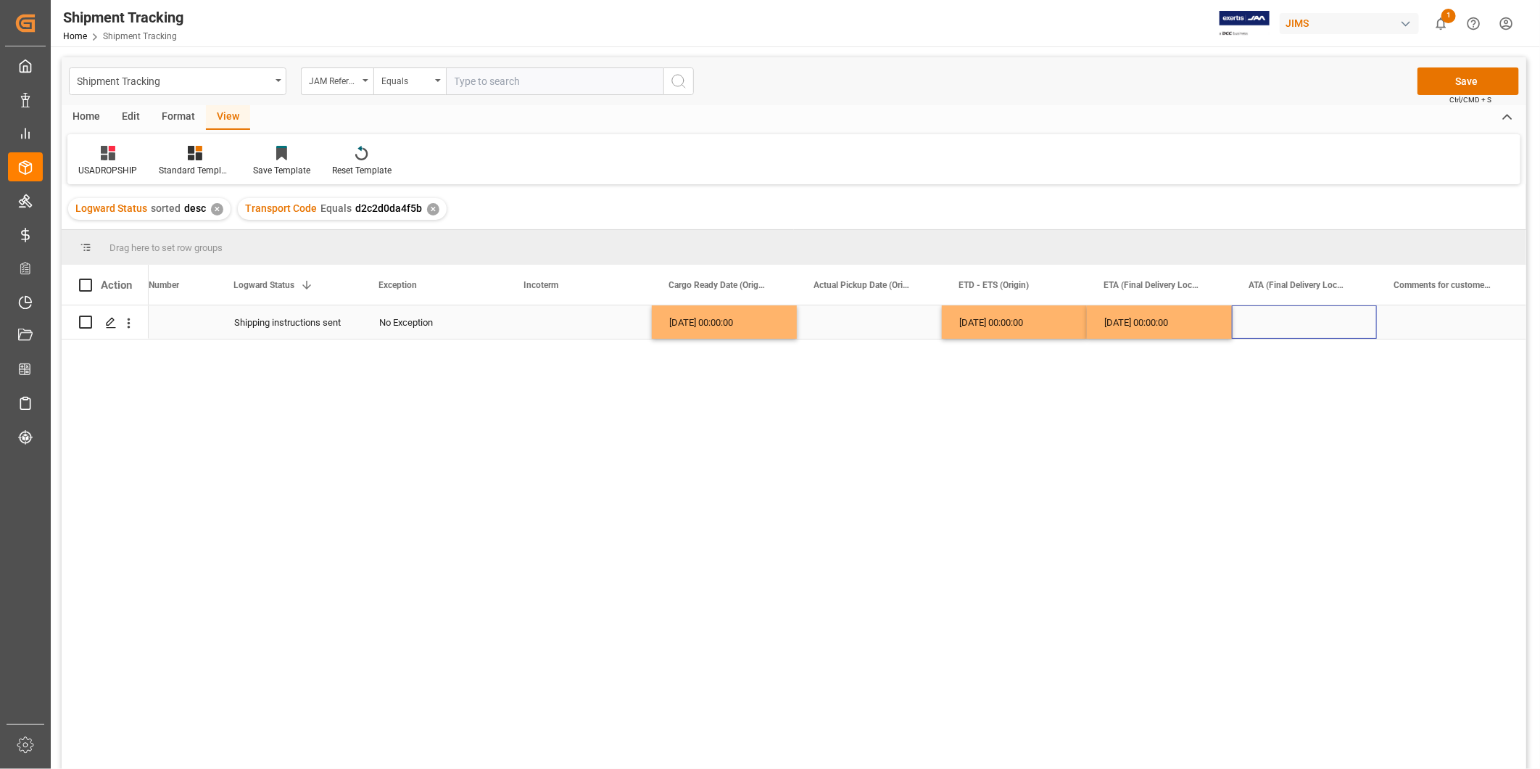
click at [1258, 334] on div "Press SPACE to select this row." at bounding box center [1304, 321] width 145 height 33
click at [1180, 323] on div "08-21-2025 00:00:00" at bounding box center [1159, 321] width 145 height 33
click at [1285, 321] on div "Press SPACE to select this row." at bounding box center [1304, 321] width 145 height 33
click at [1470, 86] on button "Save" at bounding box center [1469, 81] width 102 height 28
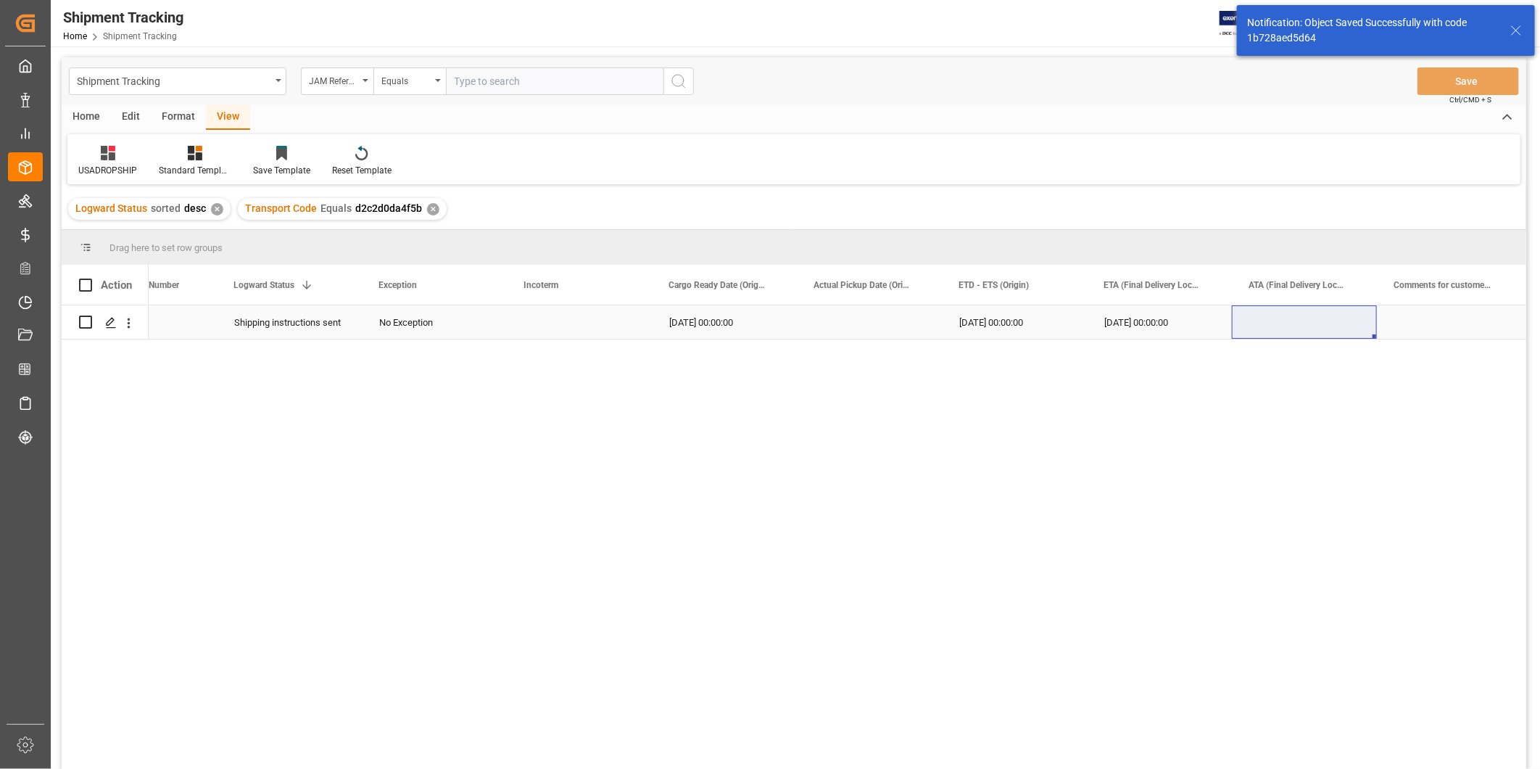
click at [905, 334] on div "Press SPACE to select this row." at bounding box center [869, 321] width 145 height 33
click at [719, 323] on div "08-15-2025 00:00:00" at bounding box center [724, 321] width 145 height 33
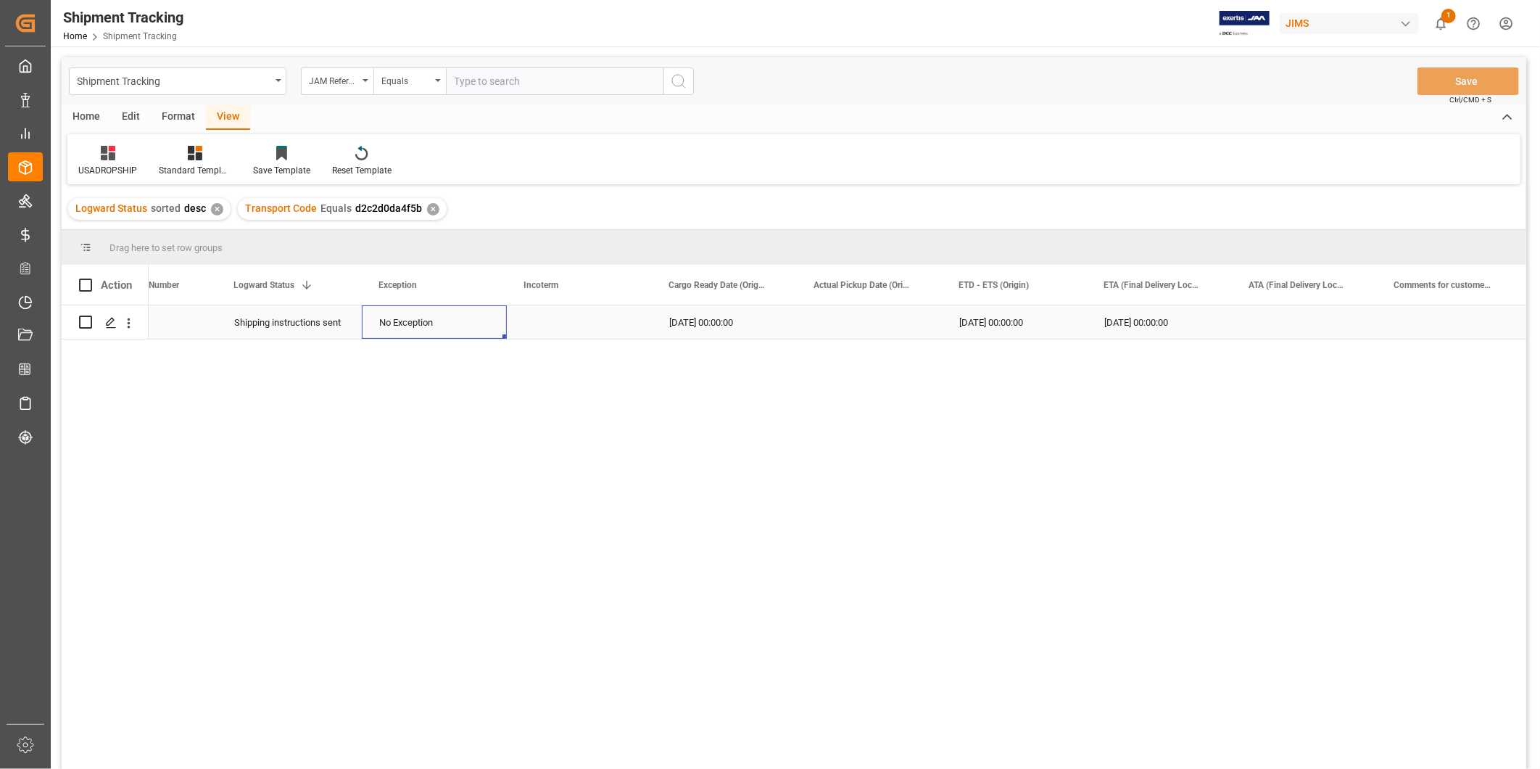
scroll to position [0, 0]
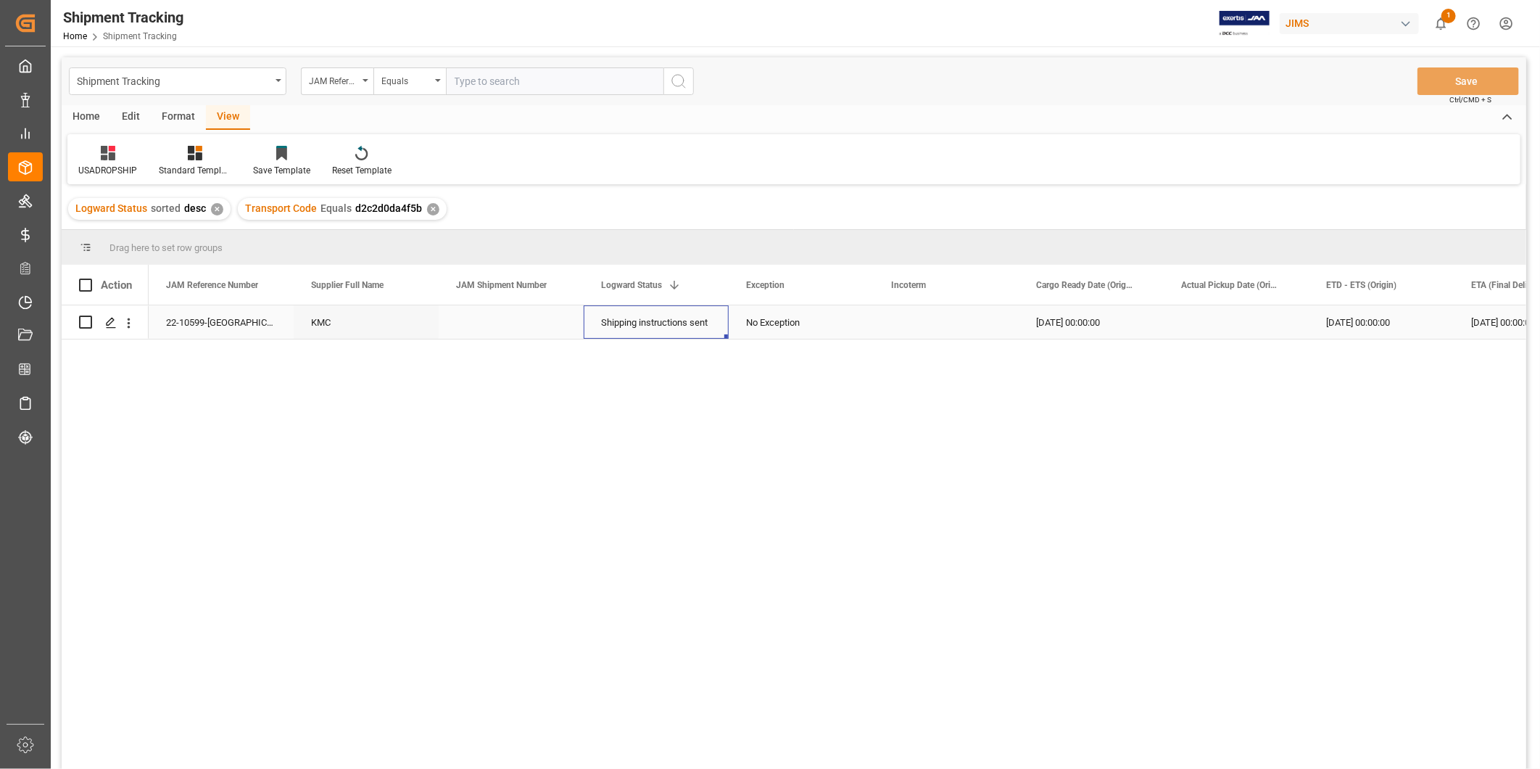
click at [719, 323] on div "Shipping instructions sent" at bounding box center [656, 321] width 145 height 33
click at [705, 331] on icon "open menu" at bounding box center [701, 331] width 17 height 17
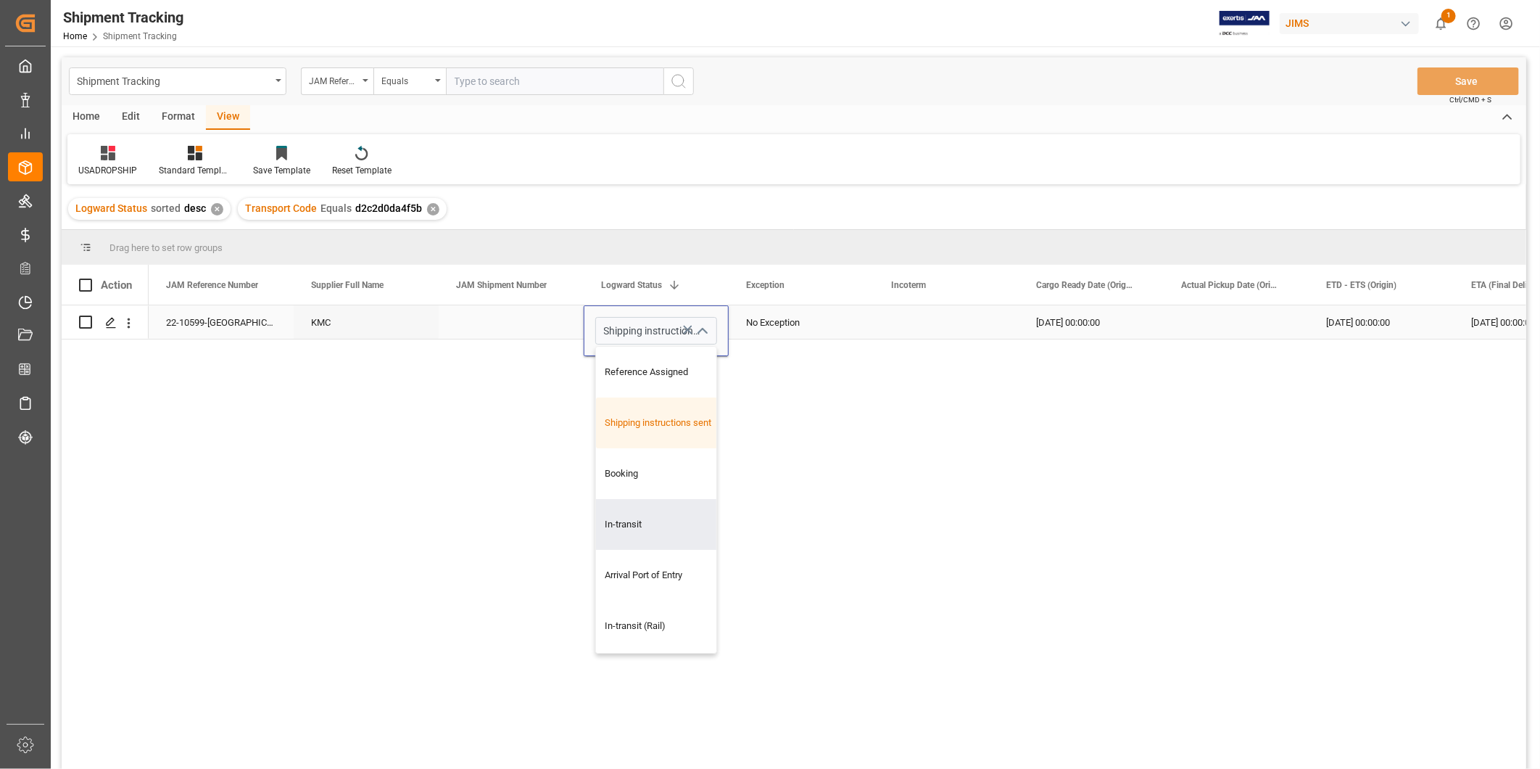
click at [641, 516] on div "In-transit" at bounding box center [669, 524] width 146 height 51
type input "In-transit"
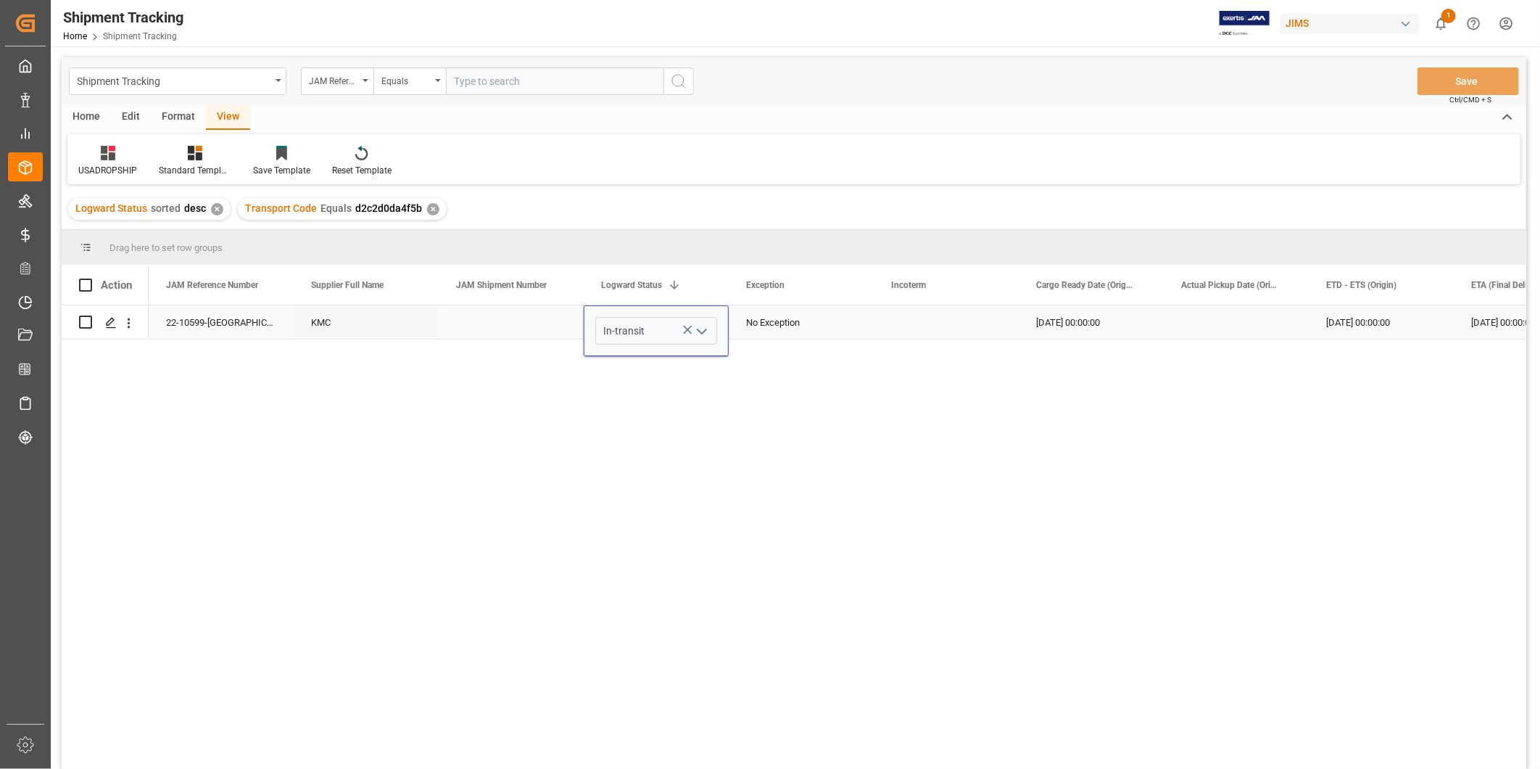
click at [830, 327] on div "No Exception" at bounding box center [801, 322] width 110 height 33
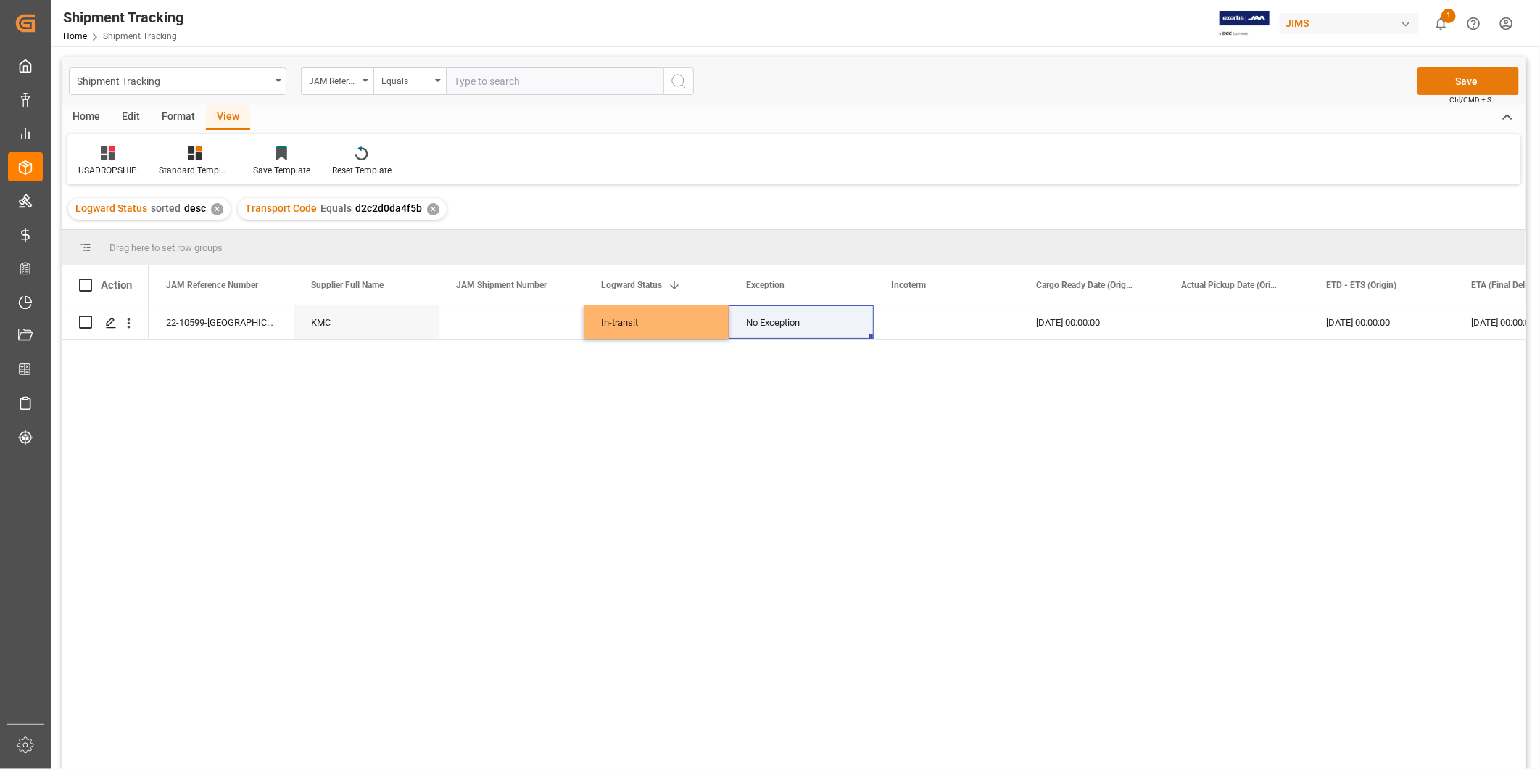
click at [1436, 78] on button "Save" at bounding box center [1469, 81] width 102 height 28
click at [125, 161] on div "USADROPSHIP" at bounding box center [107, 161] width 80 height 32
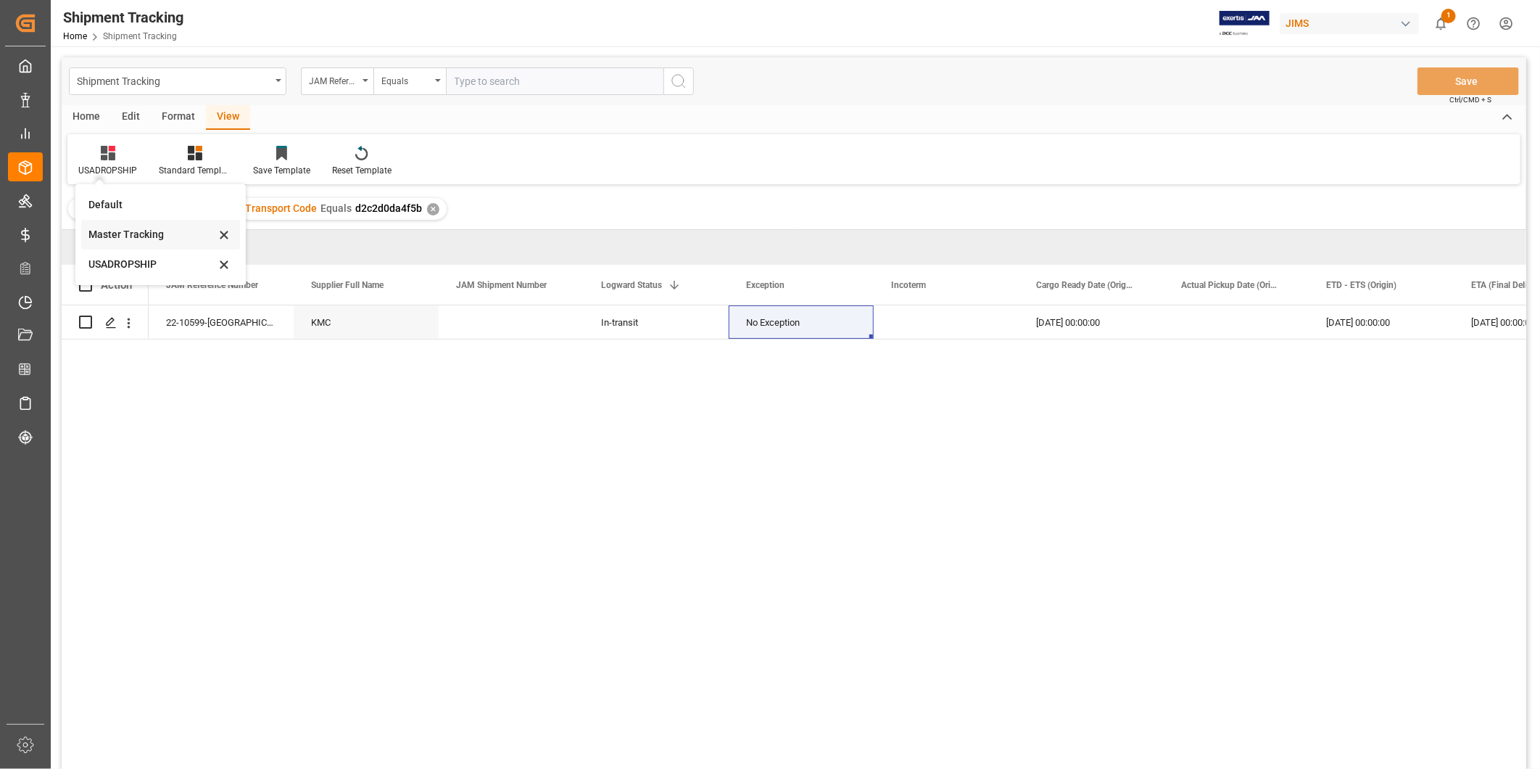
click at [154, 239] on div "Master Tracking" at bounding box center [151, 234] width 127 height 15
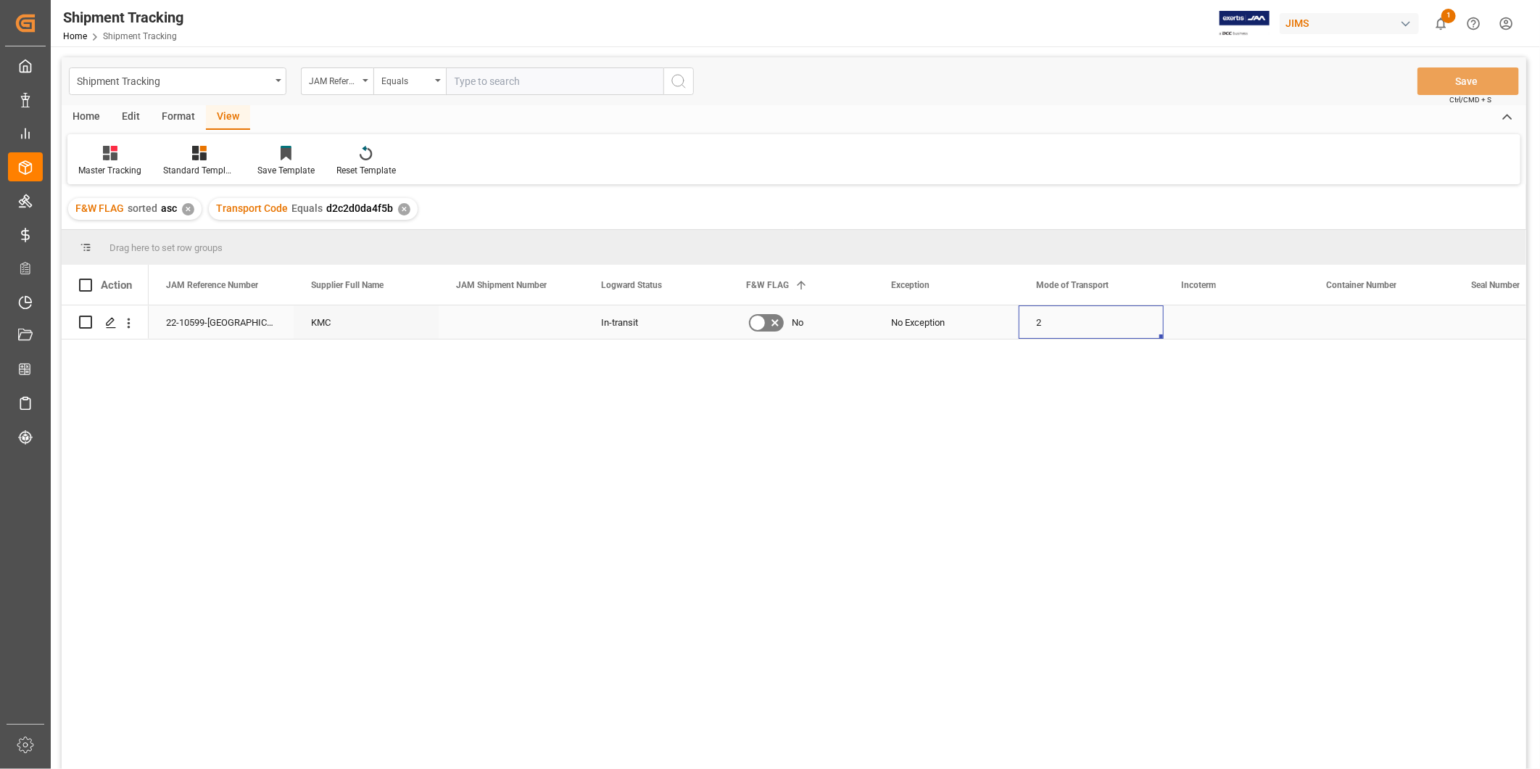
click at [1125, 318] on div "2" at bounding box center [1091, 321] width 145 height 33
click at [1007, 324] on div "No Exception" at bounding box center [946, 321] width 145 height 33
click at [996, 336] on icon "open menu" at bounding box center [991, 331] width 17 height 17
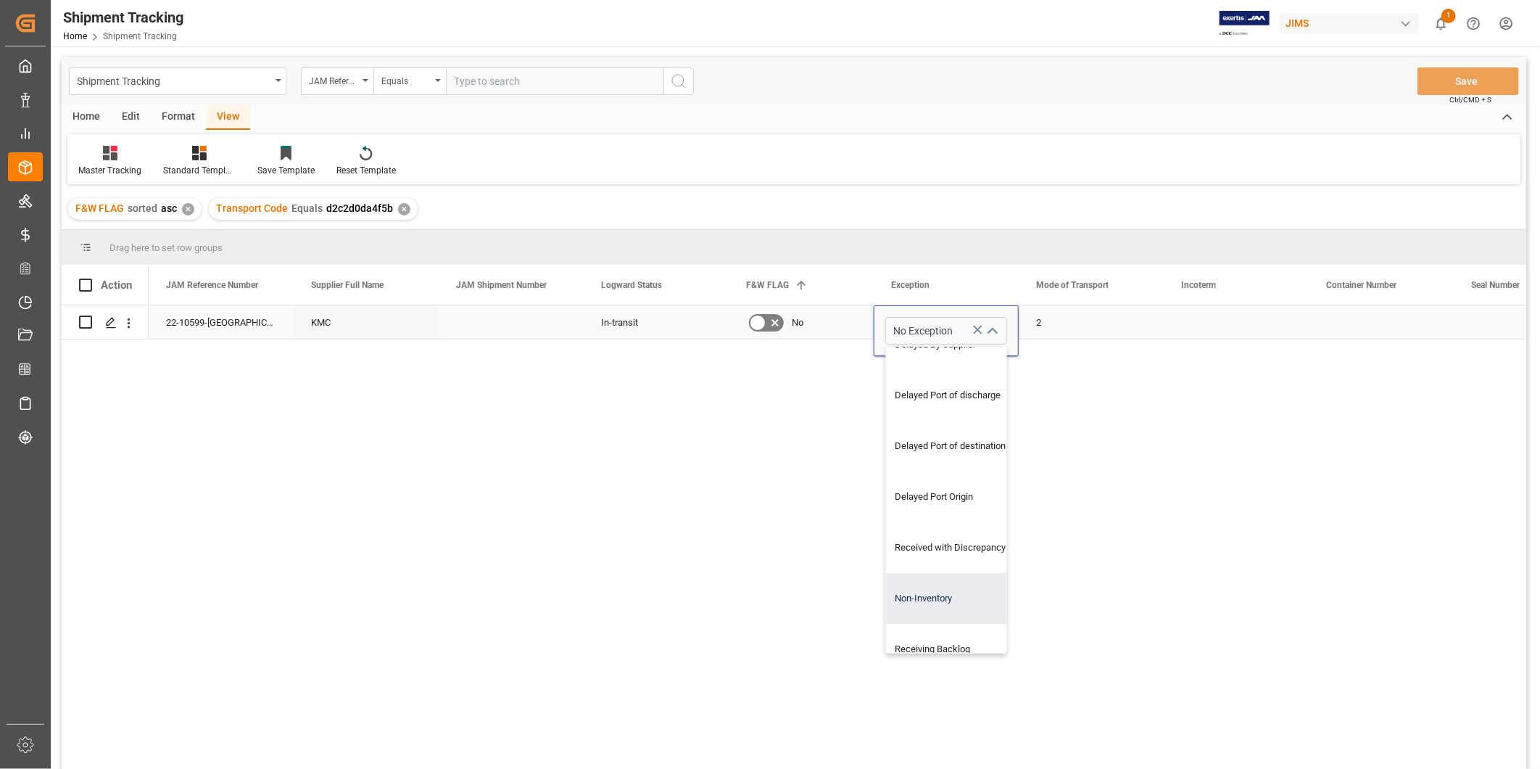
drag, startPoint x: 960, startPoint y: 589, endPoint x: 983, endPoint y: 526, distance: 67.2
click at [959, 589] on div "Non-Inventory" at bounding box center [955, 598] width 139 height 51
type input "Non-Inventory"
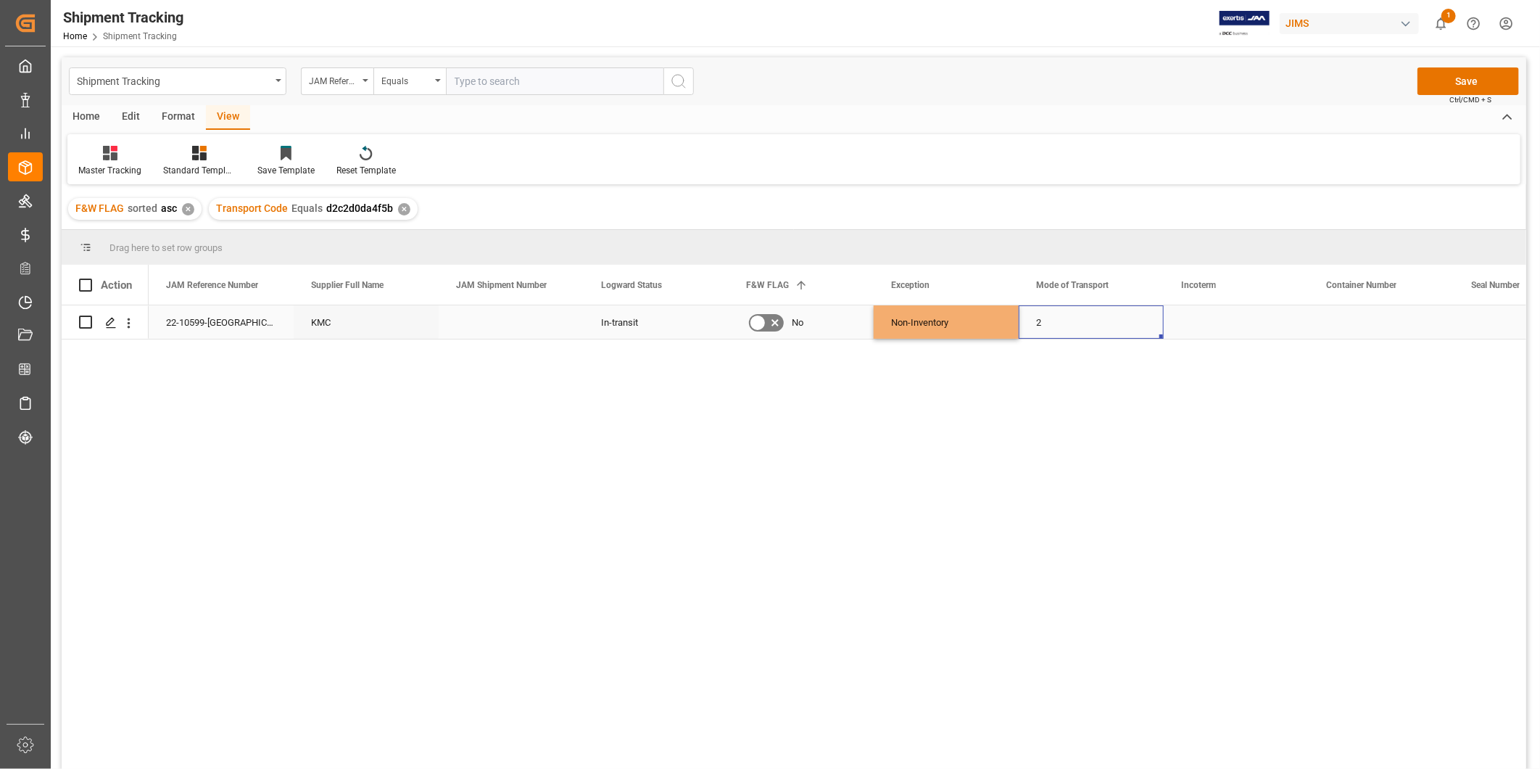
click at [1147, 335] on div "2" at bounding box center [1091, 321] width 145 height 33
click at [1192, 323] on div "Press SPACE to select this row." at bounding box center [1236, 321] width 145 height 33
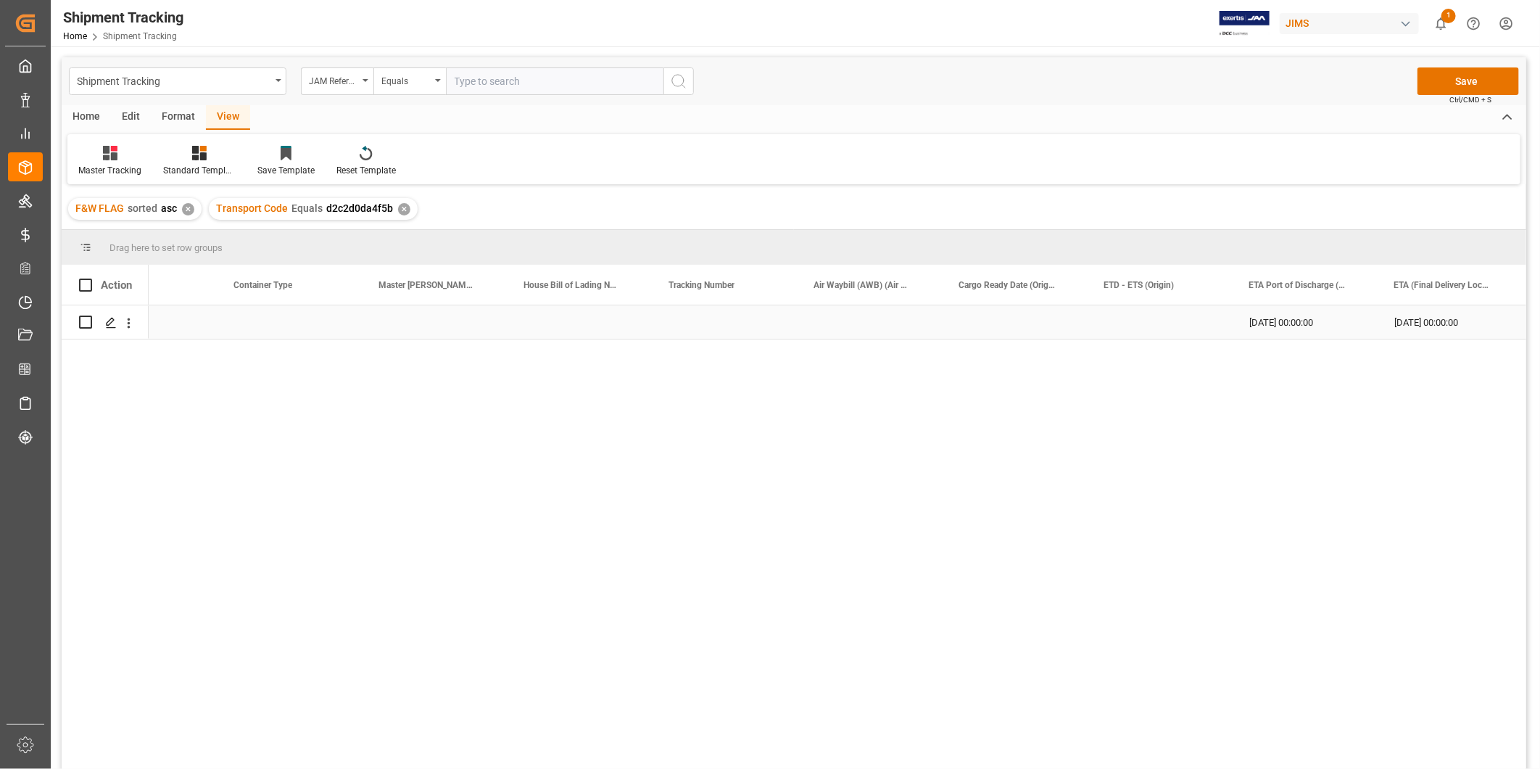
scroll to position [0, 1382]
click at [876, 331] on div "Press SPACE to select this row." at bounding box center [869, 321] width 145 height 33
click at [876, 331] on input "Press SPACE to select this row." at bounding box center [870, 331] width 122 height 28
paste input "818119734686"
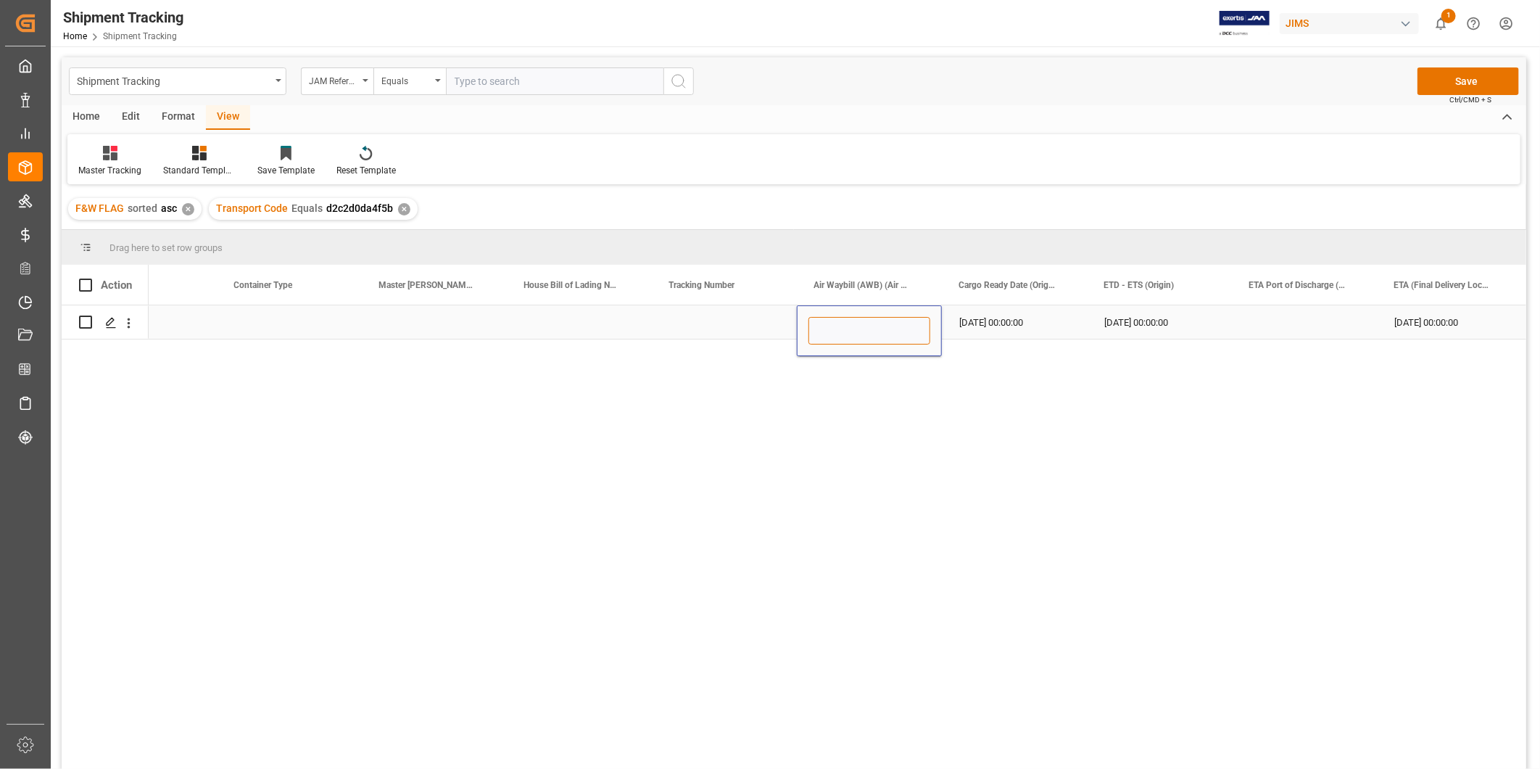
type input "818119734686"
click at [1049, 328] on div "08-15-2025 00:00:00" at bounding box center [1014, 321] width 145 height 33
click at [738, 324] on div "Press SPACE to select this row." at bounding box center [724, 321] width 145 height 33
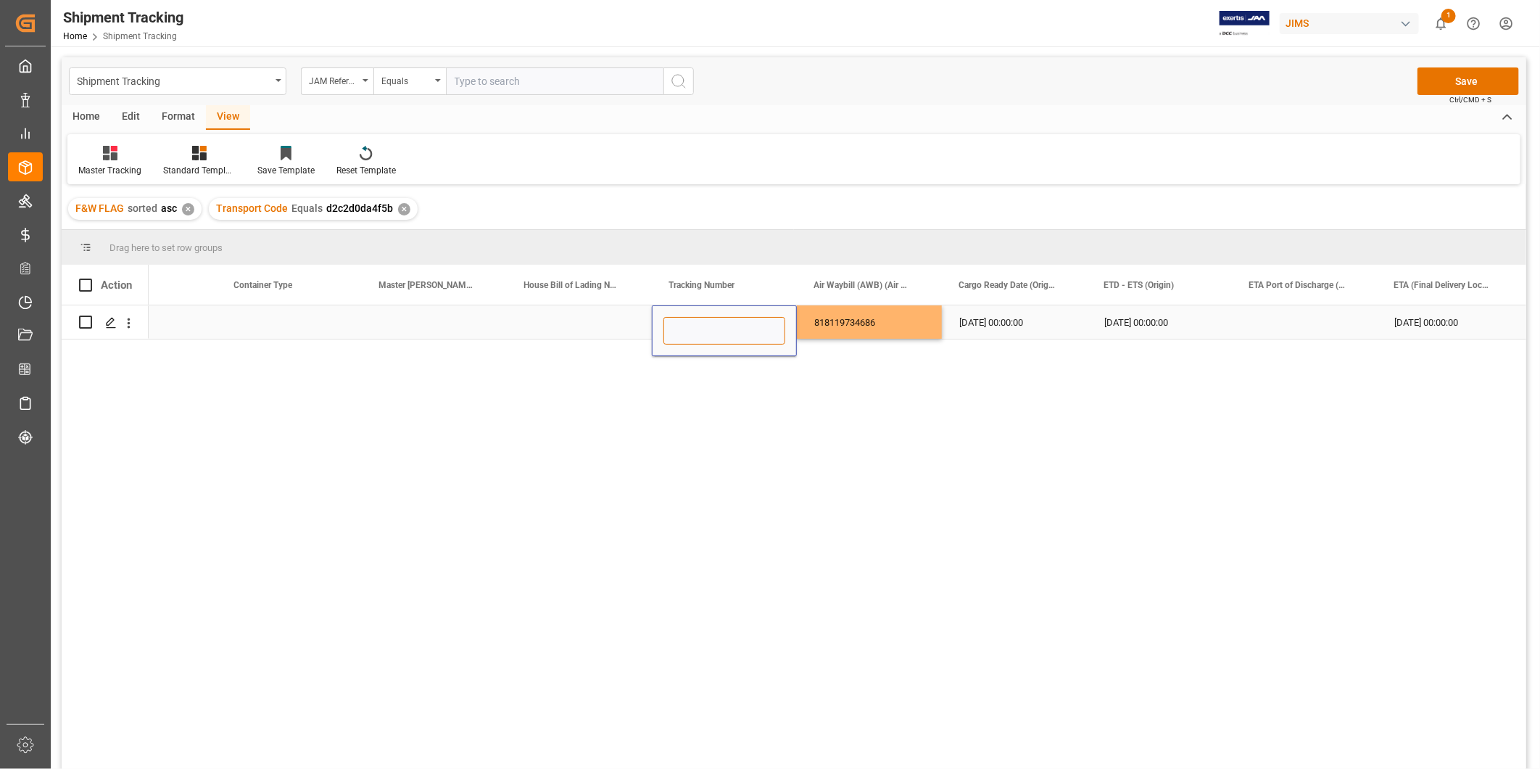
click at [738, 324] on input "Press SPACE to select this row." at bounding box center [725, 331] width 122 height 28
paste input "818119734686"
type input "818119734686"
click at [946, 324] on div "08-15-2025 00:00:00" at bounding box center [1014, 321] width 145 height 33
click at [1471, 85] on button "Save" at bounding box center [1469, 81] width 102 height 28
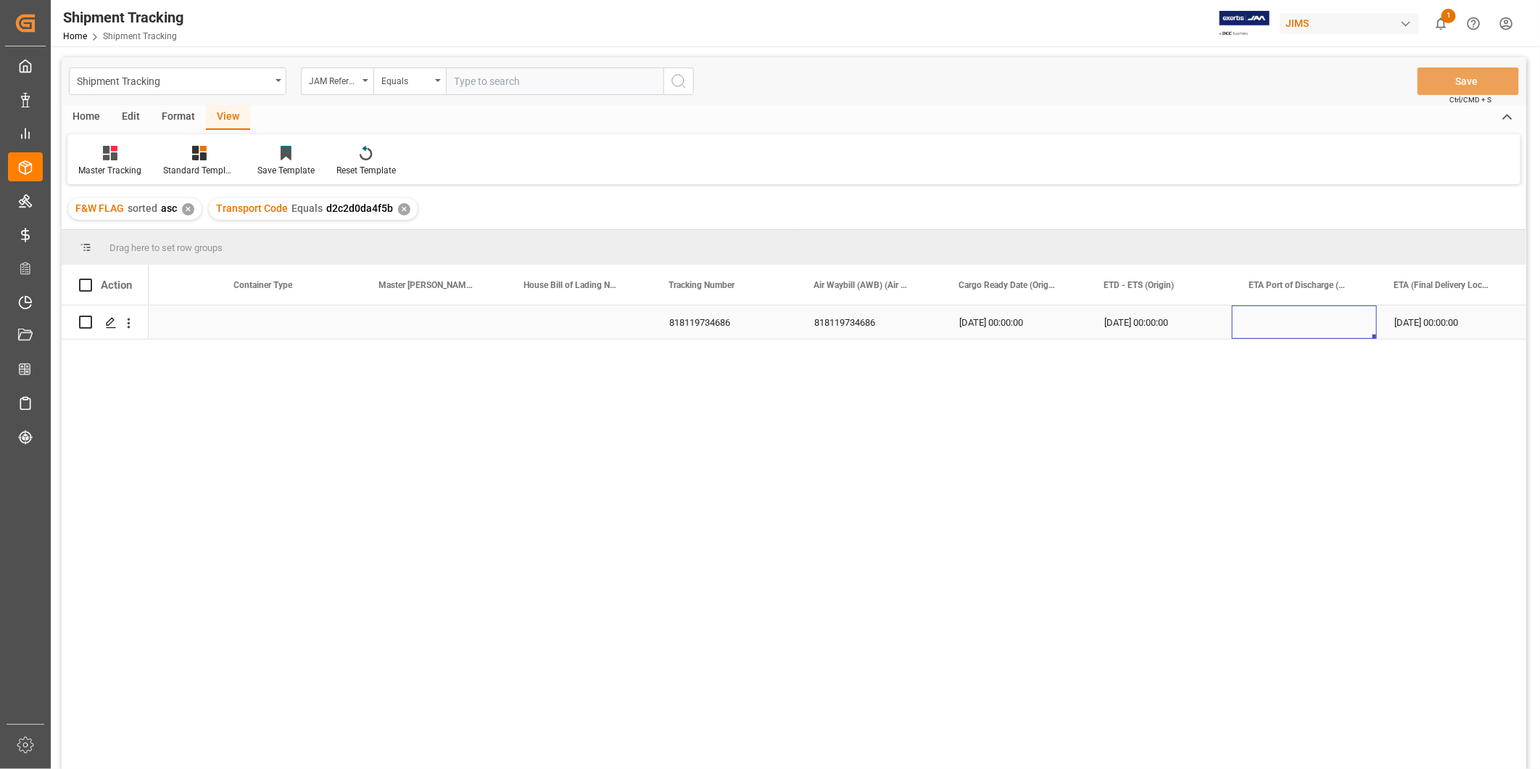
click at [1342, 328] on div "Press SPACE to select this row." at bounding box center [1304, 321] width 145 height 33
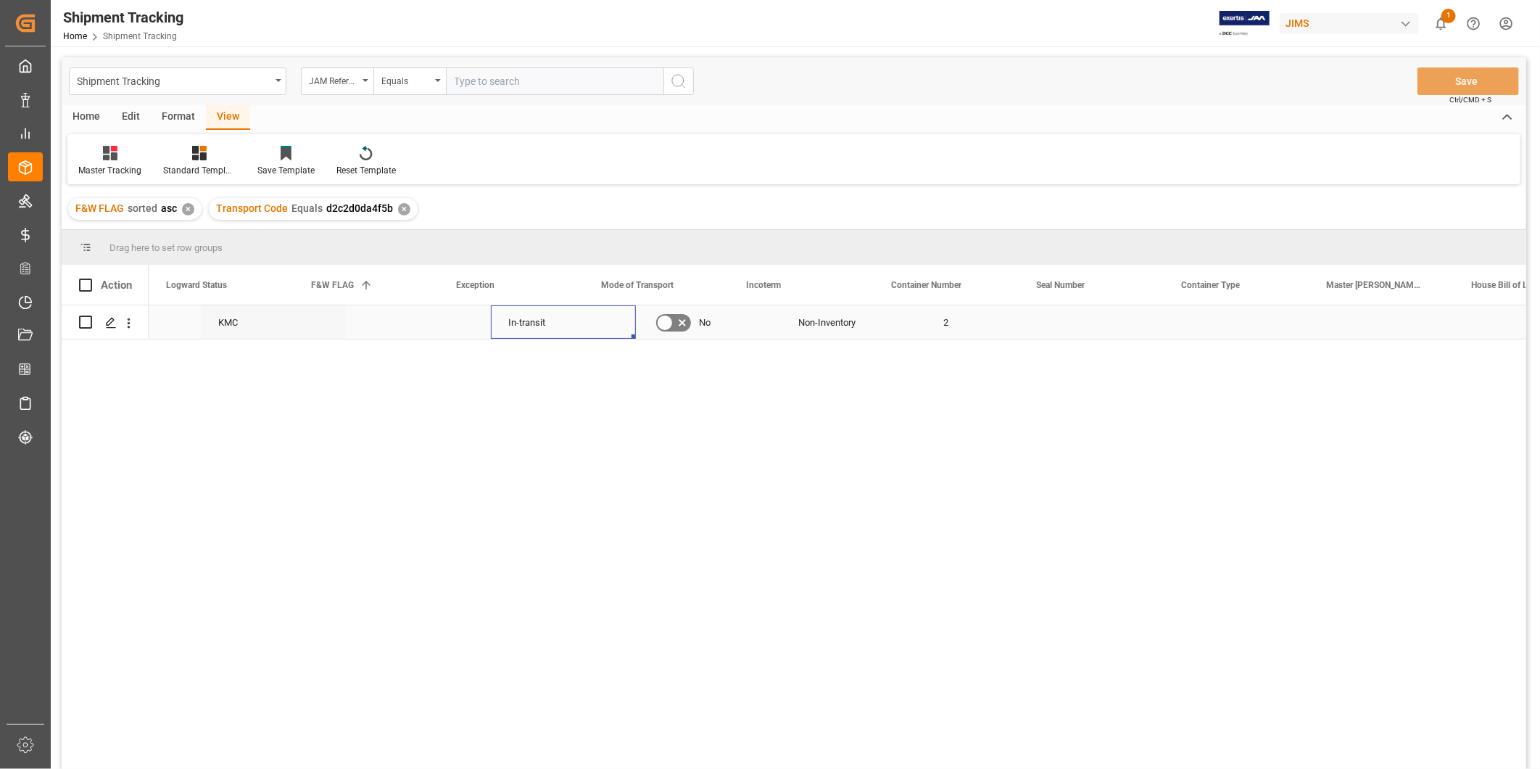
scroll to position [0, 0]
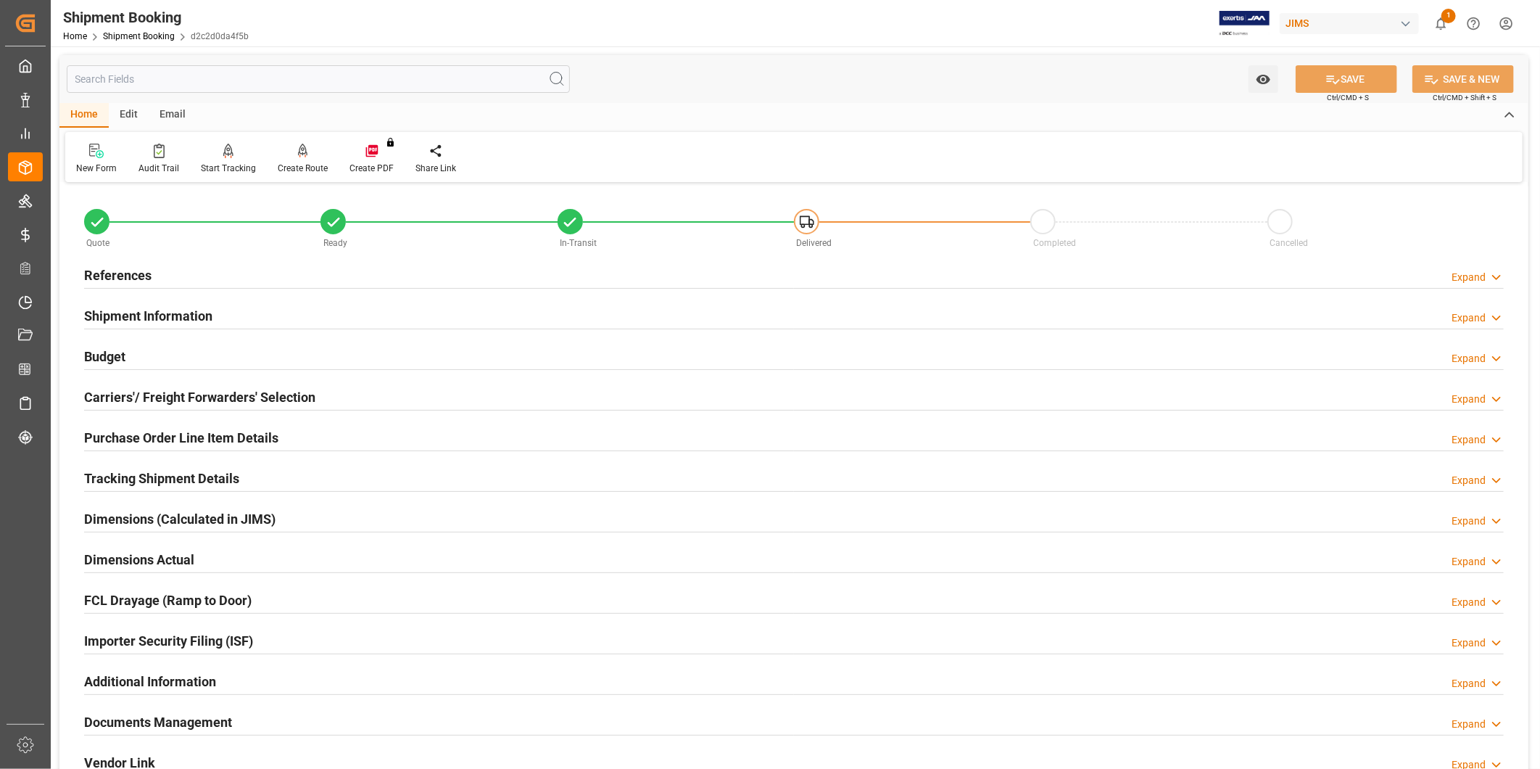
scroll to position [321, 0]
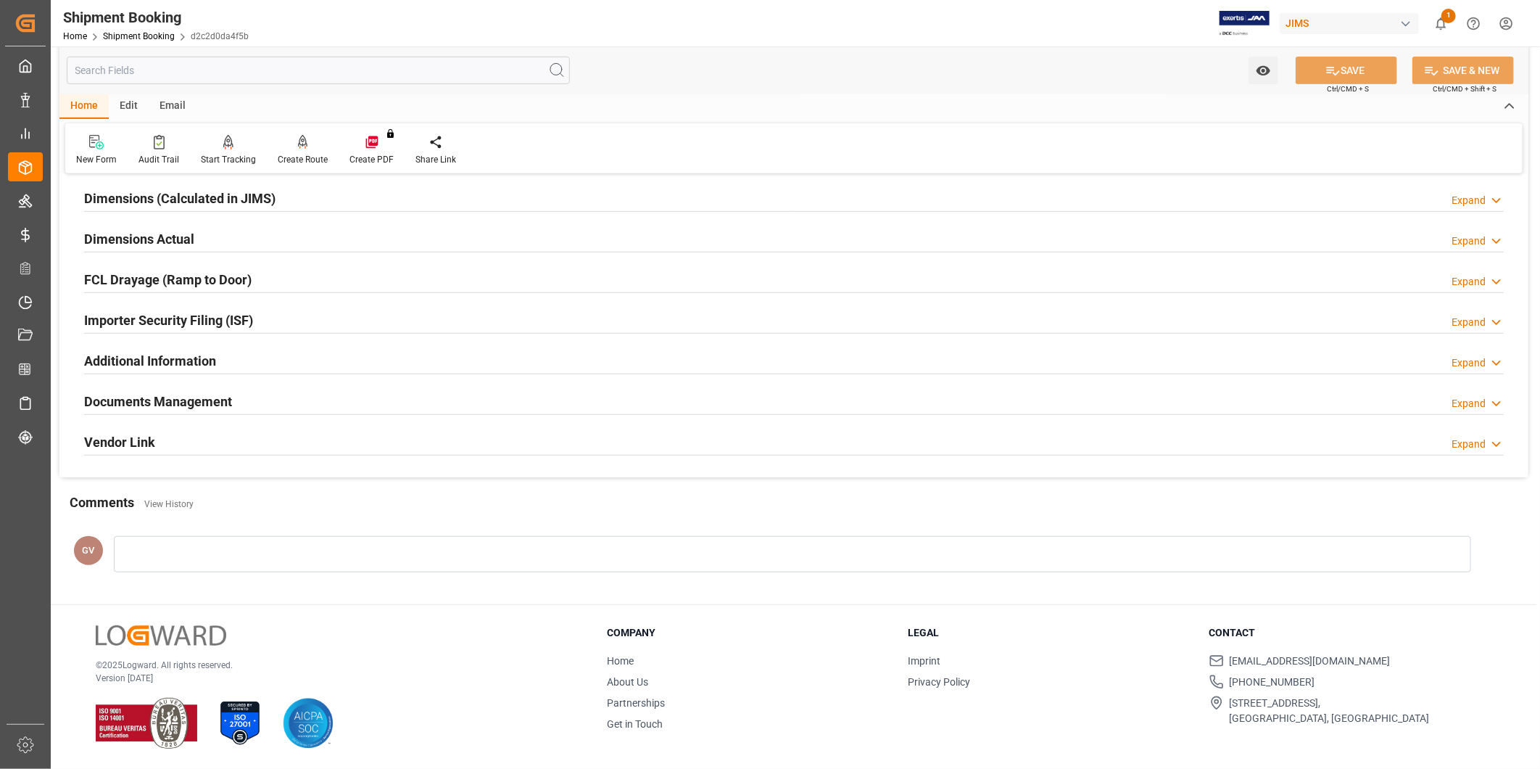
click at [259, 407] on div "Documents Management Expand" at bounding box center [794, 401] width 1420 height 28
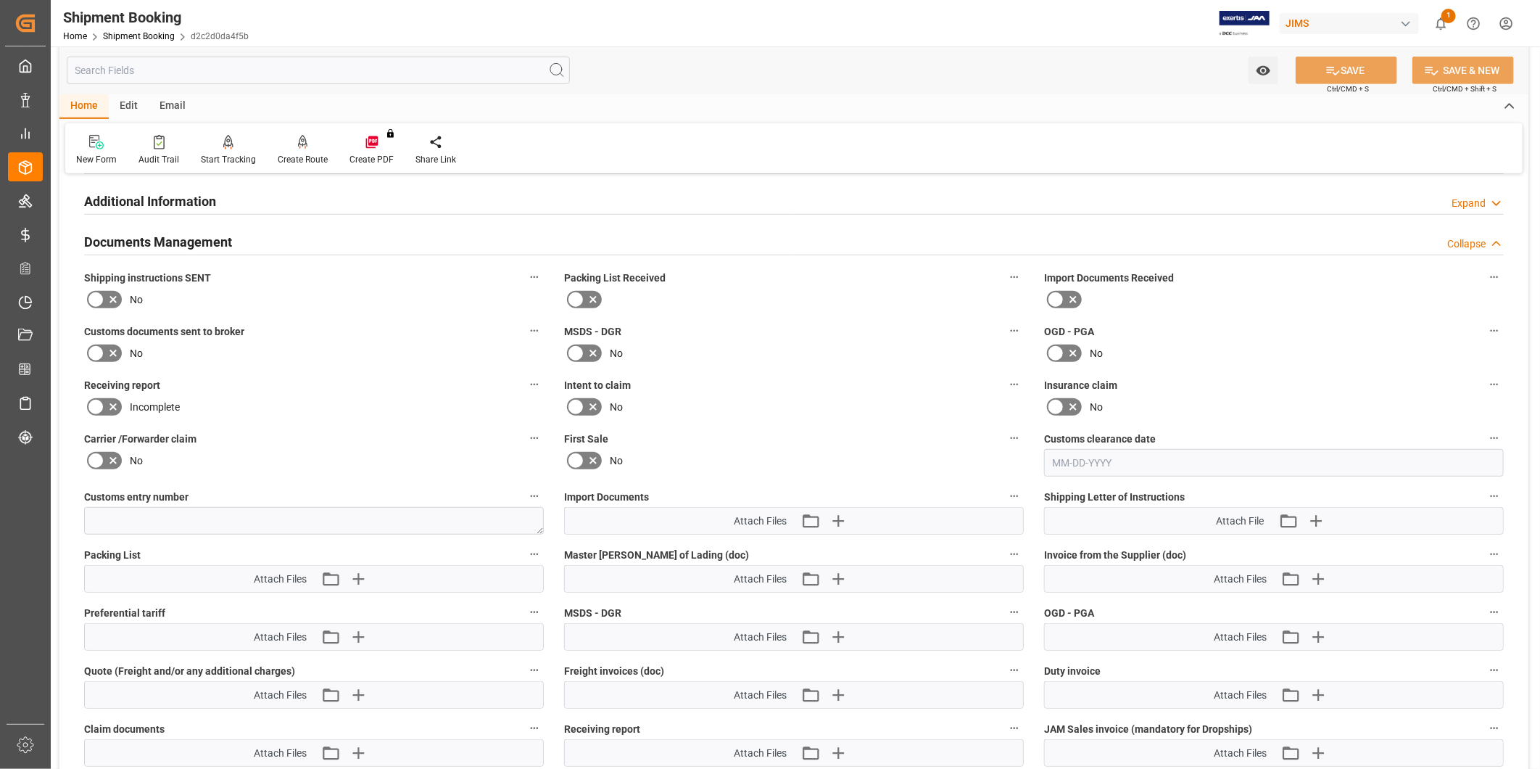
scroll to position [590, 0]
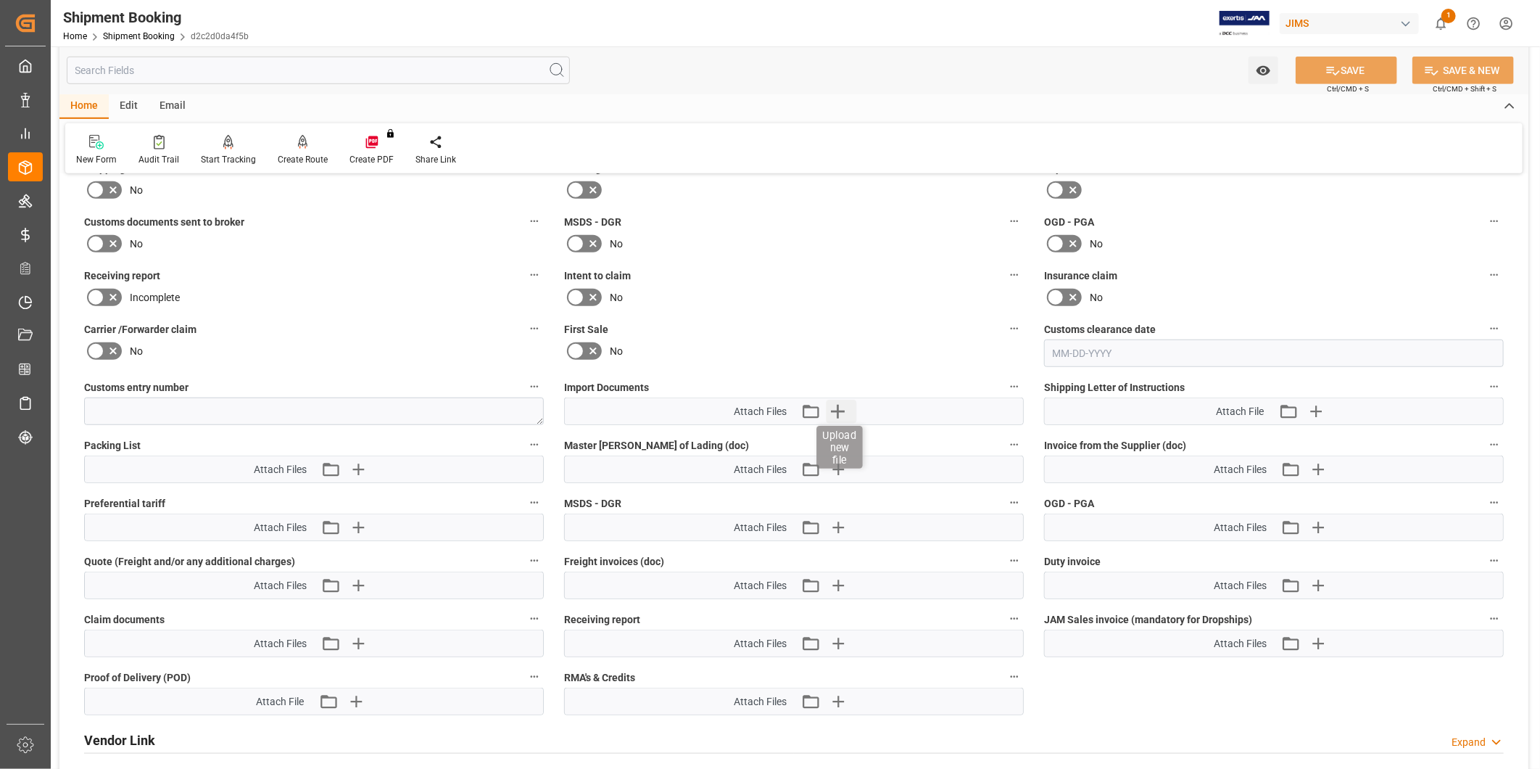
click at [838, 414] on icon "button" at bounding box center [838, 412] width 14 height 14
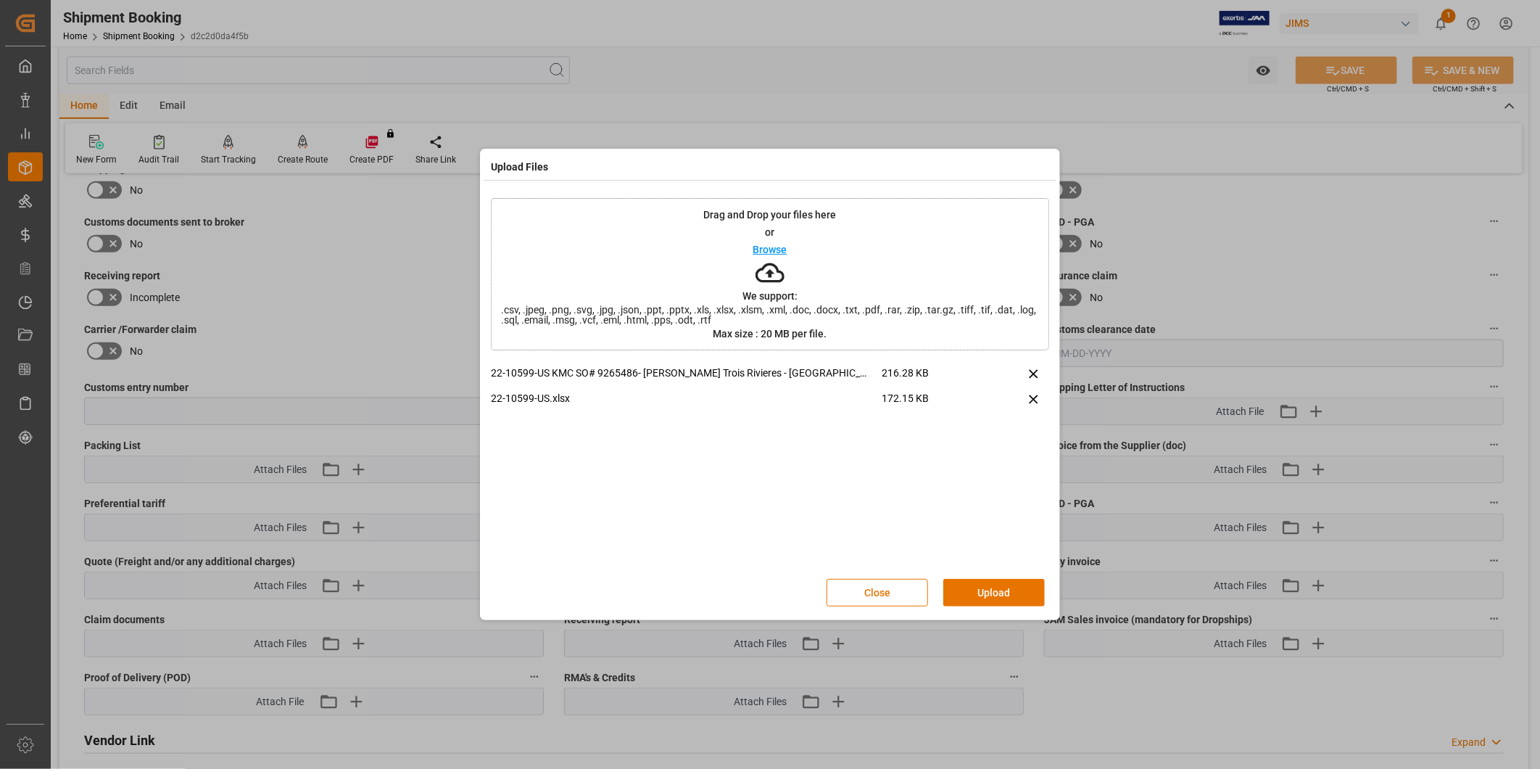
click at [997, 592] on button "Upload" at bounding box center [994, 593] width 102 height 28
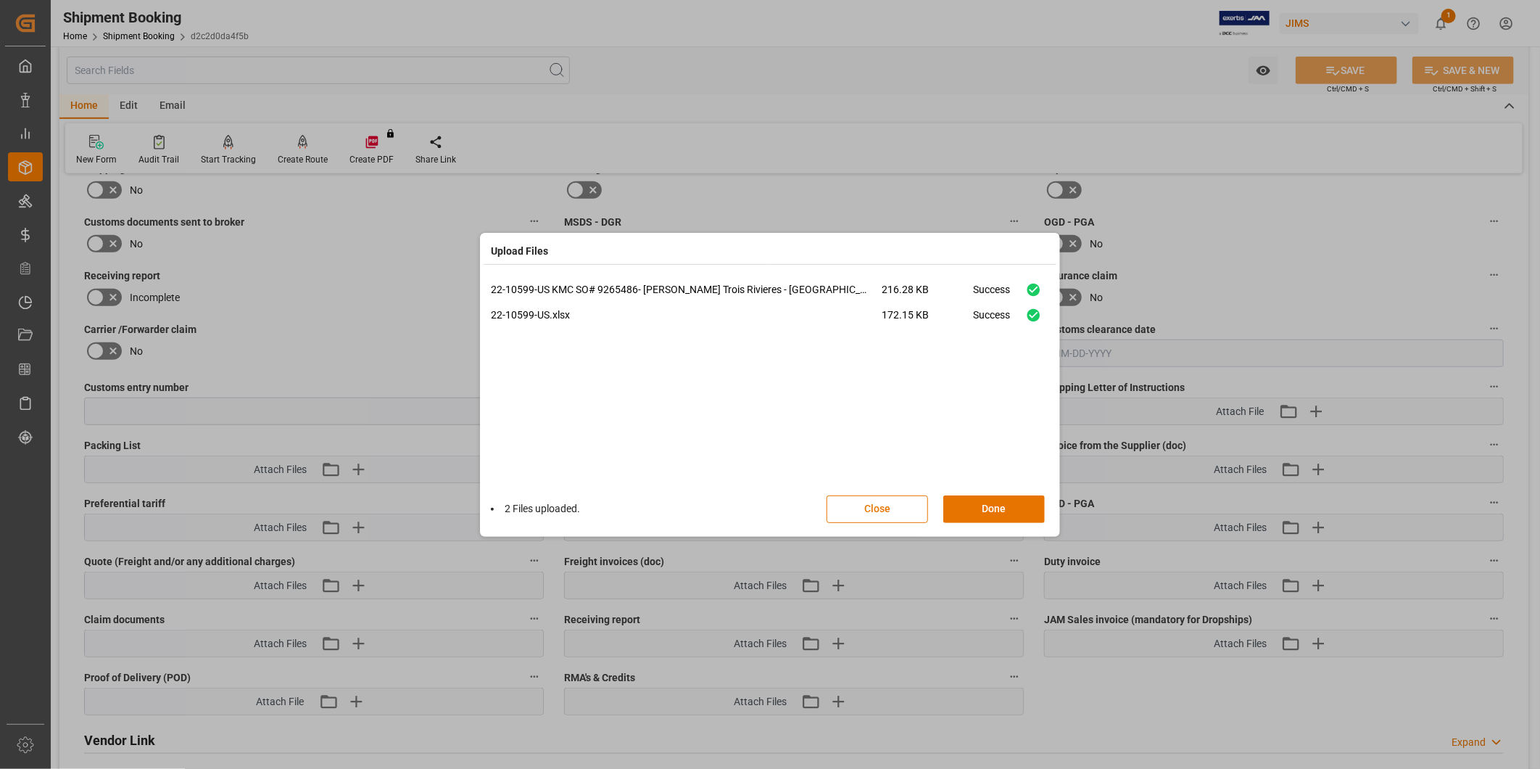
click at [996, 512] on button "Done" at bounding box center [994, 509] width 102 height 28
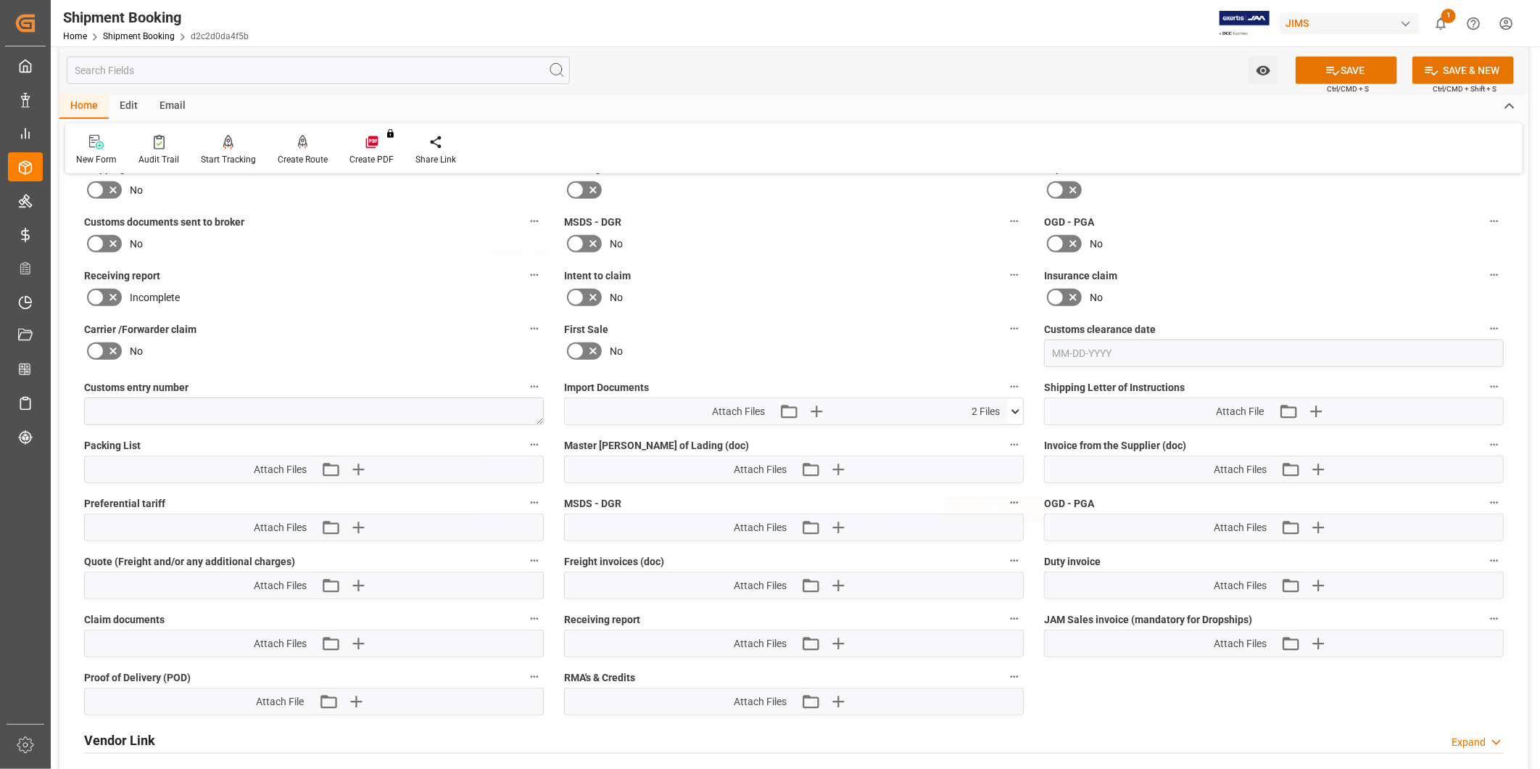
click at [1347, 68] on button "SAVE" at bounding box center [1347, 71] width 102 height 28
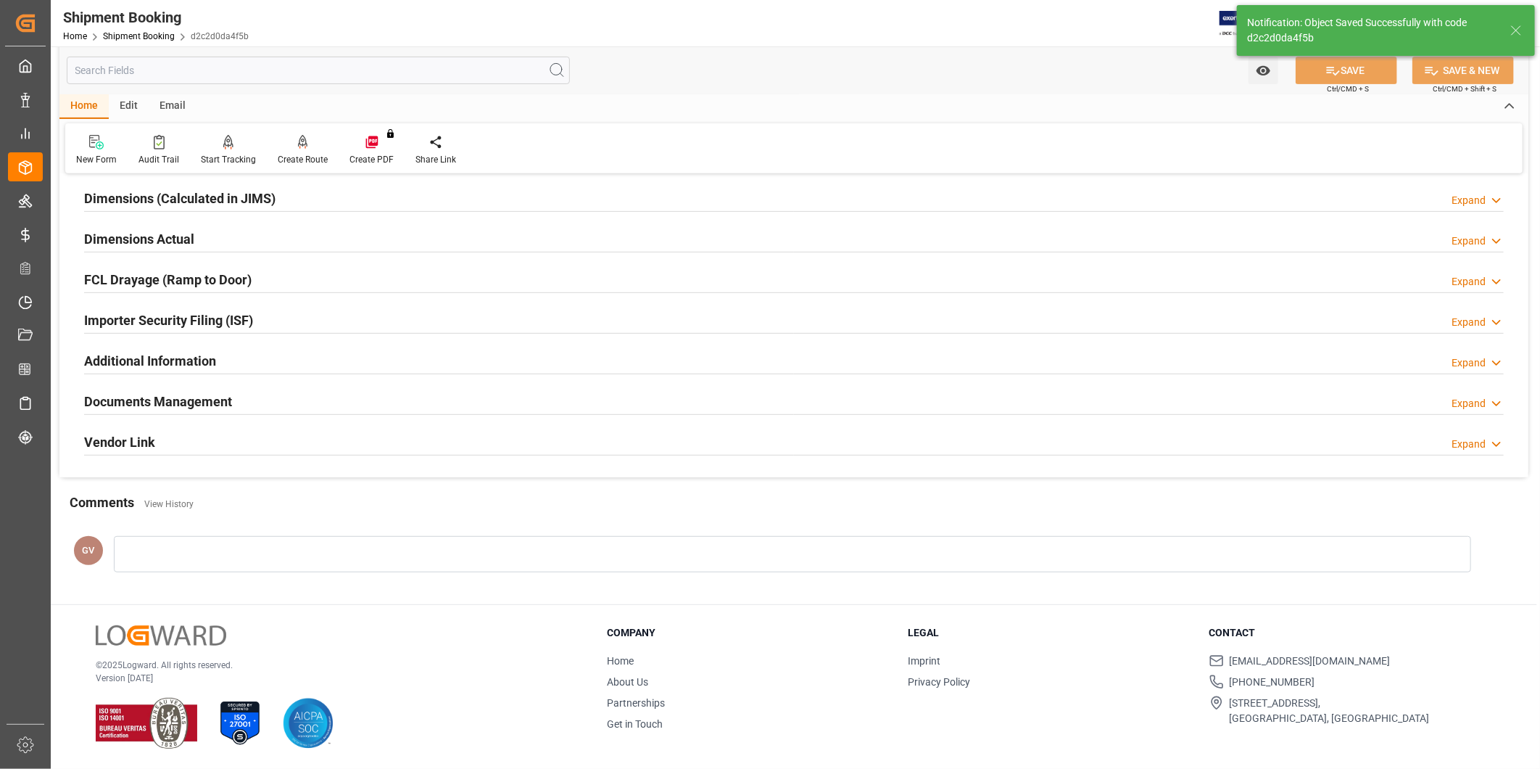
scroll to position [321, 0]
click at [1481, 435] on div "Vendor Link Expand" at bounding box center [794, 441] width 1420 height 28
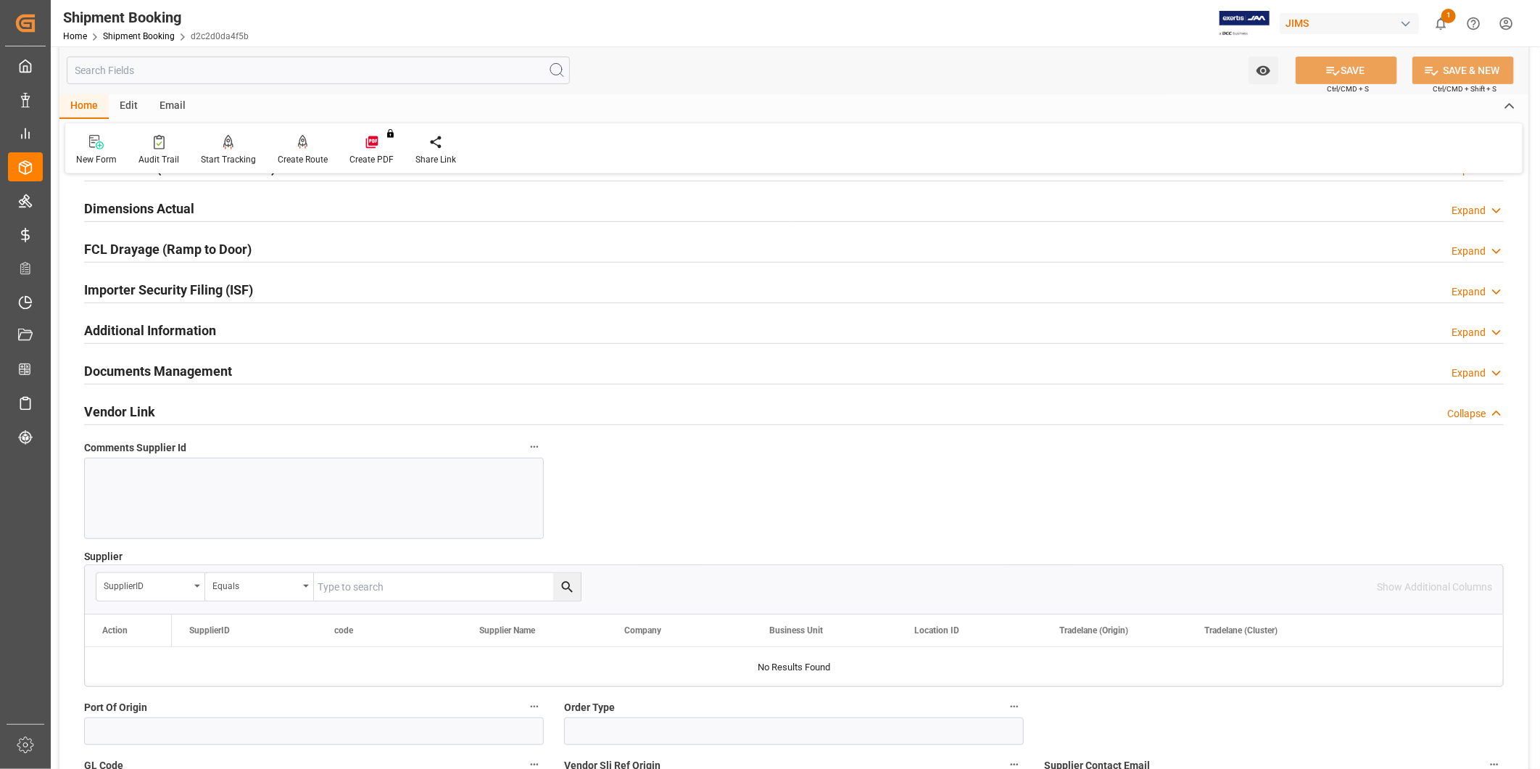
scroll to position [276, 0]
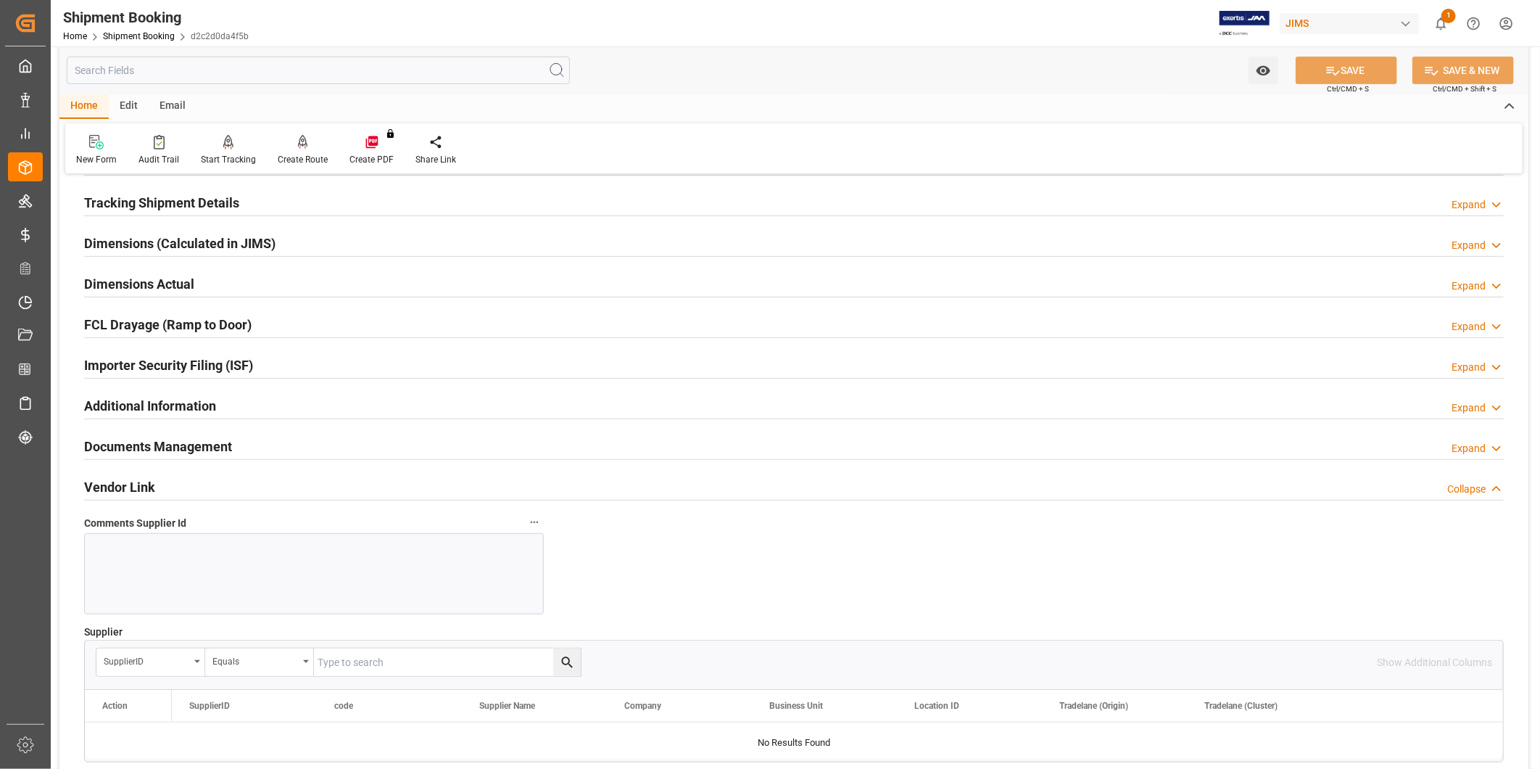
click at [1497, 487] on polyline at bounding box center [1496, 489] width 7 height 4
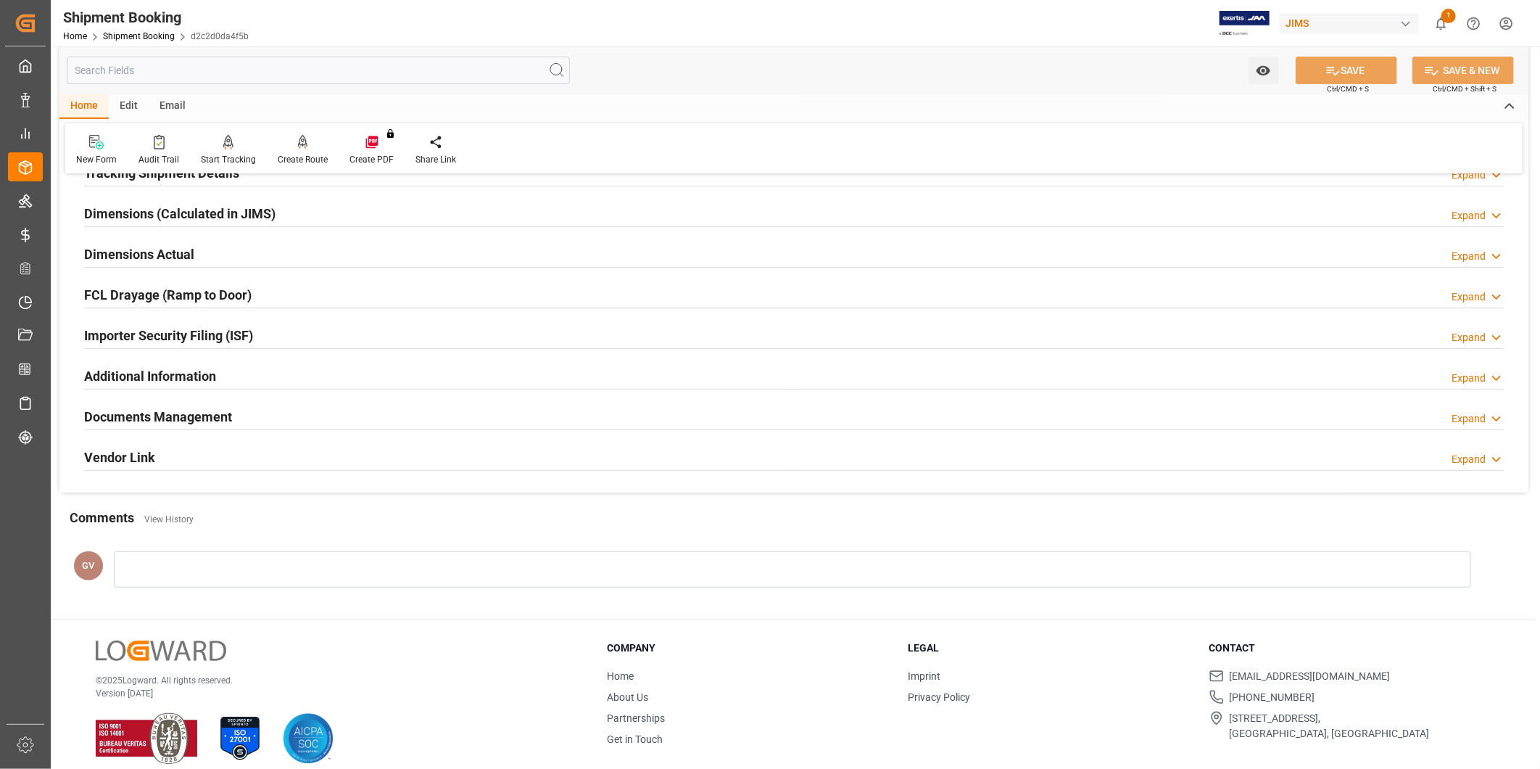
scroll to position [321, 0]
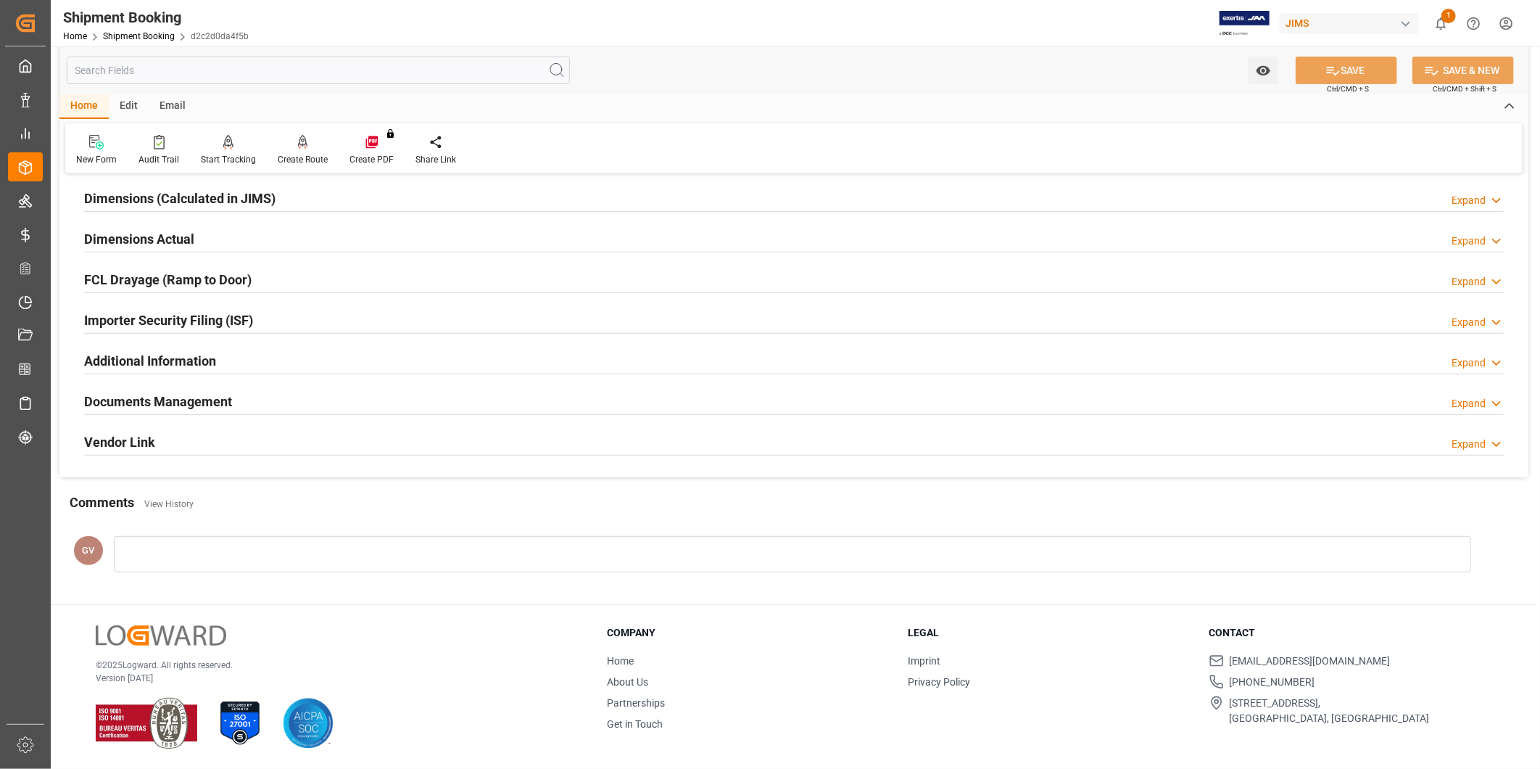
click at [439, 400] on div "Documents Management Expand" at bounding box center [794, 401] width 1420 height 28
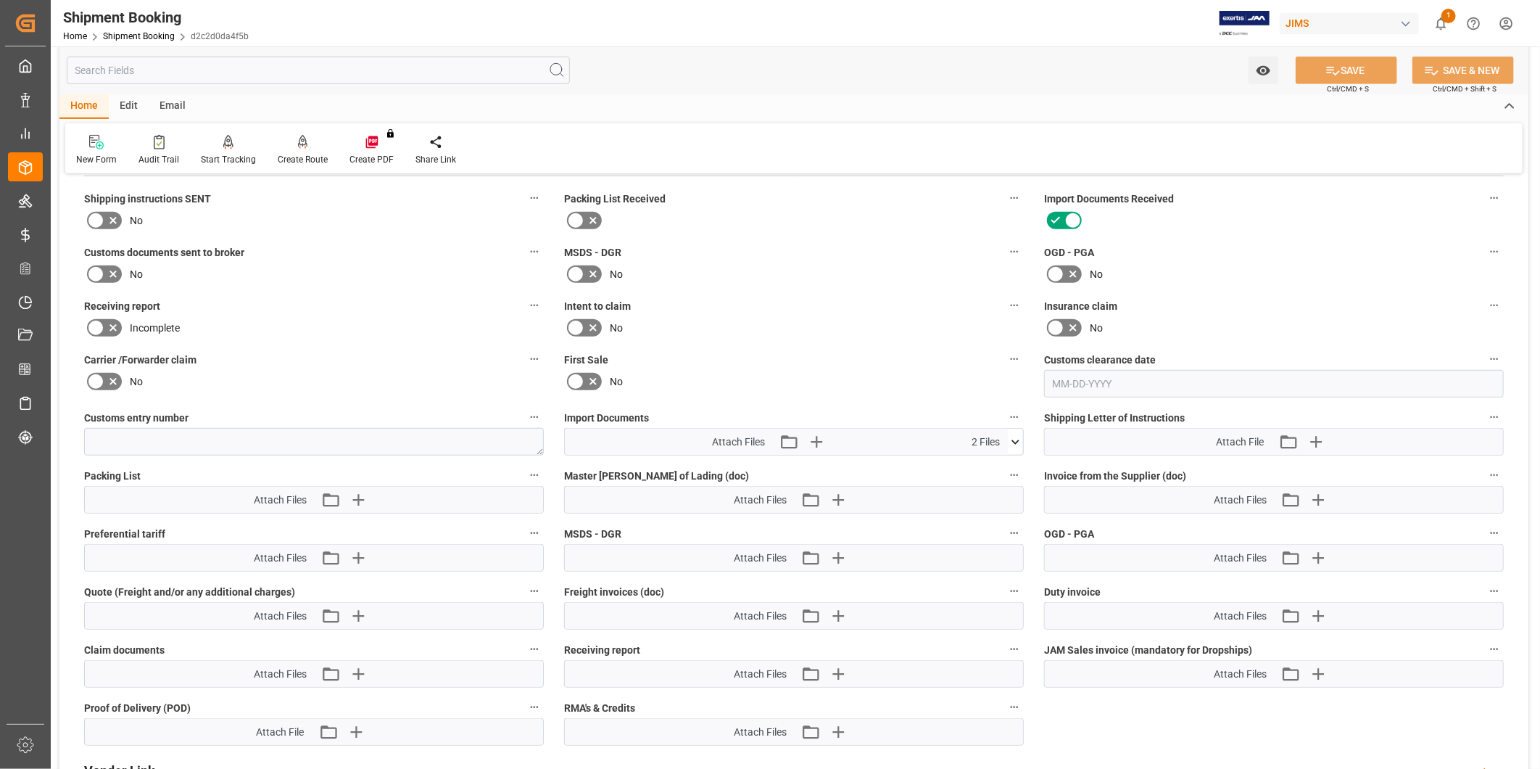
scroll to position [590, 0]
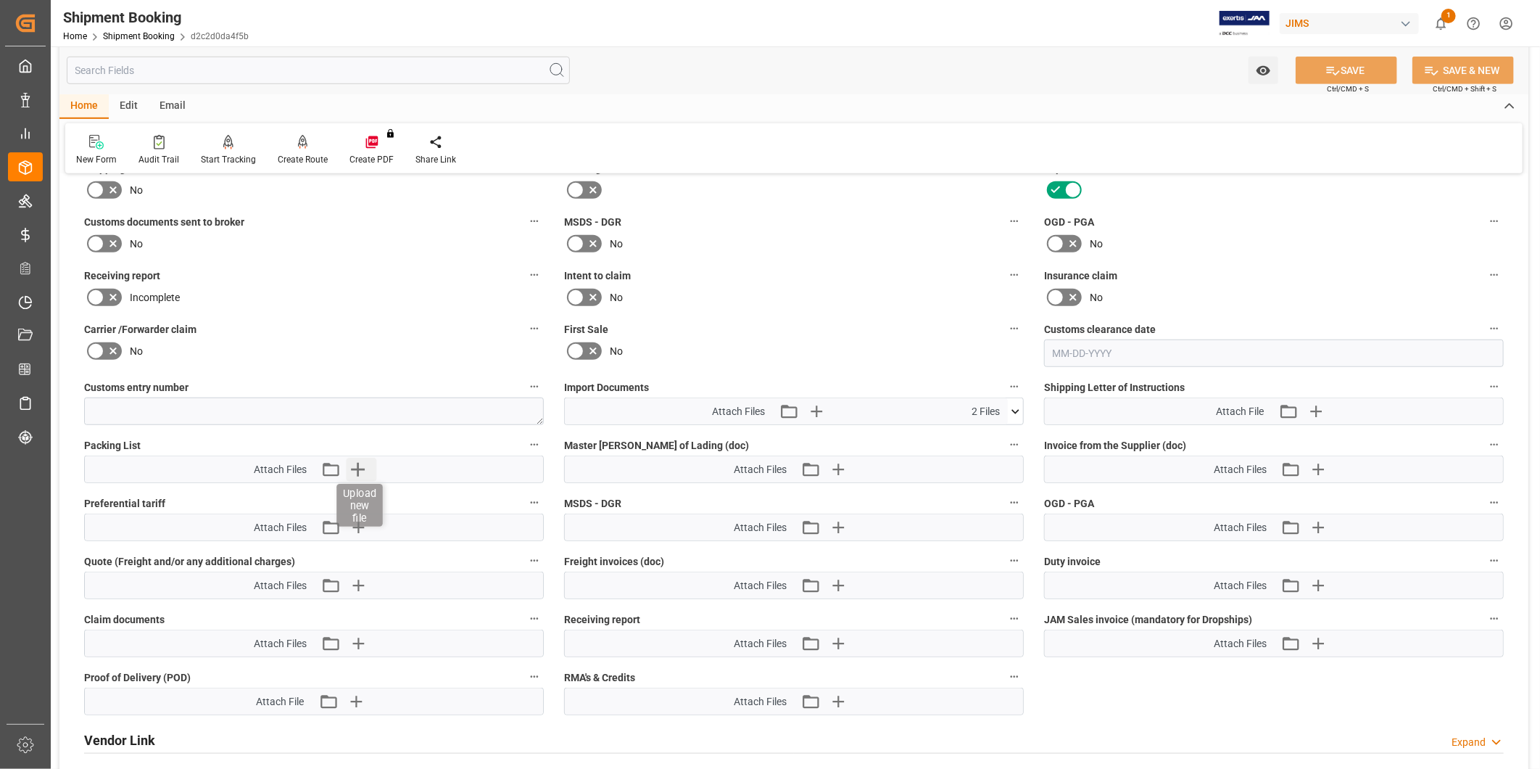
click at [353, 463] on icon "button" at bounding box center [358, 469] width 23 height 23
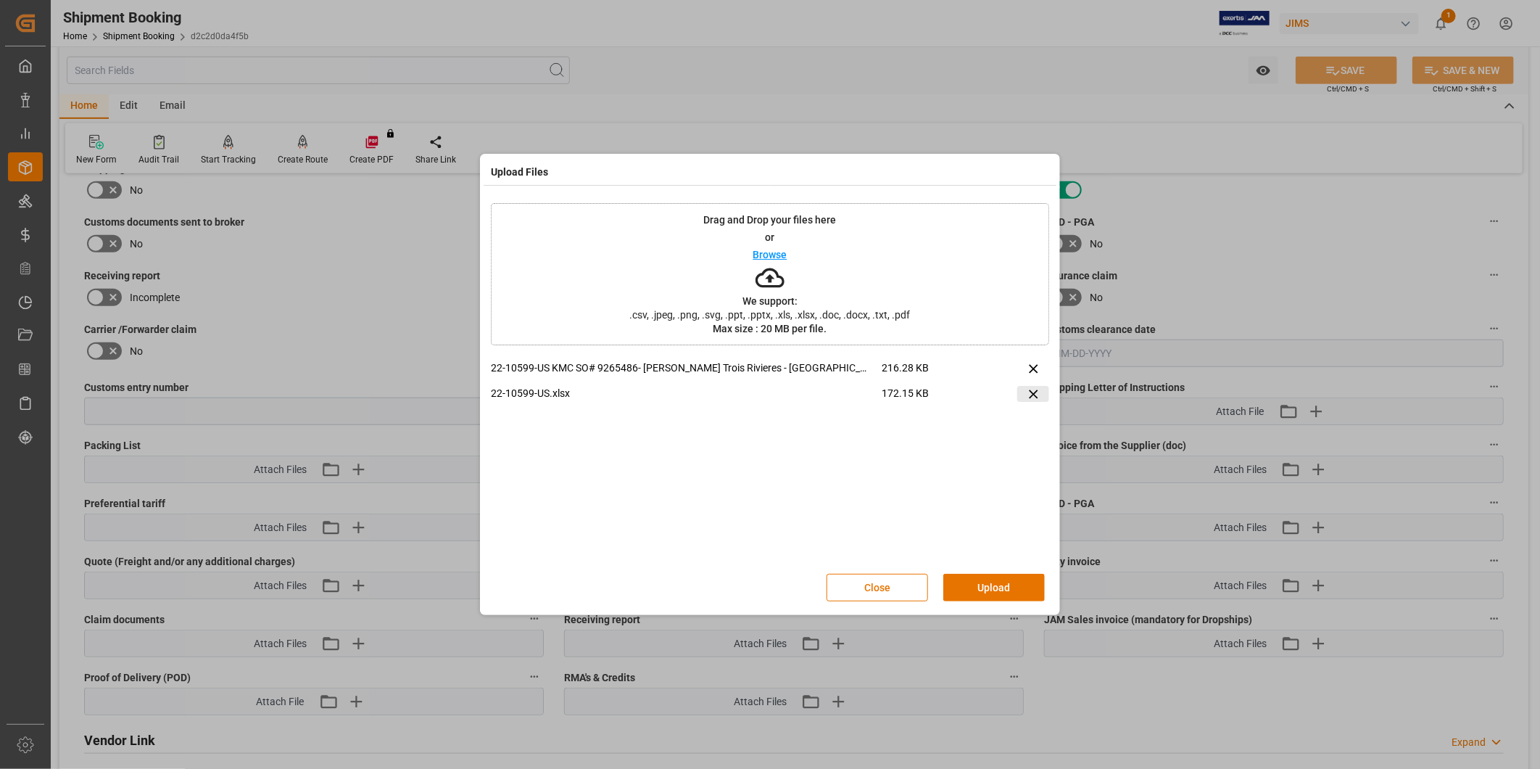
click at [1033, 395] on icon at bounding box center [1033, 394] width 15 height 15
click at [1014, 582] on button "Upload" at bounding box center [994, 588] width 102 height 28
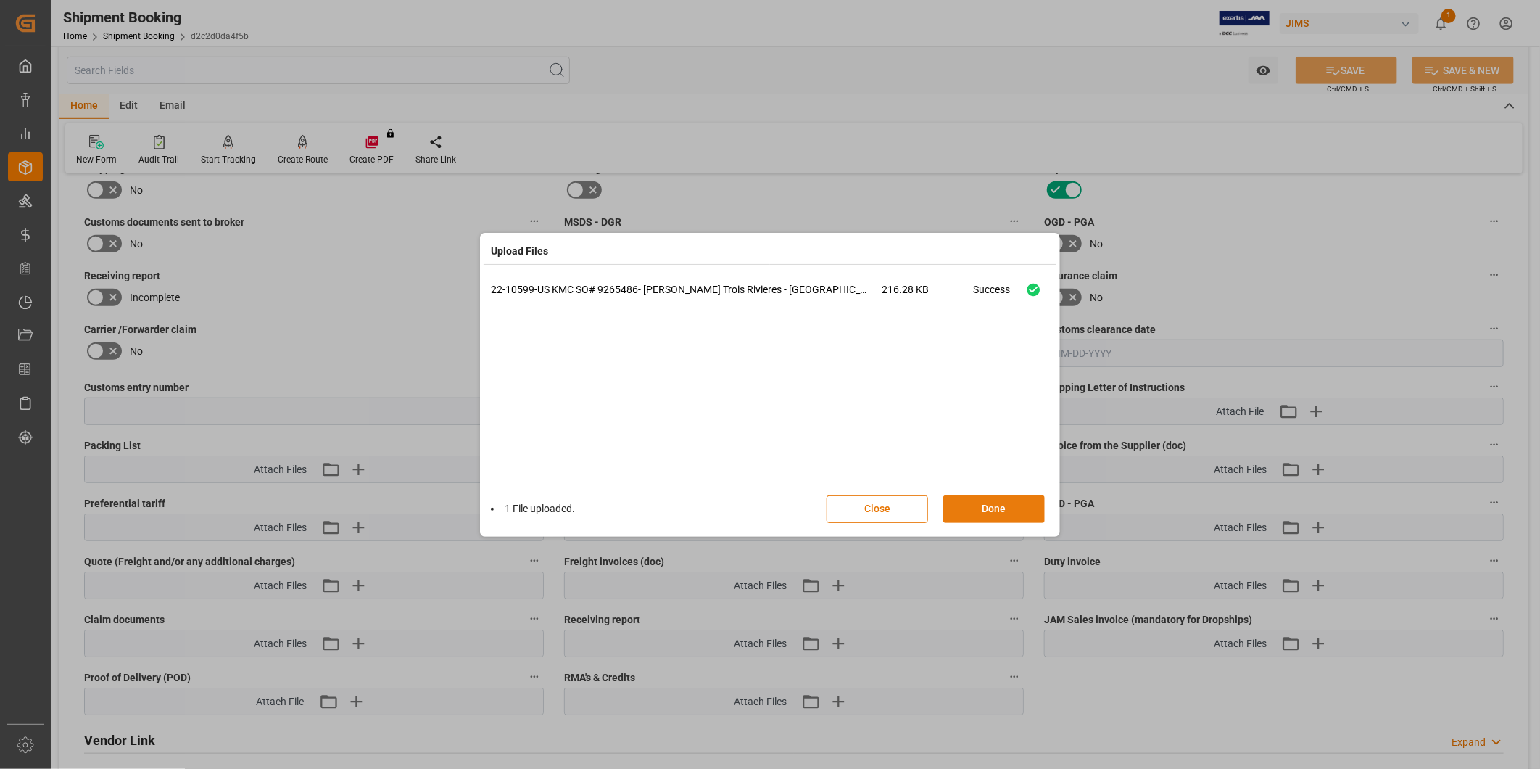
click at [1013, 498] on button "Done" at bounding box center [994, 509] width 102 height 28
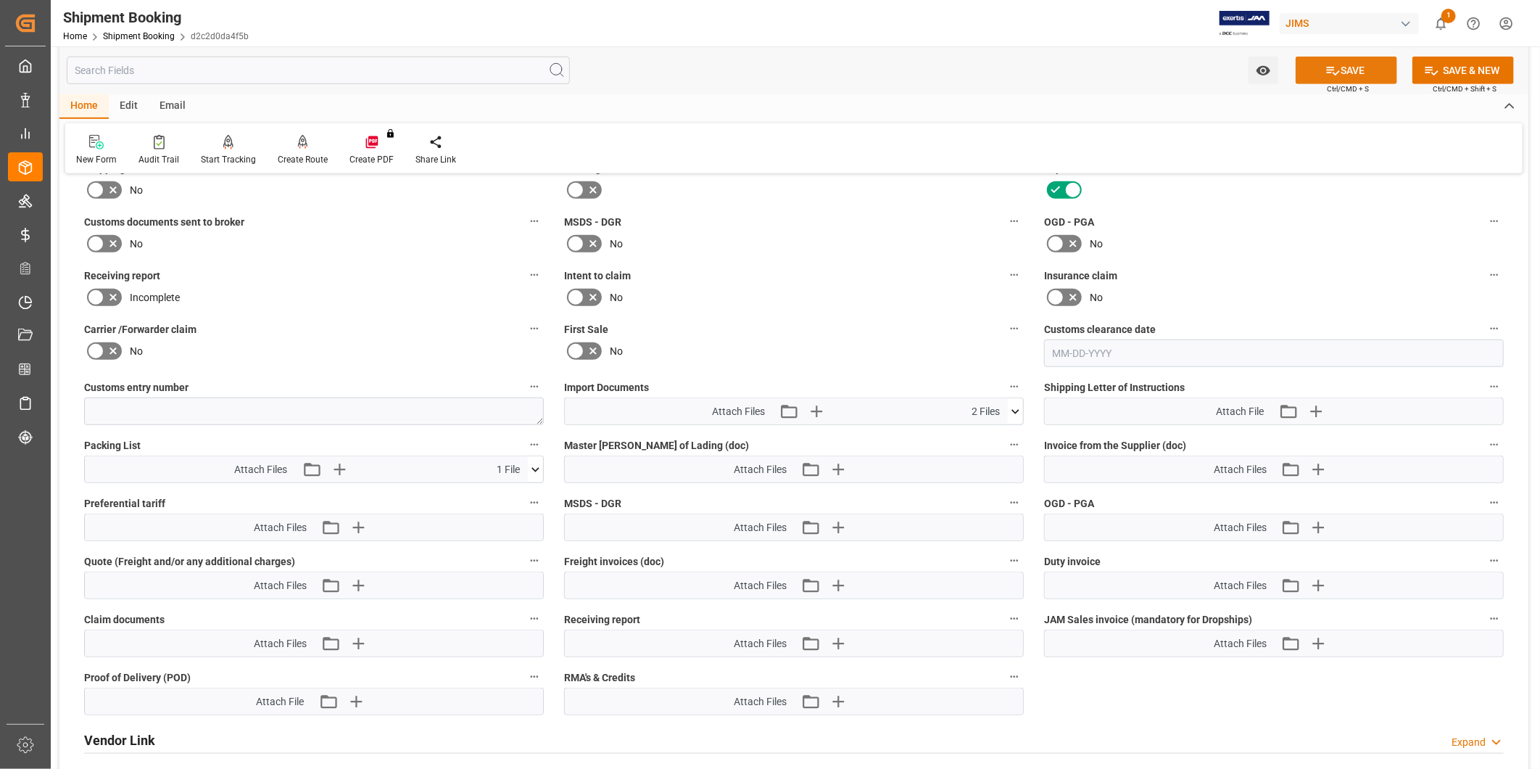
click at [1344, 73] on button "SAVE" at bounding box center [1347, 71] width 102 height 28
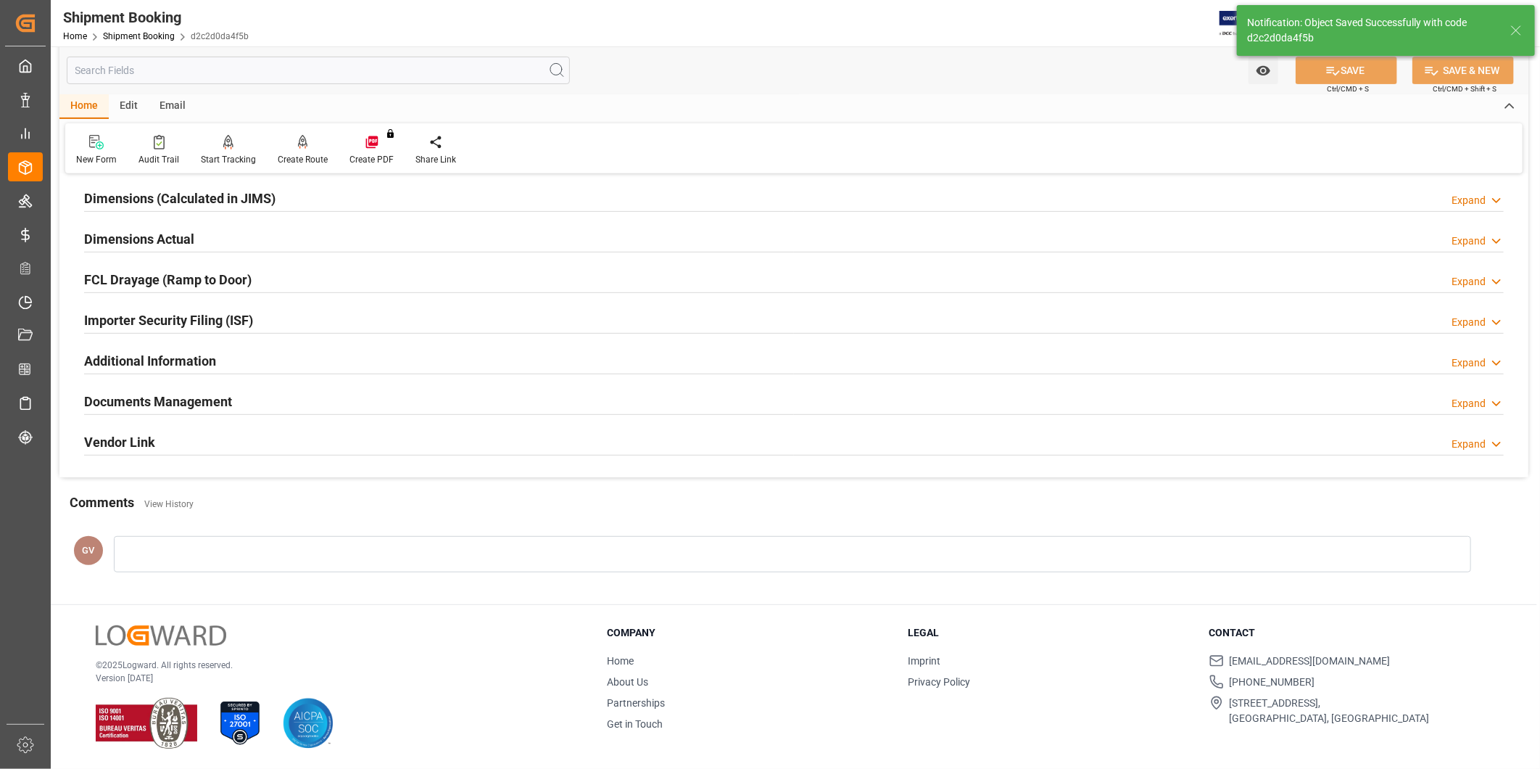
scroll to position [321, 0]
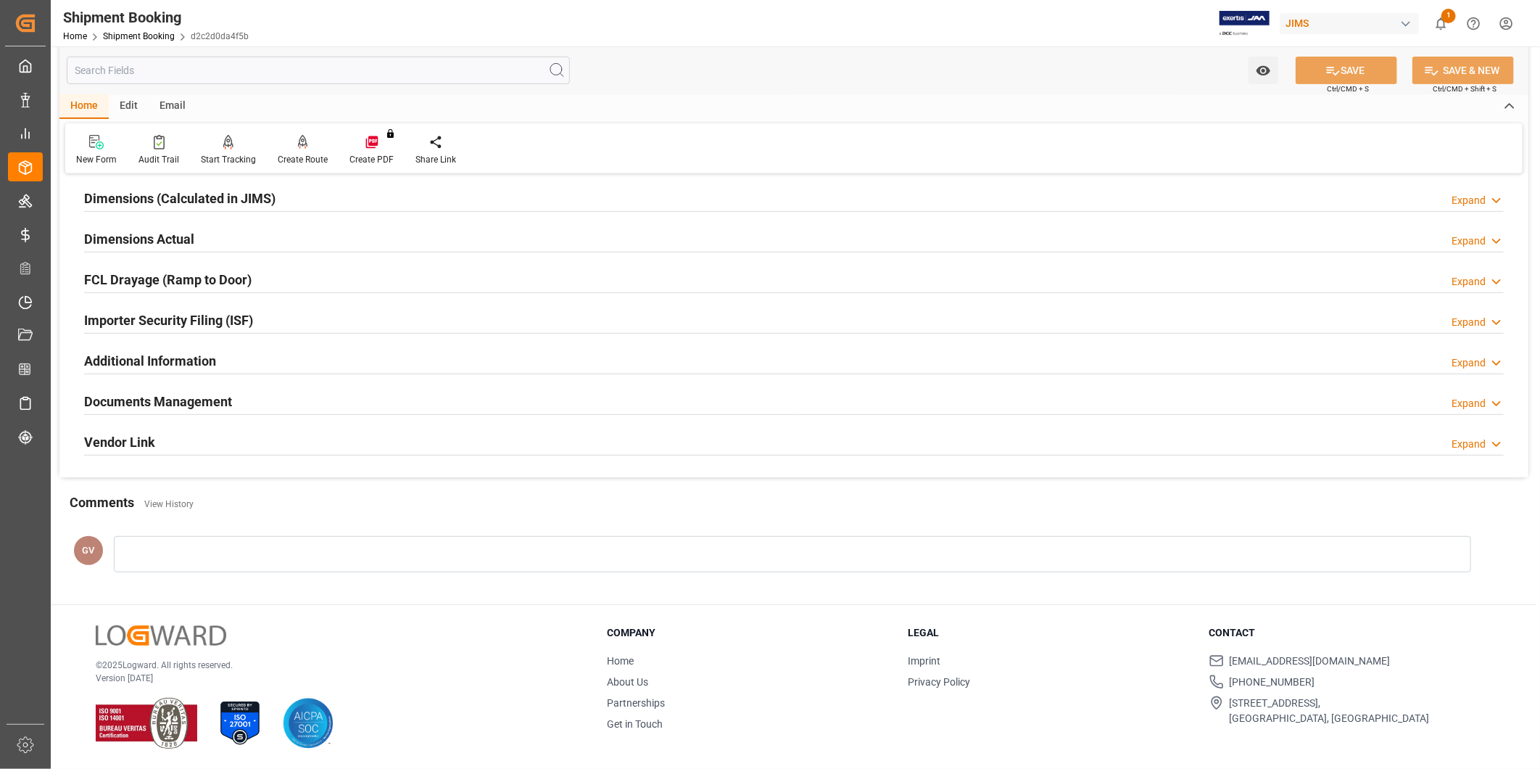
click at [1492, 396] on icon at bounding box center [1496, 403] width 15 height 15
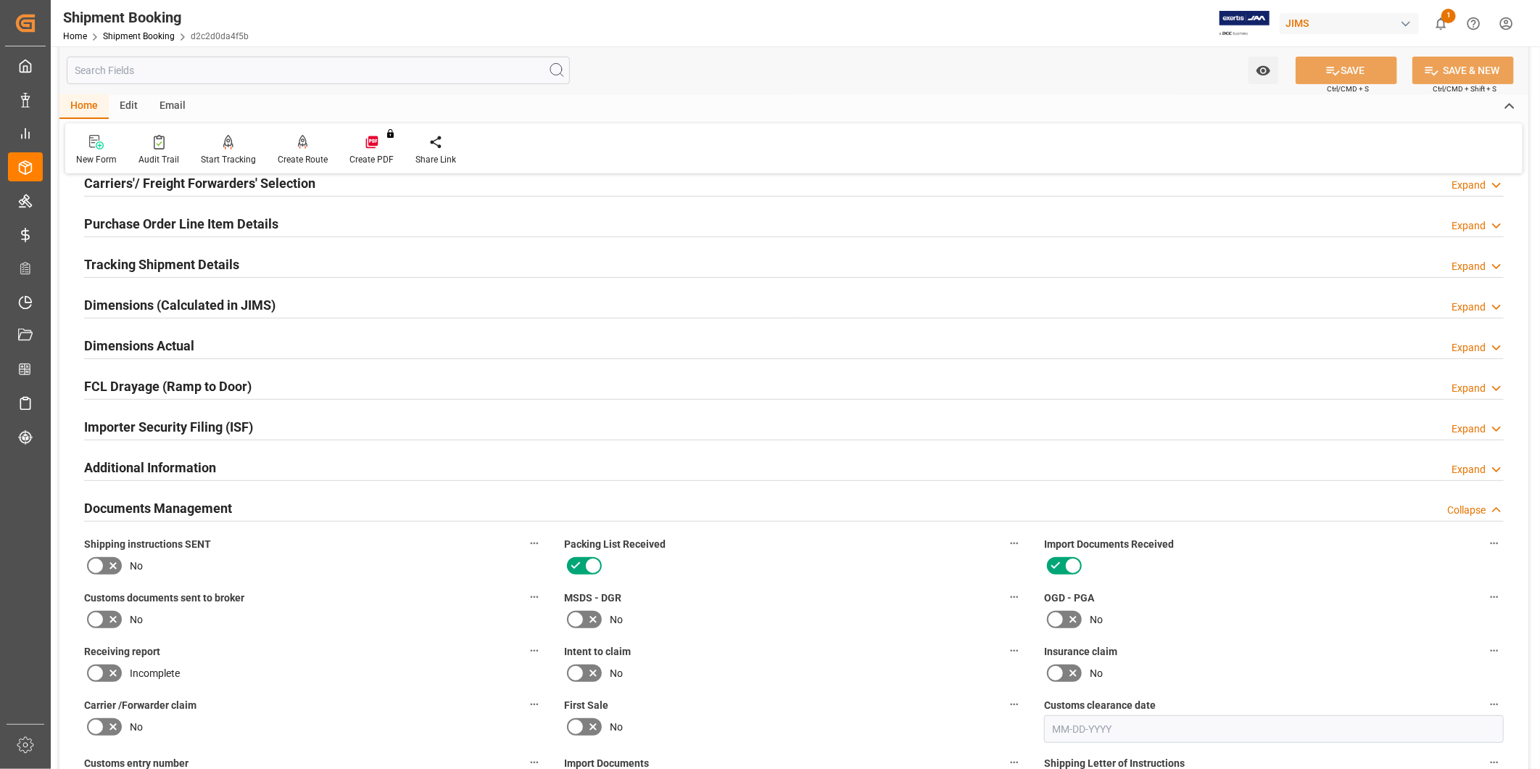
scroll to position [0, 0]
